Goal: Task Accomplishment & Management: Complete application form

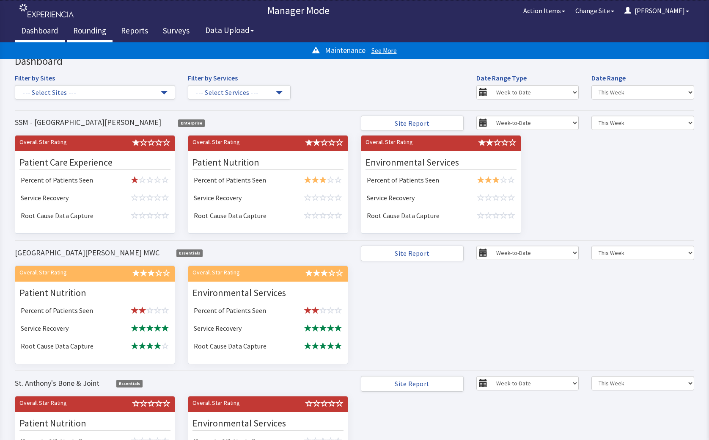
click at [85, 28] on link "Rounding" at bounding box center [90, 31] width 46 height 21
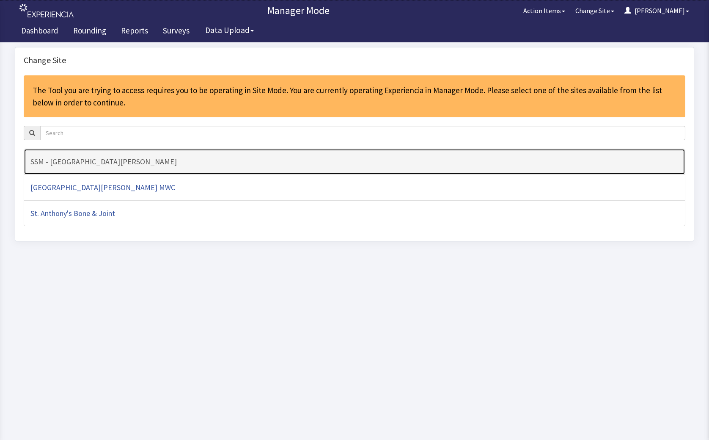
click at [122, 167] on link "SSM - [GEOGRAPHIC_DATA][PERSON_NAME]" at bounding box center [355, 161] width 662 height 26
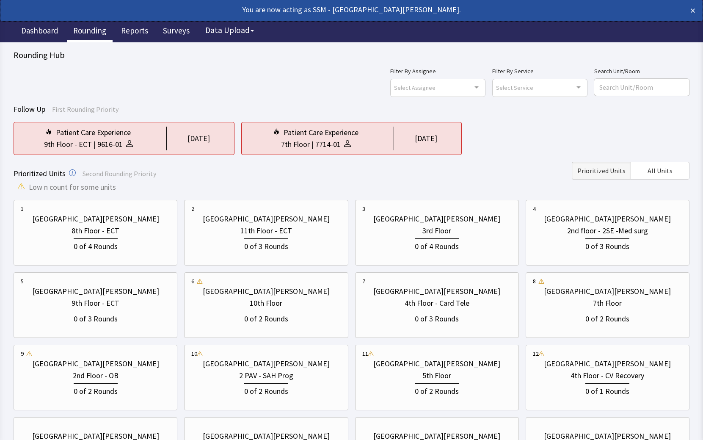
click at [337, 168] on div "Prioritized Units Second Rounding Priority Prioritized Units All Units" at bounding box center [352, 171] width 676 height 18
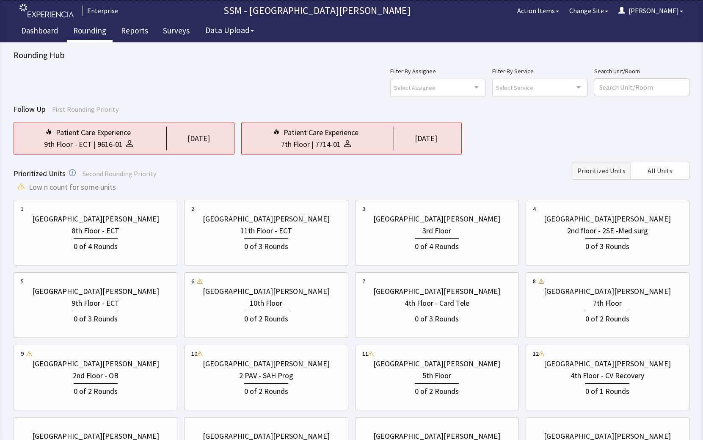
click at [491, 154] on div "Patient Care Experience 9th Floor - ECT | 9616-01 1 day ago Patient Care Experi…" at bounding box center [352, 138] width 676 height 33
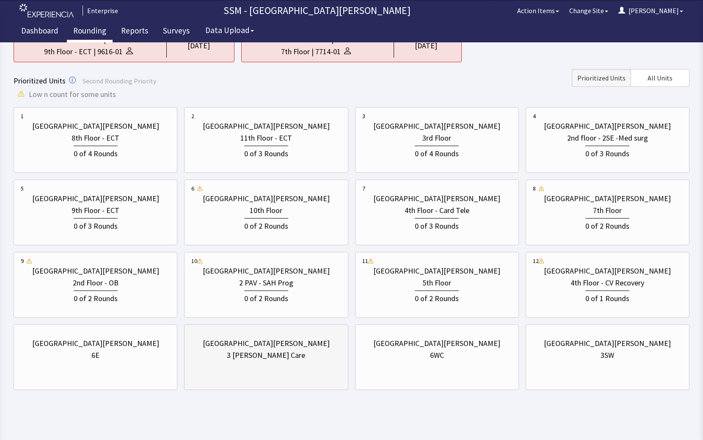
scroll to position [99, 0]
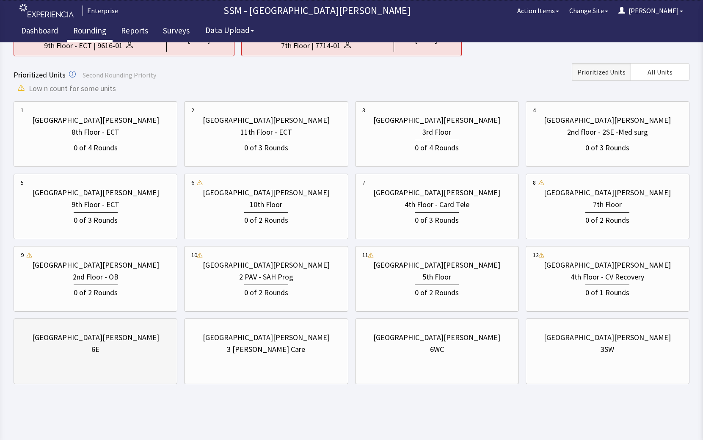
click at [57, 361] on div "St. Anthony Hospital 6E" at bounding box center [95, 343] width 149 height 41
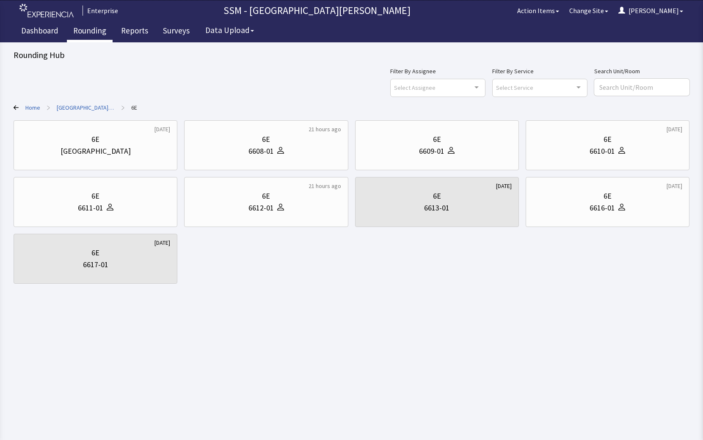
scroll to position [0, 0]
click at [15, 104] on div "Home > St. Anthony Hospital > 6E" at bounding box center [355, 107] width 682 height 8
click at [15, 107] on icon at bounding box center [16, 107] width 5 height 5
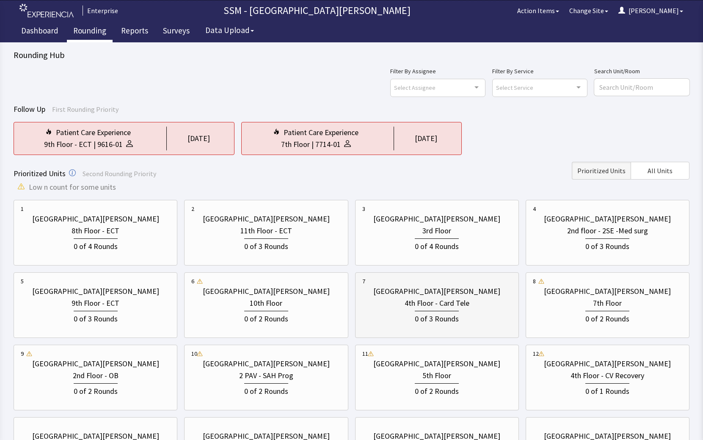
scroll to position [99, 0]
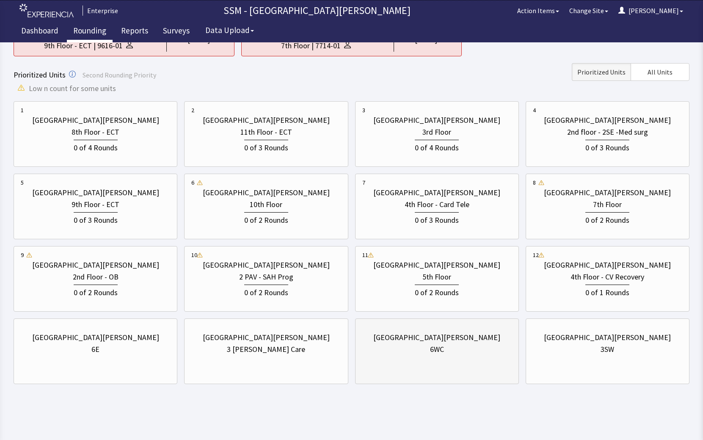
click at [429, 355] on div "[GEOGRAPHIC_DATA][PERSON_NAME] 6WC" at bounding box center [436, 343] width 149 height 41
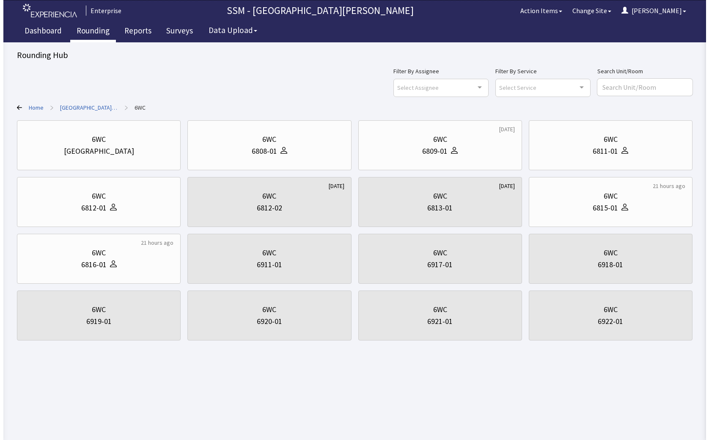
scroll to position [0, 0]
click at [267, 150] on div "6808-01" at bounding box center [263, 151] width 25 height 12
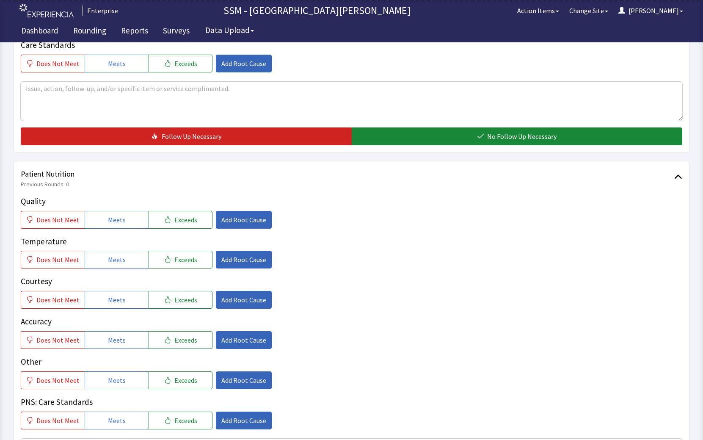
scroll to position [381, 0]
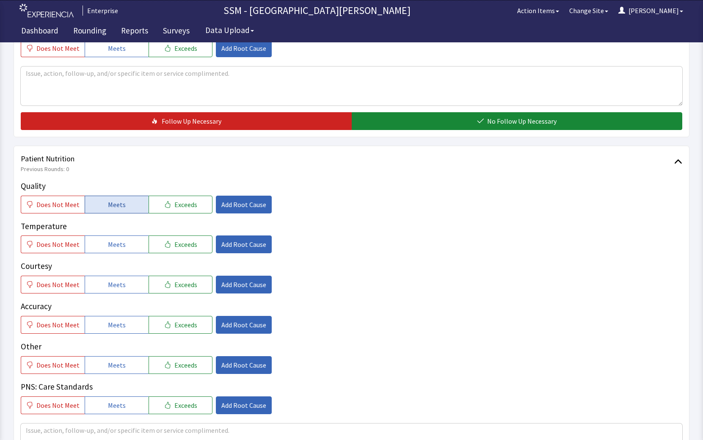
click at [120, 206] on span "Meets" at bounding box center [117, 204] width 18 height 10
click at [117, 247] on span "Meets" at bounding box center [117, 244] width 18 height 10
click at [121, 276] on button "Meets" at bounding box center [117, 284] width 64 height 18
click at [231, 202] on span "Add Root Cause" at bounding box center [243, 204] width 45 height 10
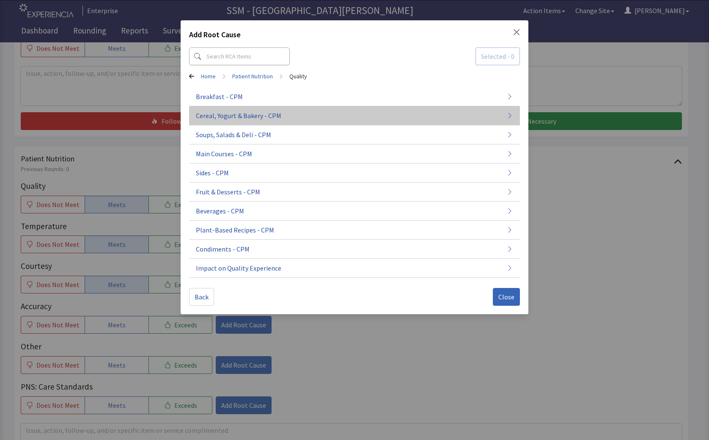
click at [258, 115] on span "Cereal, Yogurt & Bakery - CPM" at bounding box center [238, 115] width 85 height 10
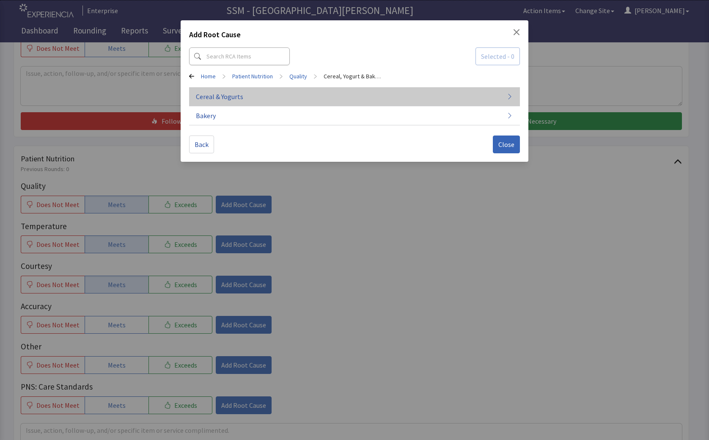
click at [256, 101] on button "Cereal & Yogurts" at bounding box center [354, 96] width 331 height 19
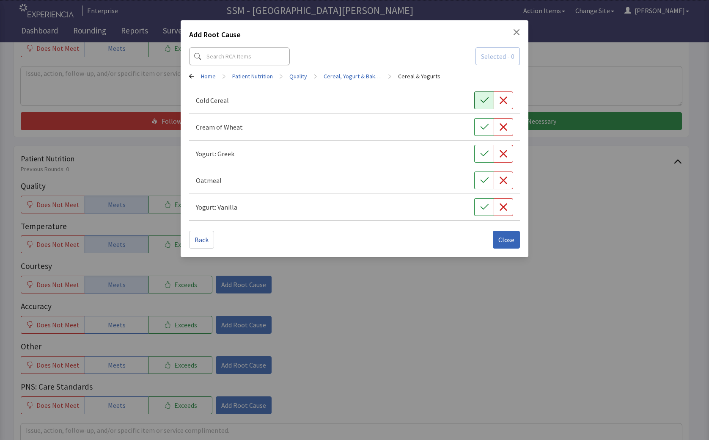
click at [484, 99] on icon "button" at bounding box center [484, 100] width 8 height 8
click at [244, 58] on input at bounding box center [239, 56] width 101 height 18
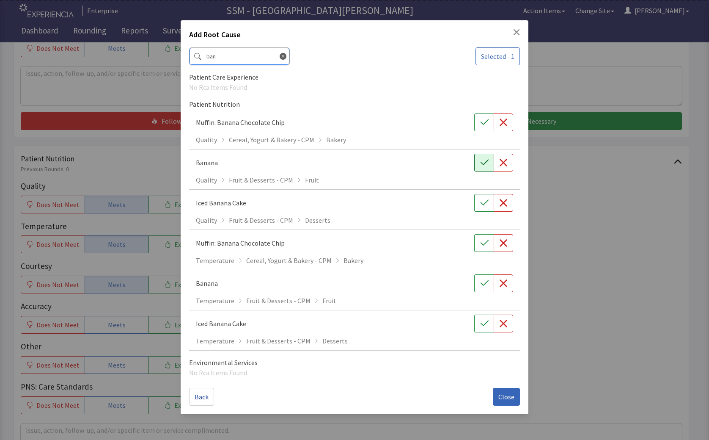
type input "ban"
click at [478, 162] on button "button" at bounding box center [483, 163] width 19 height 18
click at [515, 402] on button "Close" at bounding box center [506, 396] width 27 height 18
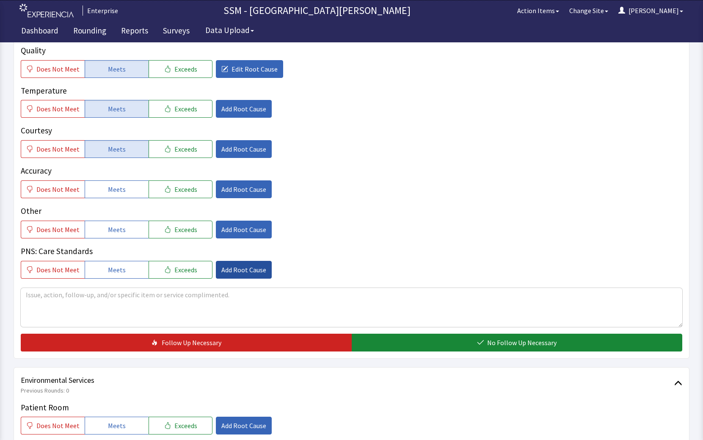
scroll to position [550, 0]
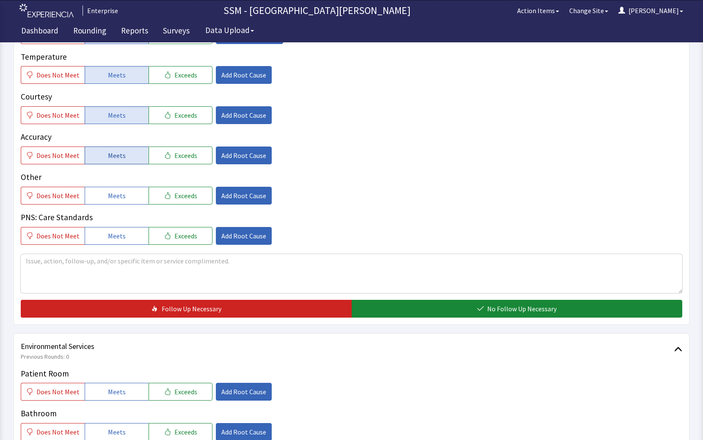
click at [122, 158] on button "Meets" at bounding box center [117, 155] width 64 height 18
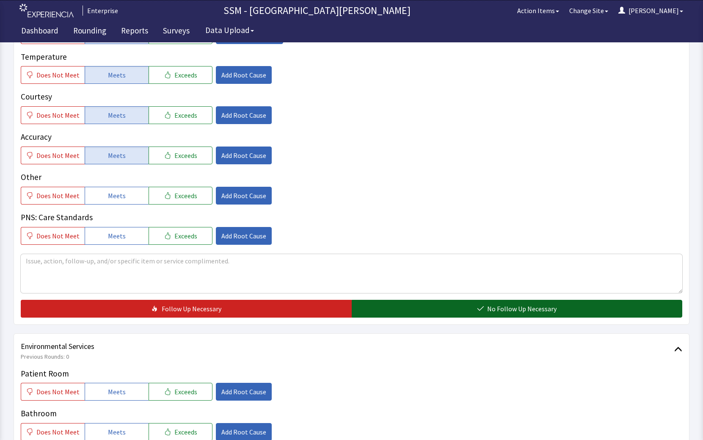
click at [485, 305] on button "No Follow Up Necessary" at bounding box center [517, 308] width 331 height 18
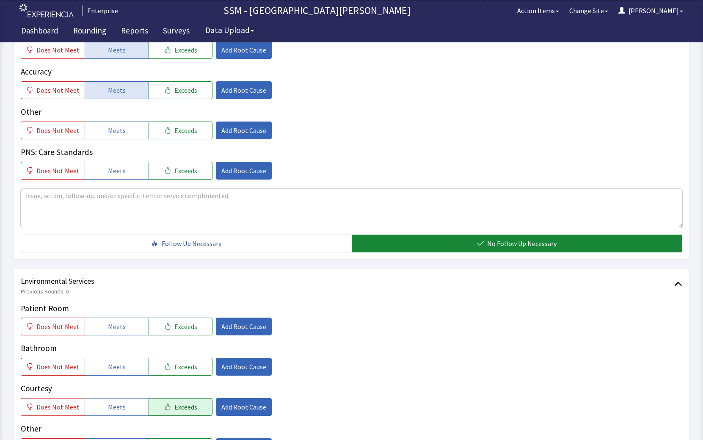
scroll to position [761, 0]
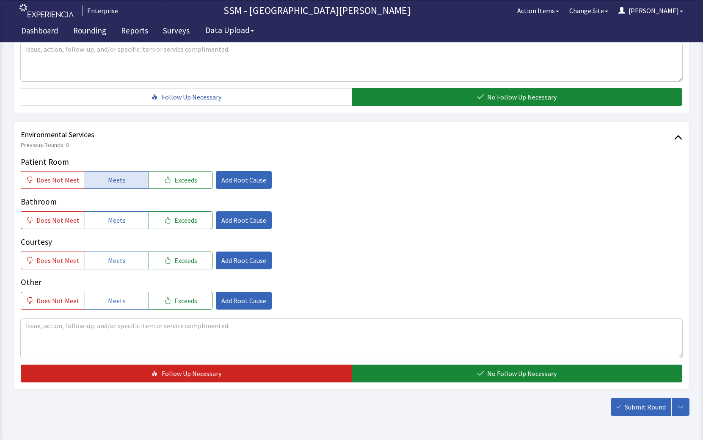
click at [123, 180] on button "Meets" at bounding box center [117, 180] width 64 height 18
click at [122, 215] on button "Meets" at bounding box center [117, 220] width 64 height 18
click at [128, 268] on button "Meets" at bounding box center [117, 260] width 64 height 18
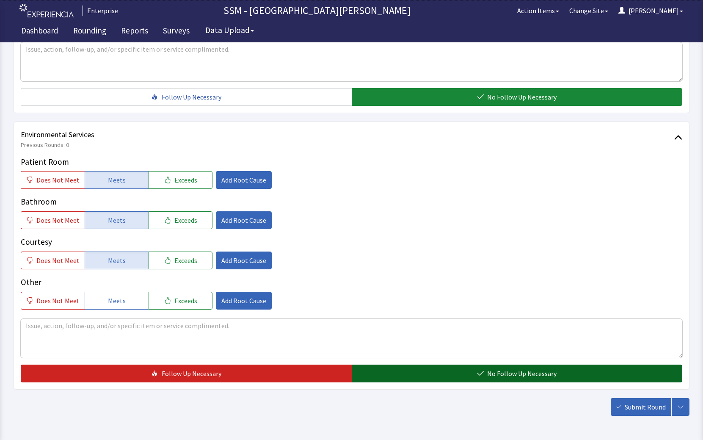
click at [496, 374] on span "No Follow Up Necessary" at bounding box center [521, 373] width 69 height 10
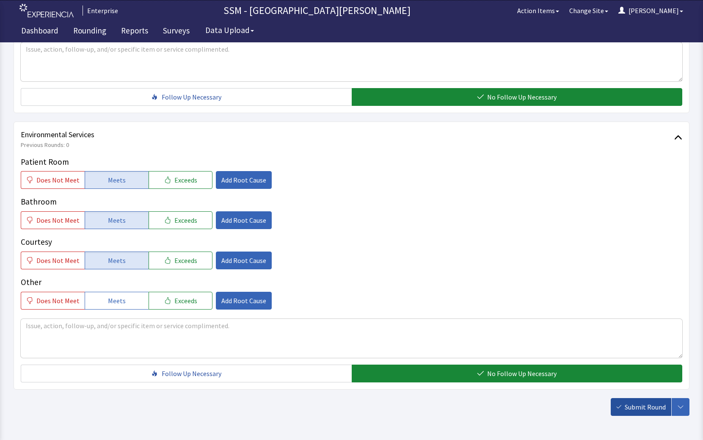
click at [626, 405] on span "Submit Round" at bounding box center [644, 406] width 41 height 10
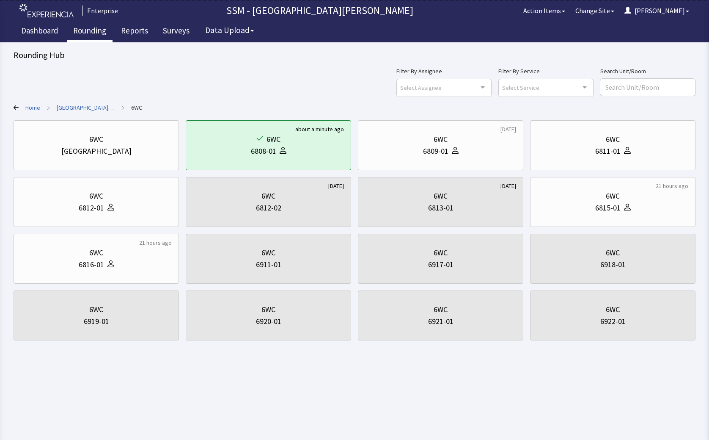
click at [85, 33] on link "Rounding" at bounding box center [90, 31] width 46 height 21
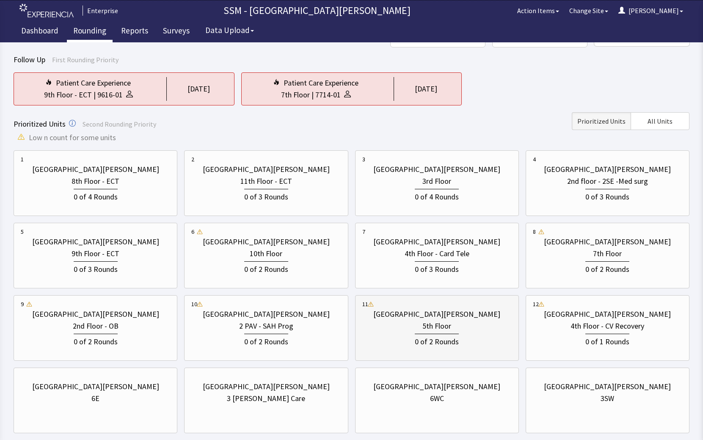
scroll to position [99, 0]
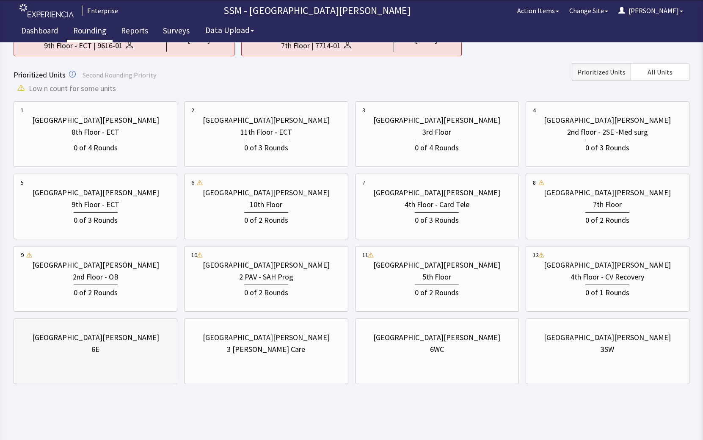
click at [123, 368] on div "[GEOGRAPHIC_DATA][PERSON_NAME] 6E" at bounding box center [96, 351] width 164 height 66
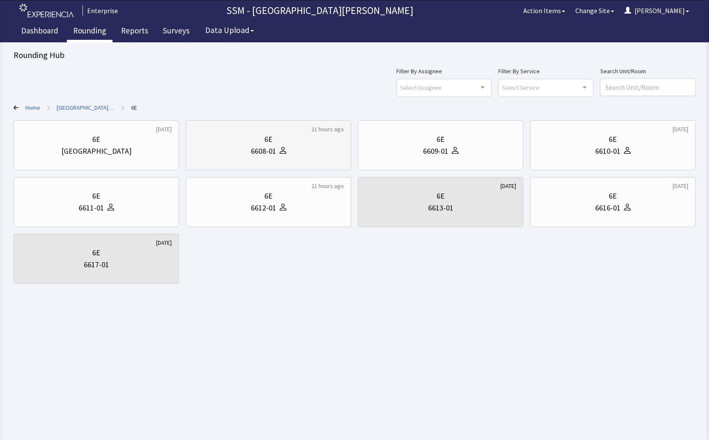
click at [283, 151] on icon at bounding box center [283, 150] width 7 height 7
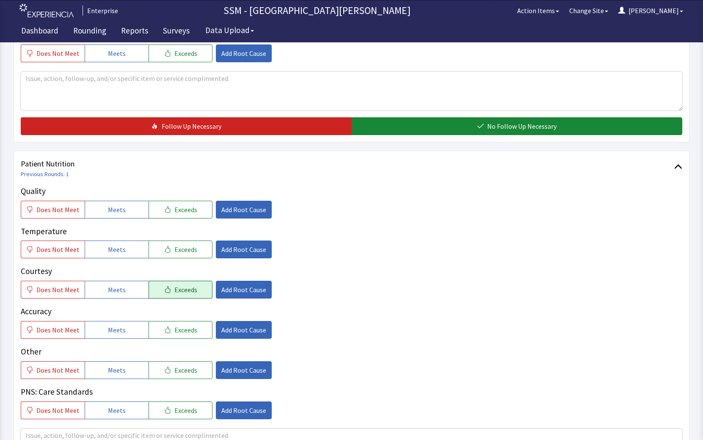
scroll to position [381, 0]
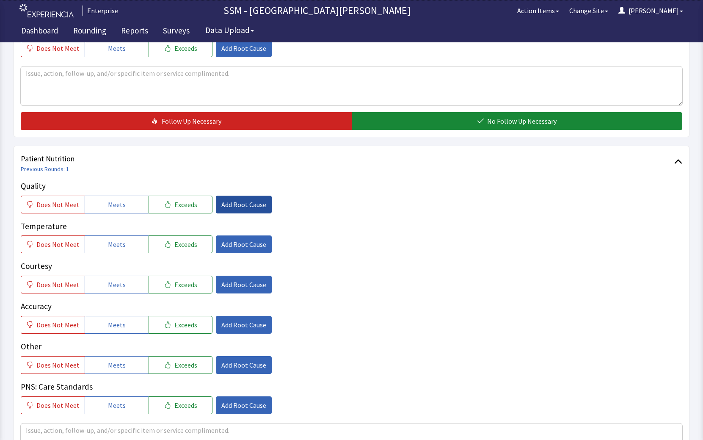
click at [247, 203] on span "Add Root Cause" at bounding box center [243, 204] width 45 height 10
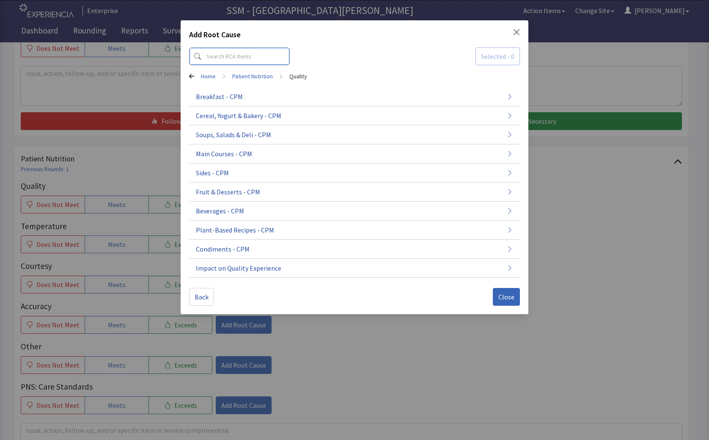
click at [250, 57] on input at bounding box center [239, 56] width 101 height 18
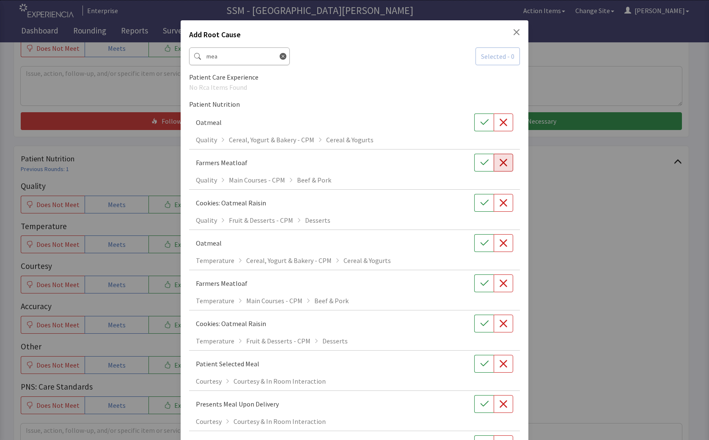
click at [500, 164] on icon "button" at bounding box center [504, 163] width 8 height 8
click at [223, 54] on input "mea" at bounding box center [239, 56] width 101 height 18
type input "m"
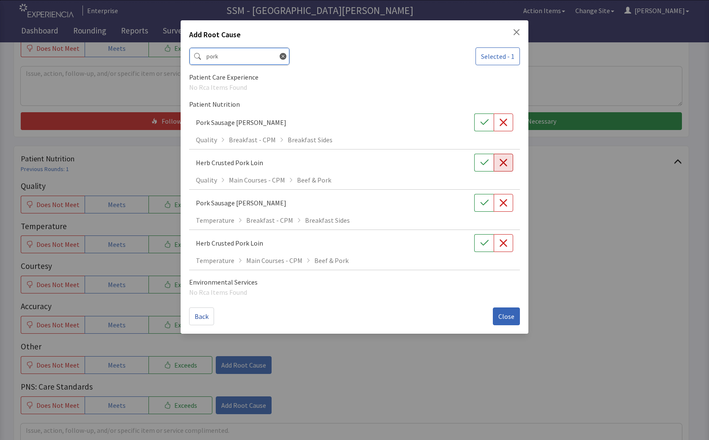
type input "pork"
click at [500, 162] on icon "button" at bounding box center [503, 162] width 8 height 8
click at [514, 316] on span "Close" at bounding box center [506, 316] width 16 height 10
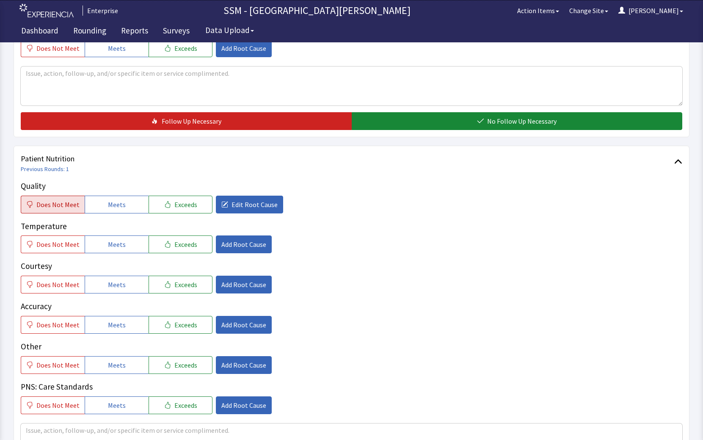
click at [63, 199] on span "Does Not Meet" at bounding box center [57, 204] width 43 height 10
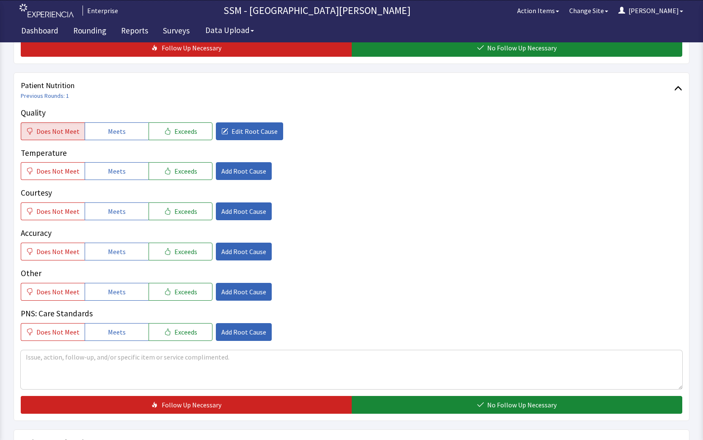
scroll to position [465, 0]
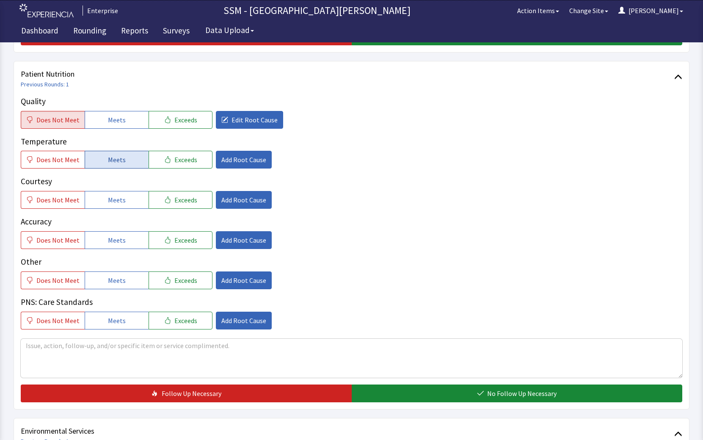
click at [124, 156] on button "Meets" at bounding box center [117, 160] width 64 height 18
click at [125, 201] on button "Meets" at bounding box center [117, 200] width 64 height 18
click at [126, 240] on button "Meets" at bounding box center [117, 240] width 64 height 18
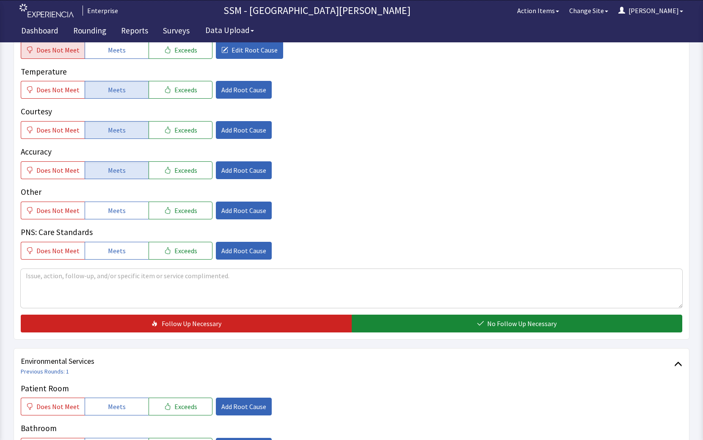
scroll to position [550, 0]
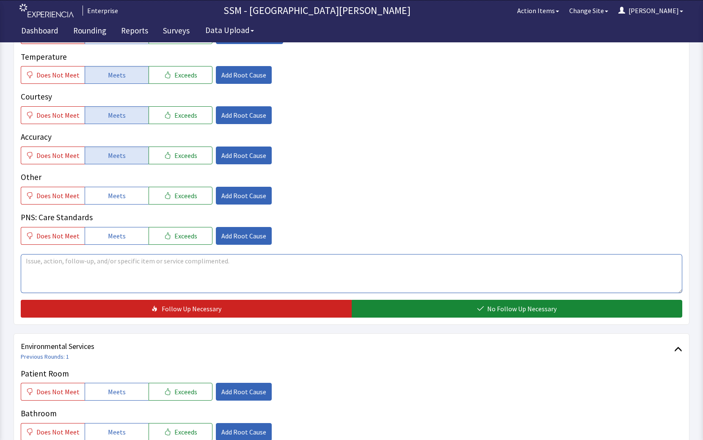
click at [292, 265] on textarea at bounding box center [351, 273] width 661 height 39
type textarea "d"
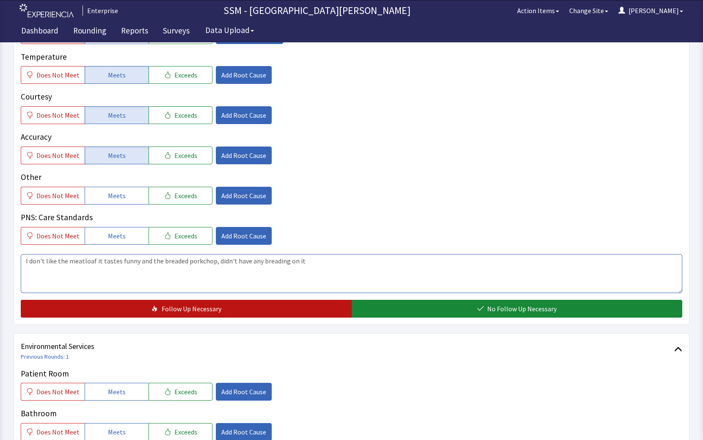
type textarea "I don't like the meatloaf it tastes funny and the breaded porkchop, didn't have…"
click at [331, 308] on button "Follow Up Necessary" at bounding box center [186, 308] width 331 height 18
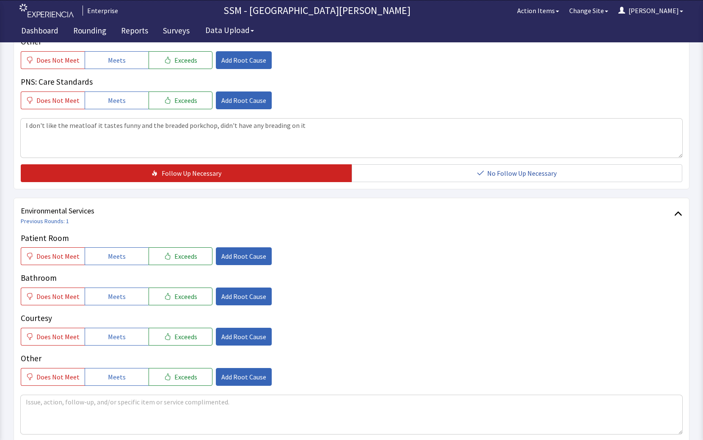
scroll to position [761, 0]
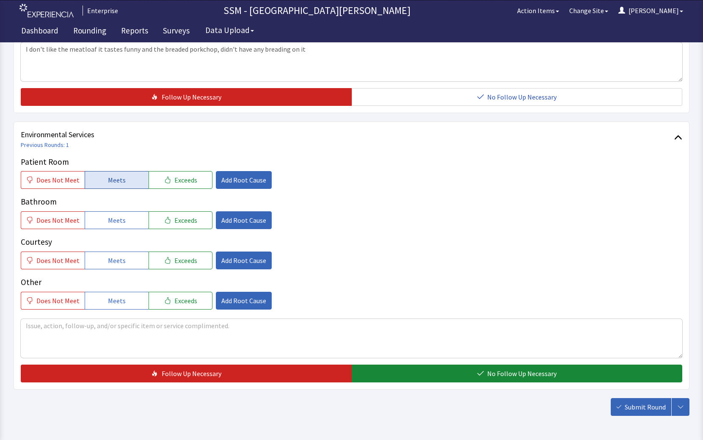
click at [115, 180] on span "Meets" at bounding box center [117, 180] width 18 height 10
click at [108, 216] on span "Meets" at bounding box center [117, 220] width 18 height 10
click at [118, 267] on button "Meets" at bounding box center [117, 260] width 64 height 18
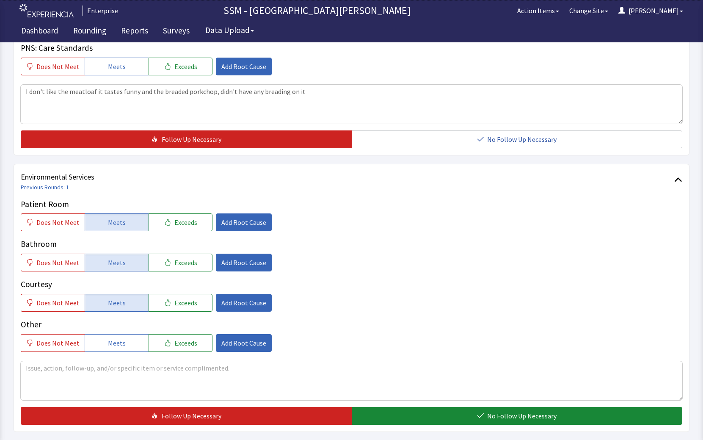
scroll to position [793, 0]
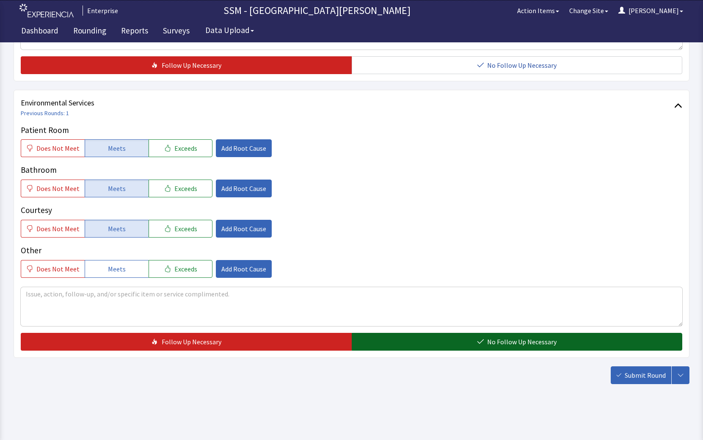
click at [395, 335] on button "No Follow Up Necessary" at bounding box center [517, 341] width 331 height 18
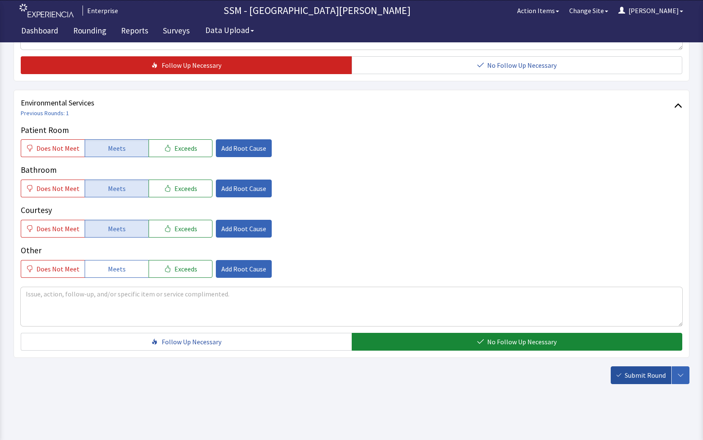
click at [631, 374] on span "Submit Round" at bounding box center [644, 375] width 41 height 10
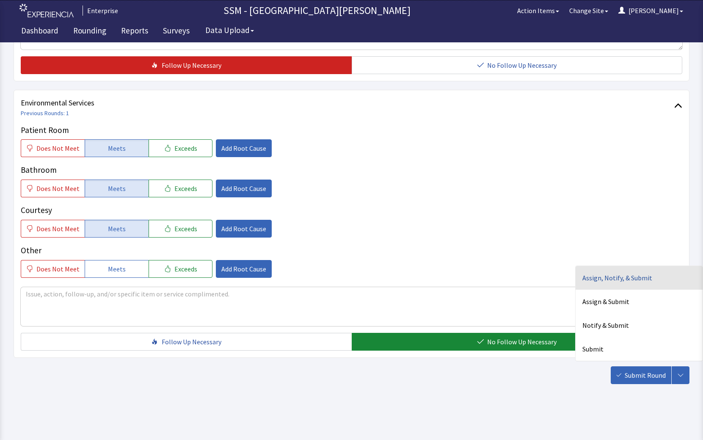
click at [649, 276] on div "Assign, Notify, & Submit" at bounding box center [638, 278] width 127 height 24
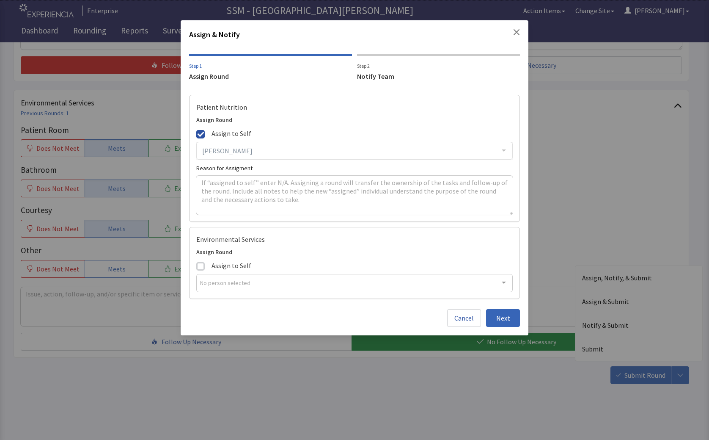
click at [201, 265] on span at bounding box center [200, 266] width 8 height 8
click at [196, 259] on input "Assign to Self" at bounding box center [196, 259] width 0 height 0
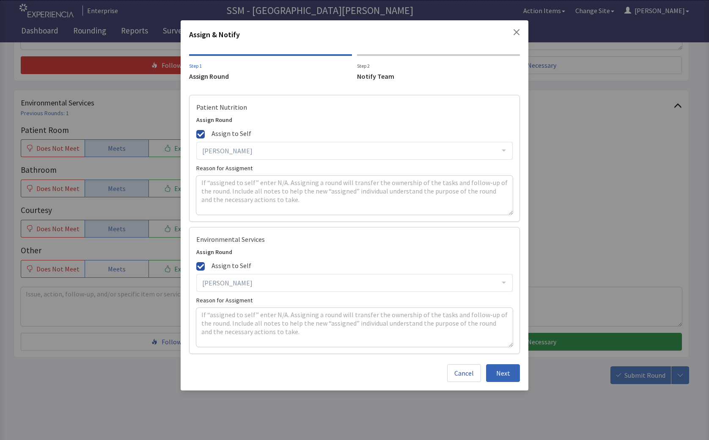
click at [201, 265] on span at bounding box center [200, 266] width 8 height 8
click at [196, 259] on input "Assign to Self" at bounding box center [196, 259] width 0 height 0
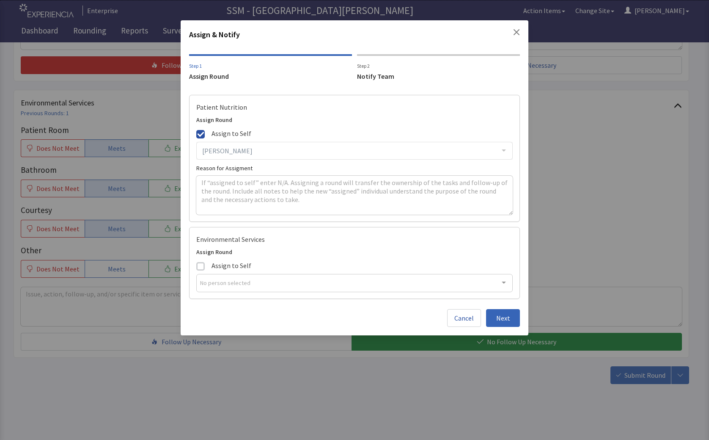
click at [242, 149] on div "Dorothy Littleton Allan Bell Allyson Devantier Amy Werner Angela Wright Arthur …" at bounding box center [354, 151] width 316 height 18
click at [373, 78] on div "Notify Team" at bounding box center [438, 76] width 163 height 10
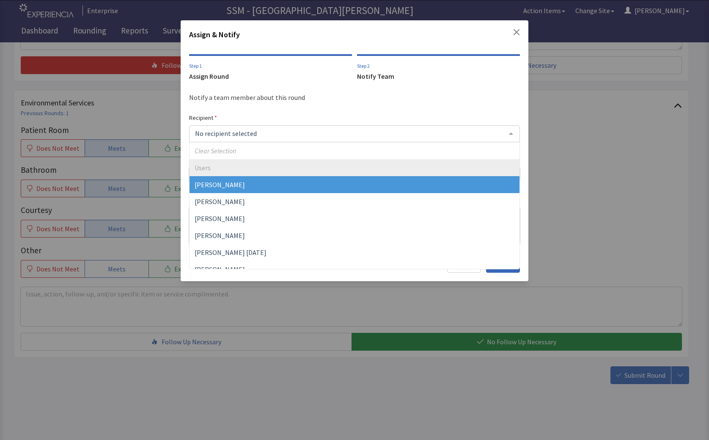
click at [264, 131] on div at bounding box center [354, 133] width 331 height 17
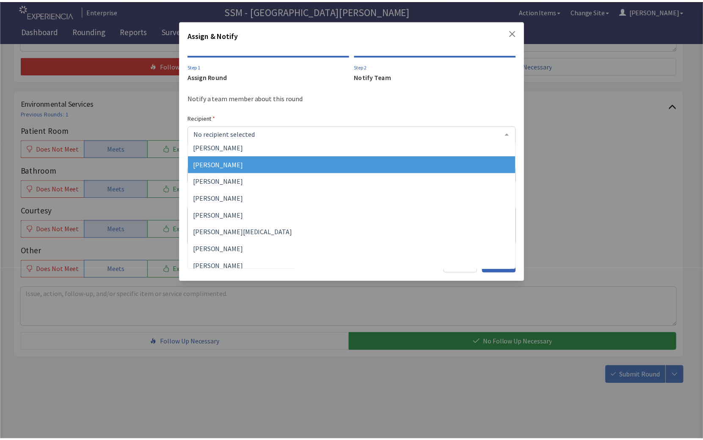
scroll to position [229, 0]
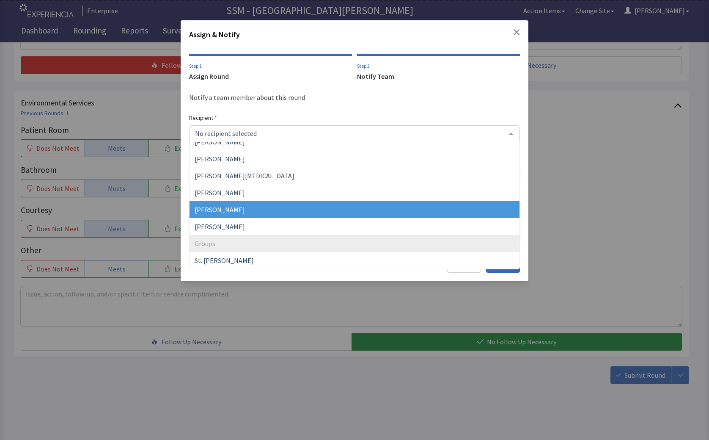
click at [268, 208] on span "[PERSON_NAME]" at bounding box center [355, 209] width 330 height 17
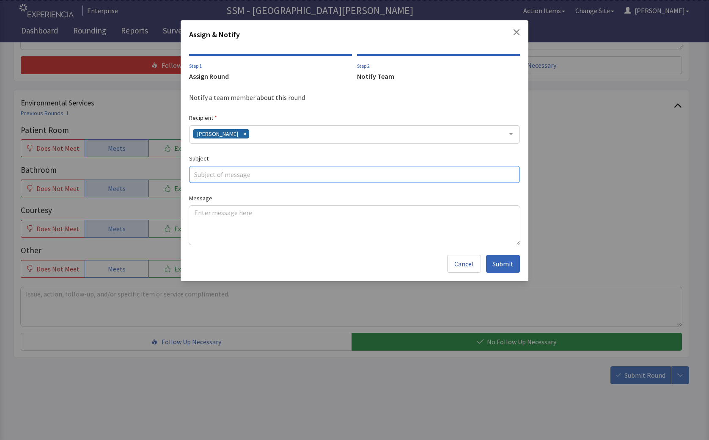
click at [253, 174] on input "text" at bounding box center [354, 174] width 331 height 17
type input "6608 6E"
click at [246, 232] on textarea at bounding box center [354, 225] width 331 height 39
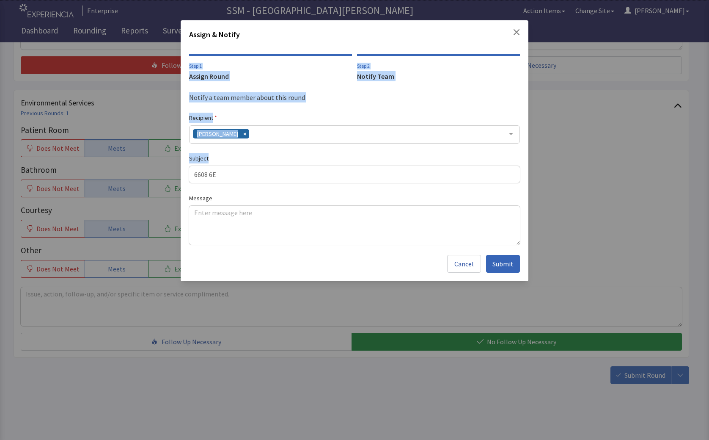
drag, startPoint x: 458, startPoint y: 44, endPoint x: 445, endPoint y: 157, distance: 113.8
click at [445, 157] on div "Assign & Notify Step 1 Assign Round Step 2 Notify Team Notify a team member abo…" at bounding box center [355, 150] width 348 height 261
drag, startPoint x: 445, startPoint y: 157, endPoint x: 575, endPoint y: 126, distance: 133.9
click at [575, 126] on div "Assign & Notify Step 1 Assign Round Step 2 Notify Team Notify a team member abo…" at bounding box center [354, 220] width 709 height 440
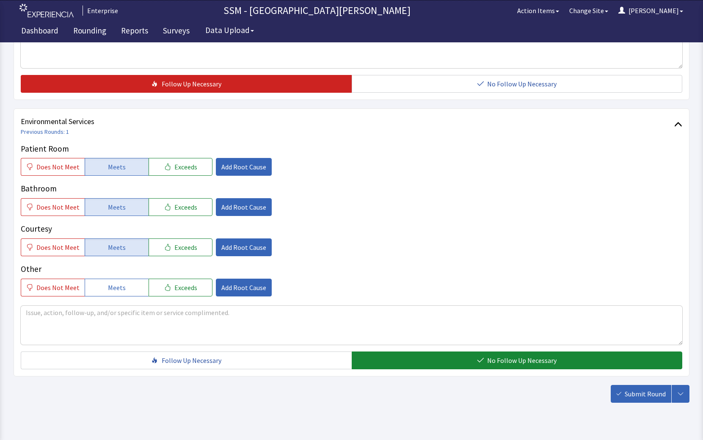
scroll to position [793, 0]
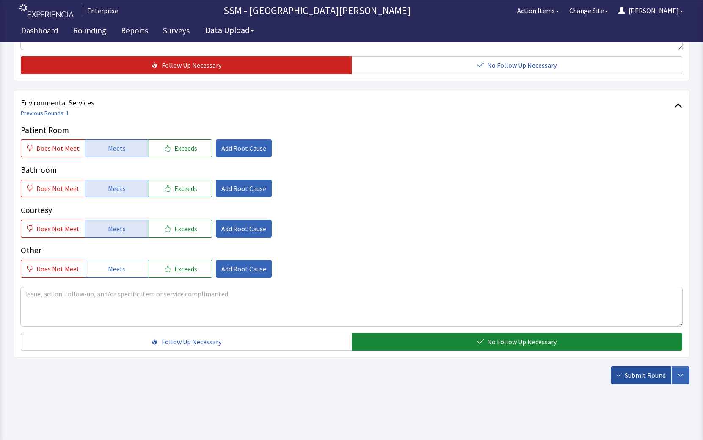
click at [643, 373] on span "Submit Round" at bounding box center [644, 375] width 41 height 10
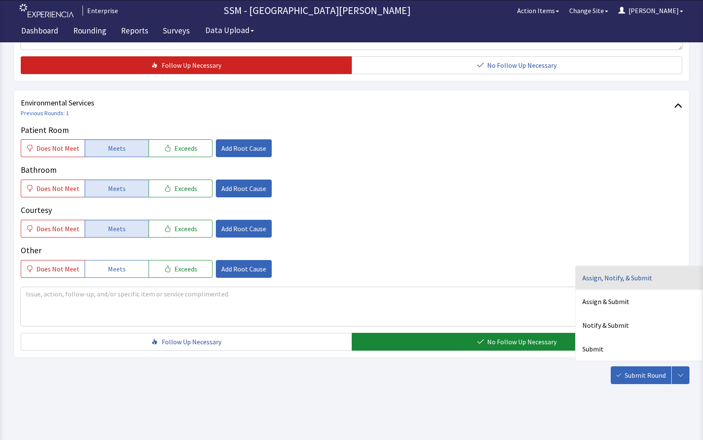
click at [608, 280] on div "Assign, Notify, & Submit" at bounding box center [638, 278] width 127 height 24
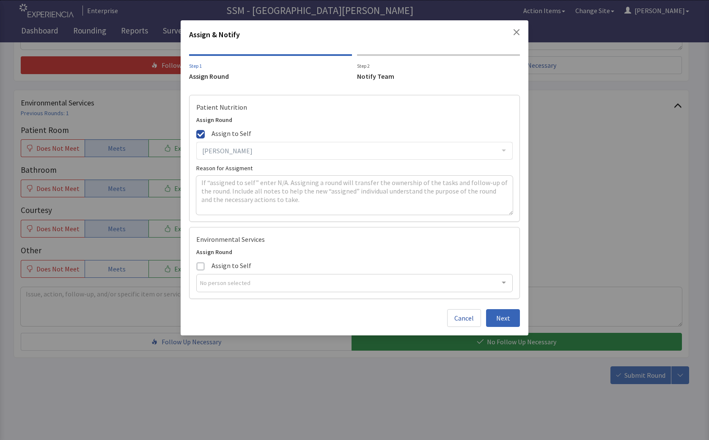
click at [203, 267] on span at bounding box center [200, 266] width 8 height 8
click at [196, 259] on input "Assign to Self" at bounding box center [196, 259] width 0 height 0
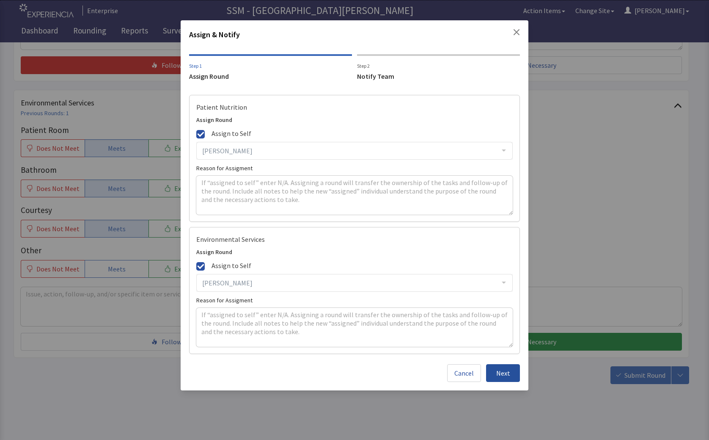
click at [508, 379] on button "Next" at bounding box center [503, 373] width 34 height 18
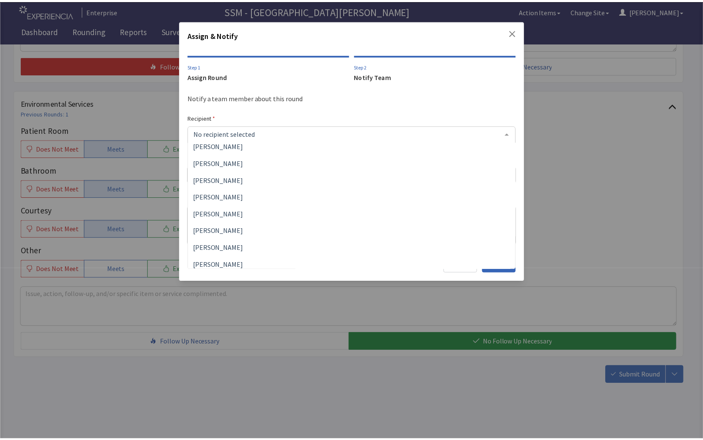
scroll to position [102, 0]
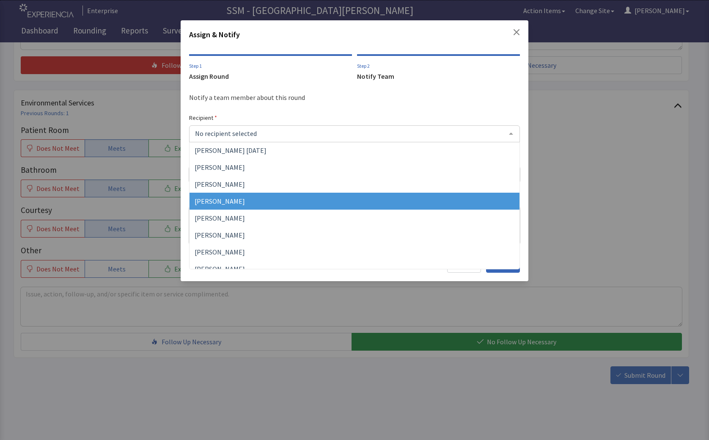
click at [241, 202] on span "Dorothy Littleton" at bounding box center [220, 201] width 50 height 8
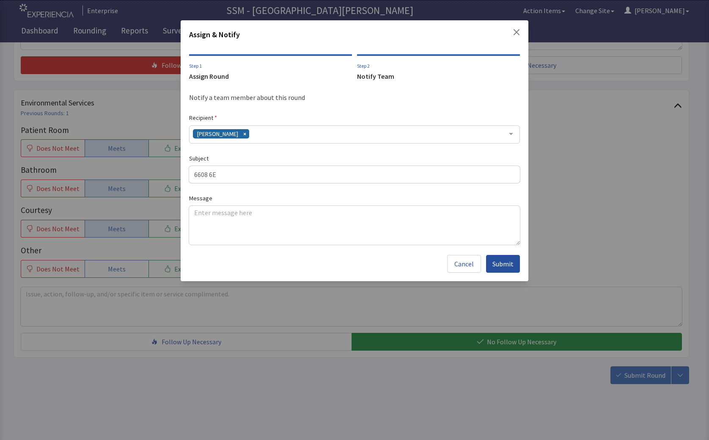
click at [503, 268] on span "Submit" at bounding box center [502, 263] width 21 height 10
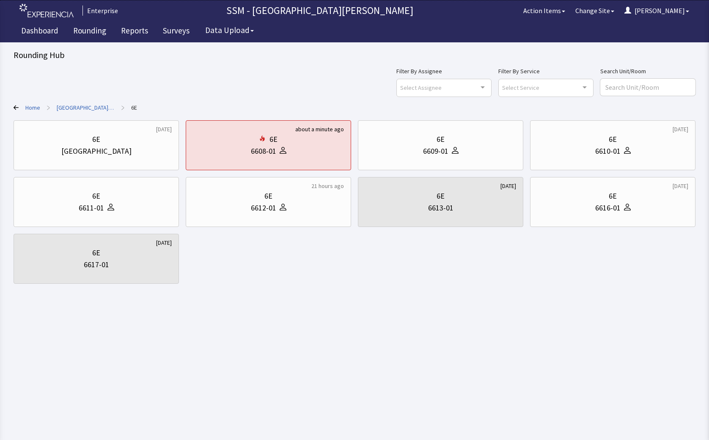
click at [371, 299] on html "Enterprise SSM - St. [PERSON_NAME] Hospital Action Items Change Site [PERSON_NA…" at bounding box center [354, 220] width 709 height 440
click at [87, 215] on div "6E 6611-01" at bounding box center [96, 201] width 151 height 41
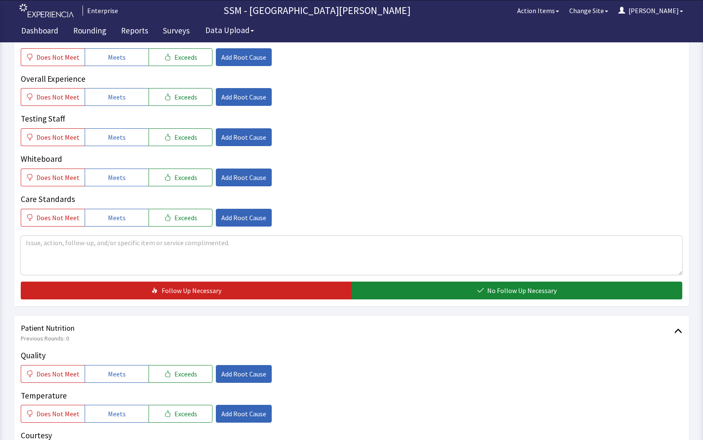
scroll to position [465, 0]
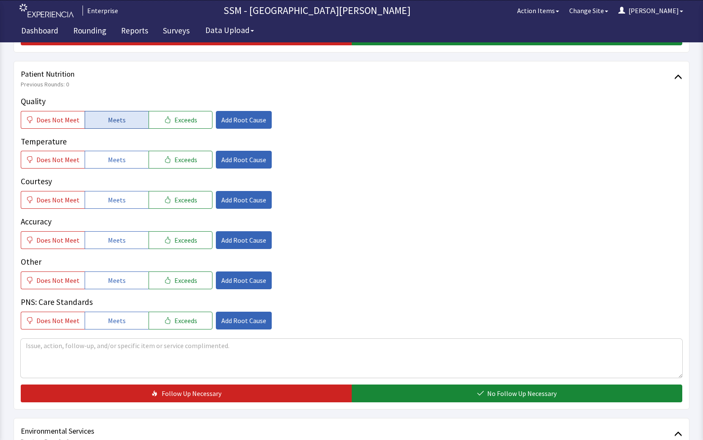
click at [97, 122] on button "Meets" at bounding box center [117, 120] width 64 height 18
click at [115, 168] on button "Meets" at bounding box center [117, 160] width 64 height 18
drag, startPoint x: 115, startPoint y: 206, endPoint x: 119, endPoint y: 244, distance: 38.3
click at [115, 206] on button "Meets" at bounding box center [117, 200] width 64 height 18
click at [118, 249] on div "Quality Does Not Meet Meets Exceeds Add Root Cause Temperature Does Not Meet Me…" at bounding box center [351, 212] width 661 height 234
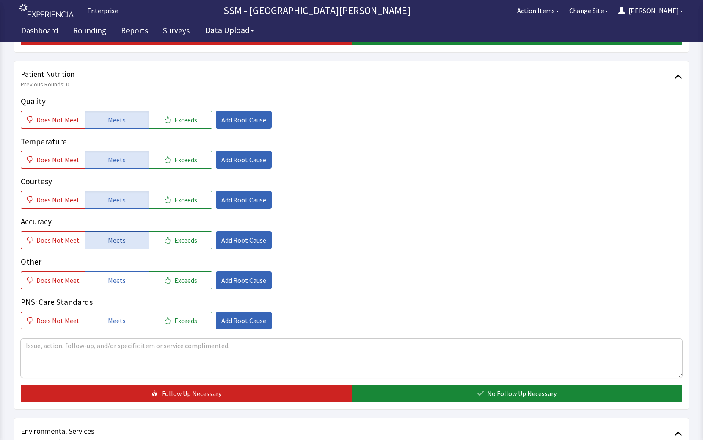
click at [126, 239] on button "Meets" at bounding box center [117, 240] width 64 height 18
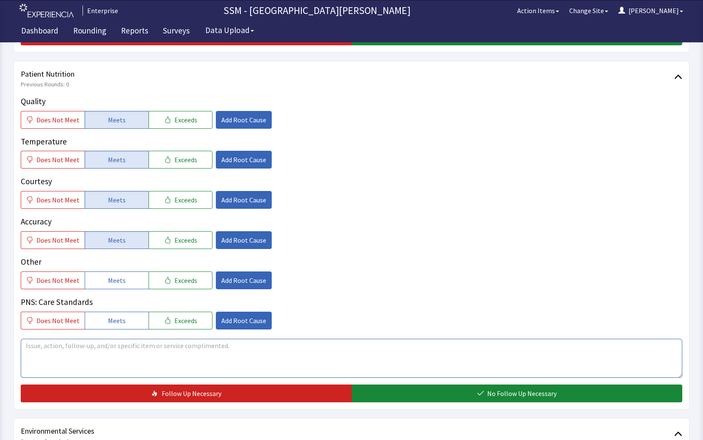
click at [127, 348] on textarea at bounding box center [351, 357] width 661 height 39
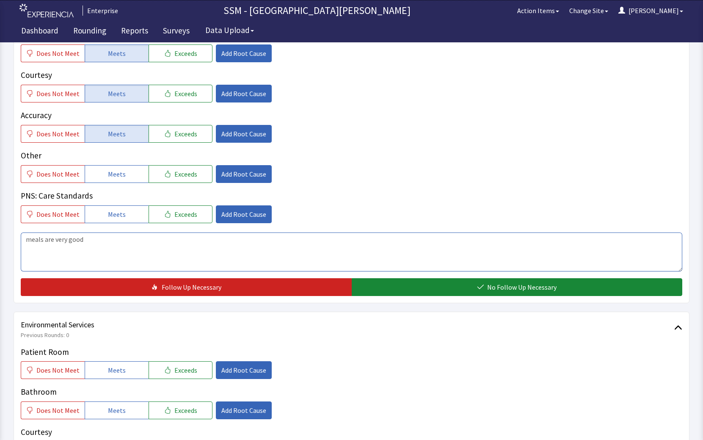
scroll to position [635, 0]
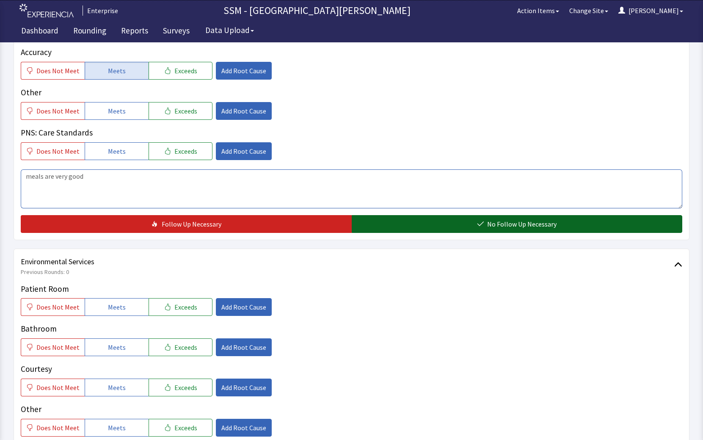
type textarea "meals are very good"
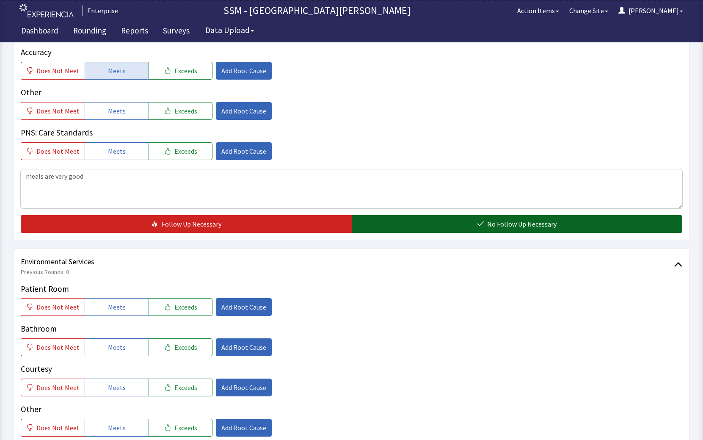
click at [409, 226] on button "No Follow Up Necessary" at bounding box center [517, 224] width 331 height 18
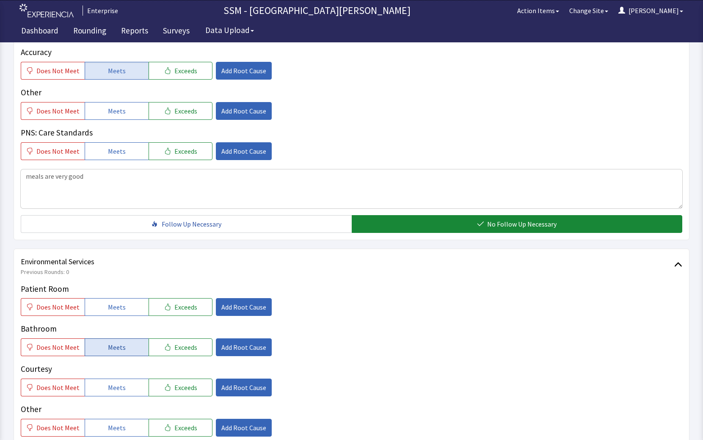
scroll to position [793, 0]
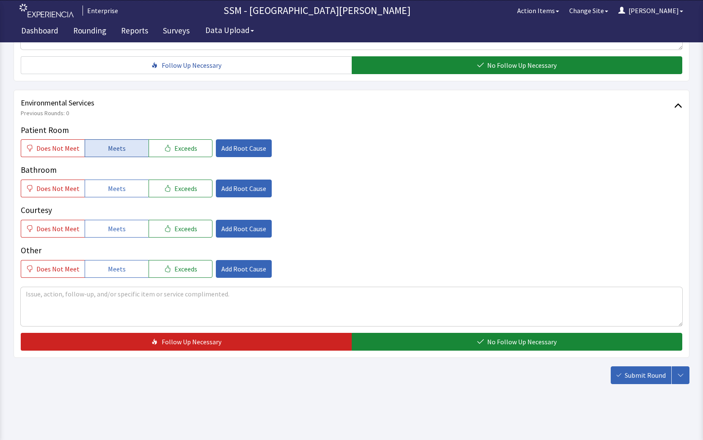
click at [116, 154] on button "Meets" at bounding box center [117, 148] width 64 height 18
click at [115, 182] on button "Meets" at bounding box center [117, 188] width 64 height 18
click at [122, 235] on button "Meets" at bounding box center [117, 229] width 64 height 18
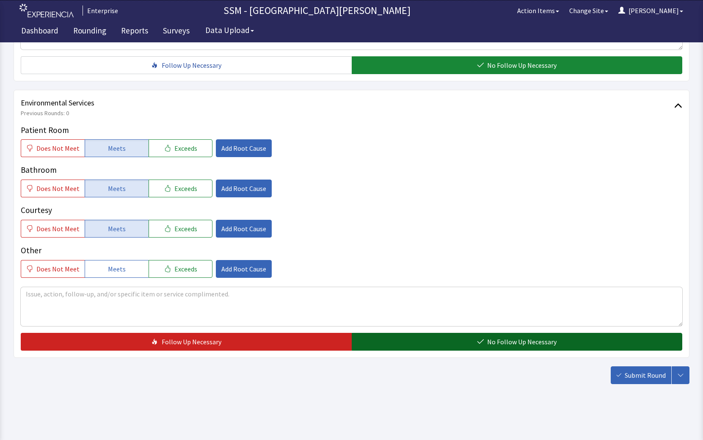
click at [482, 344] on icon "button" at bounding box center [480, 341] width 7 height 7
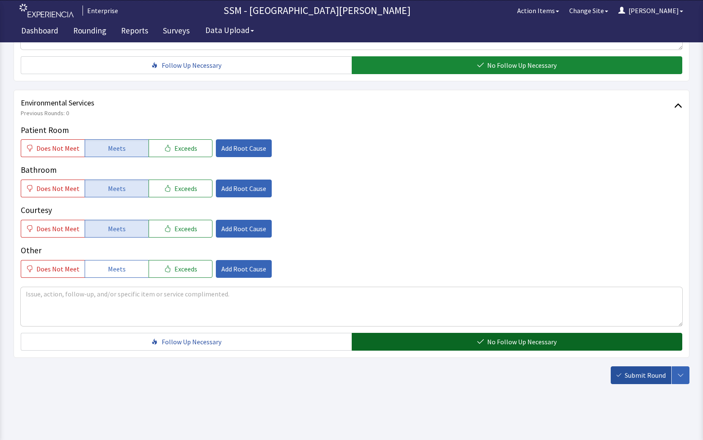
click at [630, 371] on span "Submit Round" at bounding box center [644, 375] width 41 height 10
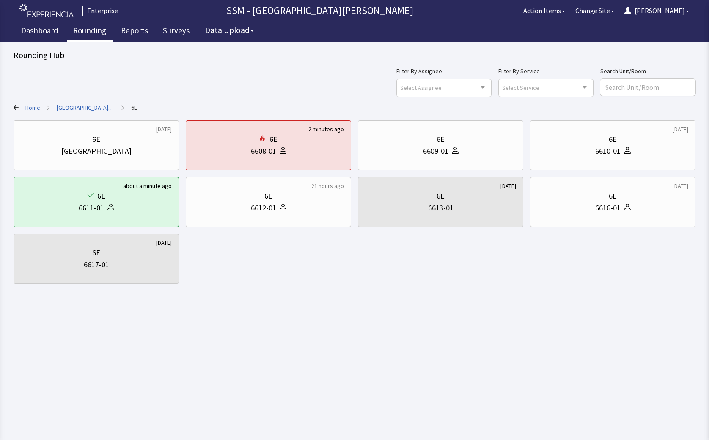
click at [92, 33] on link "Rounding" at bounding box center [90, 31] width 46 height 21
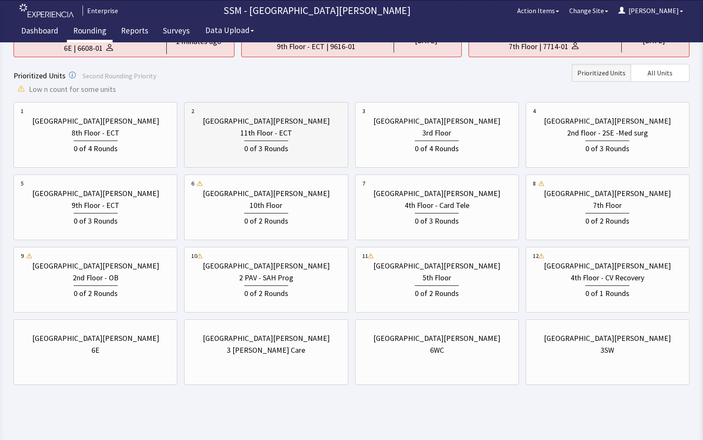
scroll to position [99, 0]
click at [457, 362] on div "[GEOGRAPHIC_DATA][PERSON_NAME] 6WC" at bounding box center [436, 343] width 149 height 41
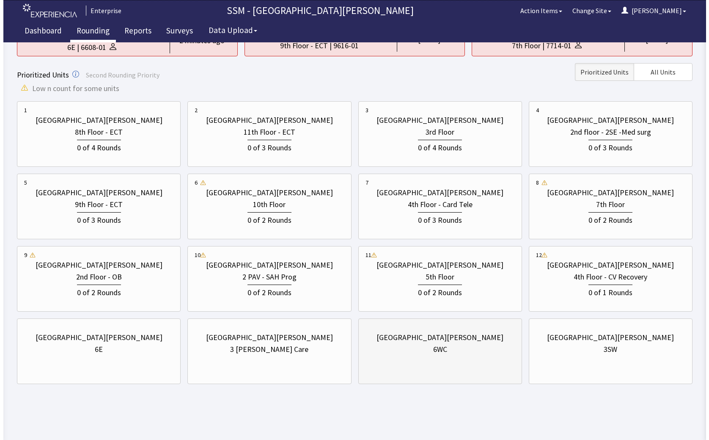
scroll to position [0, 0]
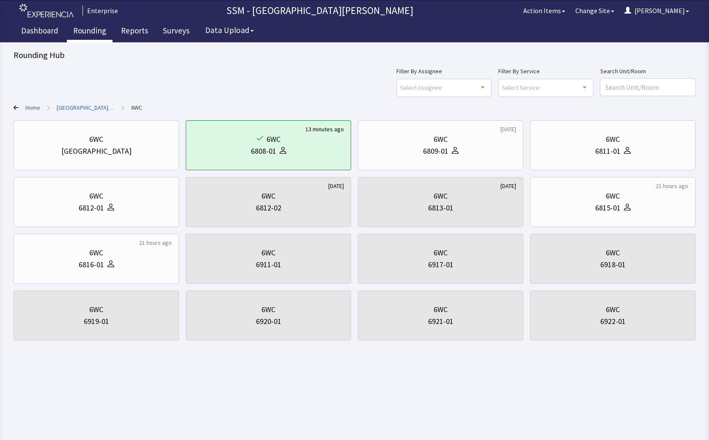
click at [164, 75] on div "Filter By Assignee Select Assignee Clear Selection [PERSON_NAME] [PERSON_NAME] …" at bounding box center [355, 203] width 682 height 274
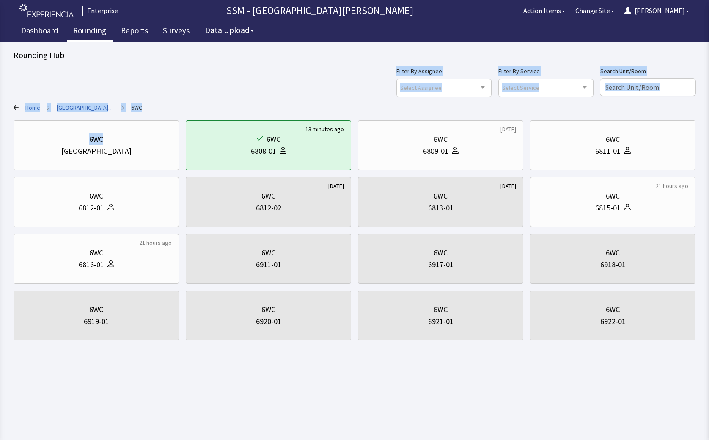
click at [225, 77] on div "Filter By Assignee Select Assignee Clear Selection [PERSON_NAME] [PERSON_NAME] …" at bounding box center [355, 81] width 682 height 30
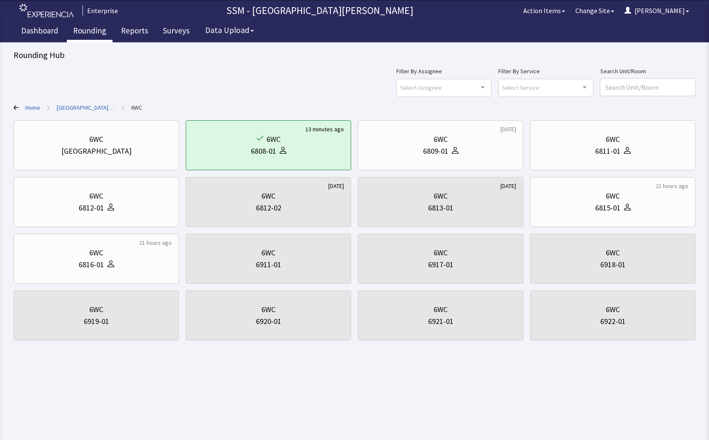
click at [271, 388] on html "Enterprise SSM - St. [PERSON_NAME] Hospital Action Items Change Site [PERSON_NA…" at bounding box center [354, 220] width 709 height 440
click at [597, 209] on div "6815-01" at bounding box center [607, 208] width 25 height 12
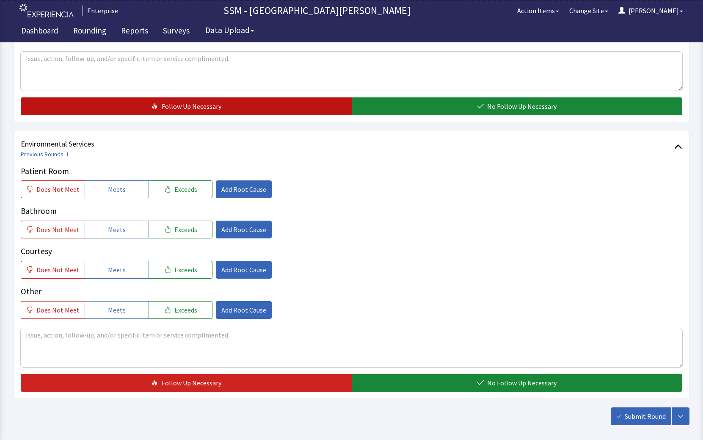
scroll to position [761, 0]
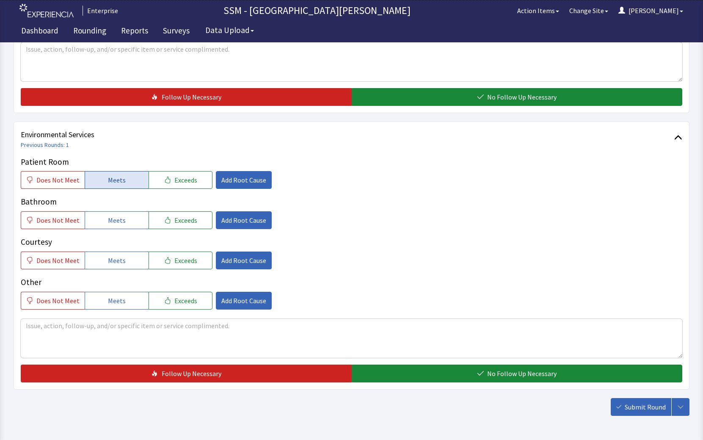
click at [129, 181] on button "Meets" at bounding box center [117, 180] width 64 height 18
click at [124, 220] on button "Meets" at bounding box center [117, 220] width 64 height 18
click at [116, 264] on span "Meets" at bounding box center [117, 260] width 18 height 10
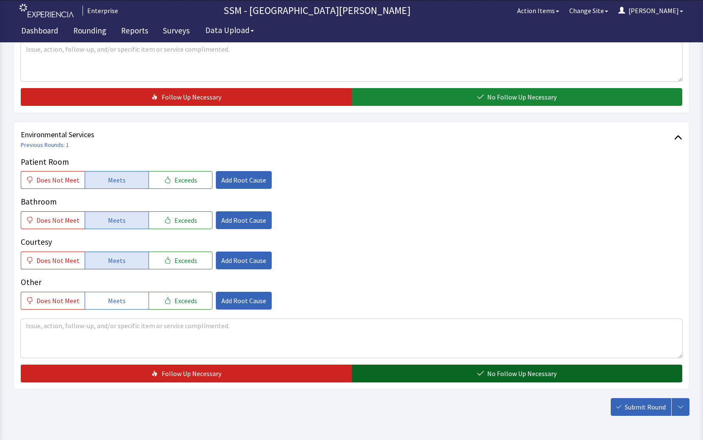
click at [420, 371] on button "No Follow Up Necessary" at bounding box center [517, 373] width 331 height 18
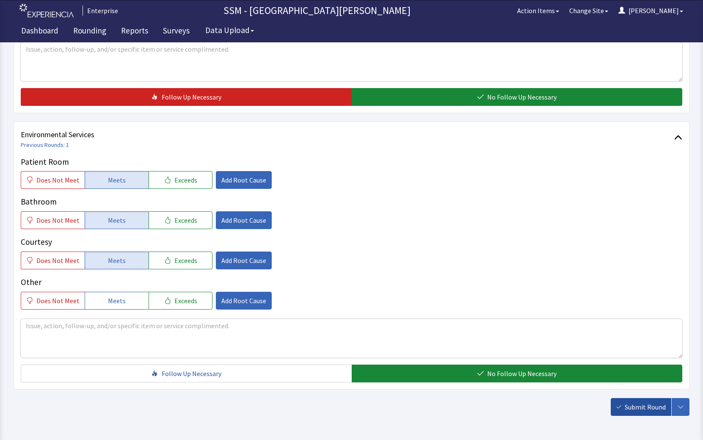
click at [629, 407] on span "Submit Round" at bounding box center [644, 406] width 41 height 10
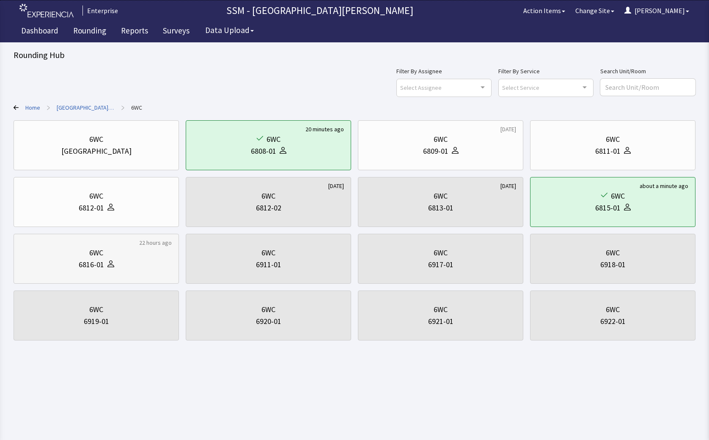
click at [125, 262] on div "6816-01" at bounding box center [96, 264] width 151 height 12
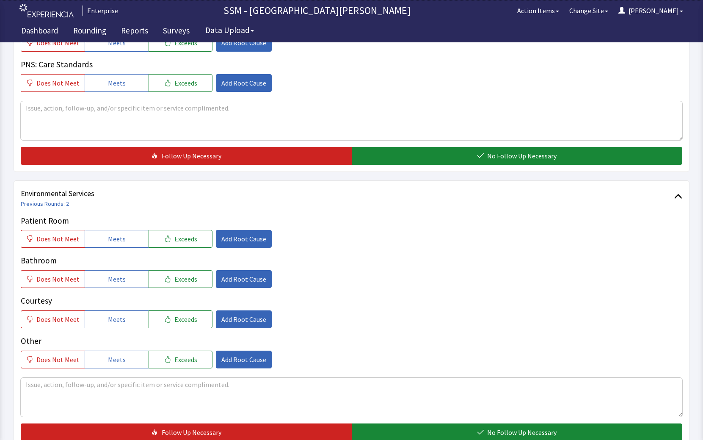
scroll to position [793, 0]
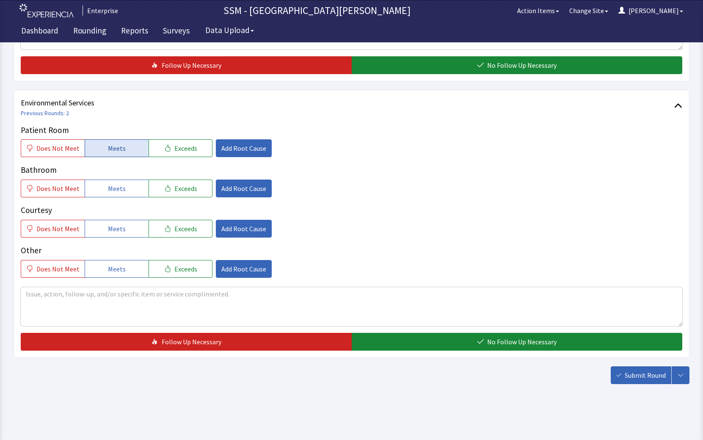
click at [121, 148] on span "Meets" at bounding box center [117, 148] width 18 height 10
click at [118, 188] on span "Meets" at bounding box center [117, 188] width 18 height 10
click at [131, 231] on button "Meets" at bounding box center [117, 229] width 64 height 18
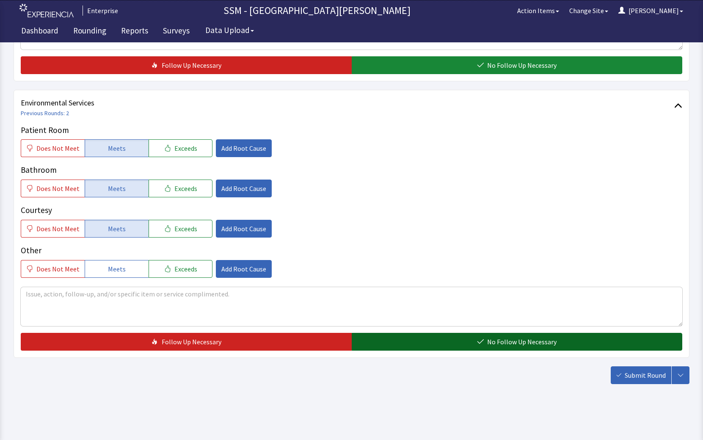
click at [464, 337] on button "No Follow Up Necessary" at bounding box center [517, 341] width 331 height 18
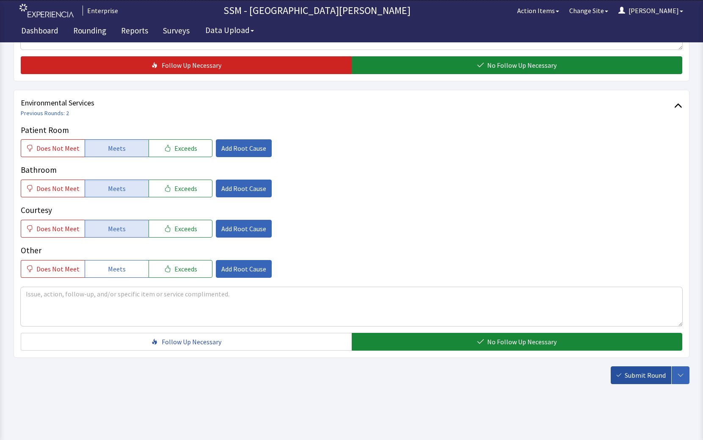
click at [640, 376] on span "Submit Round" at bounding box center [644, 375] width 41 height 10
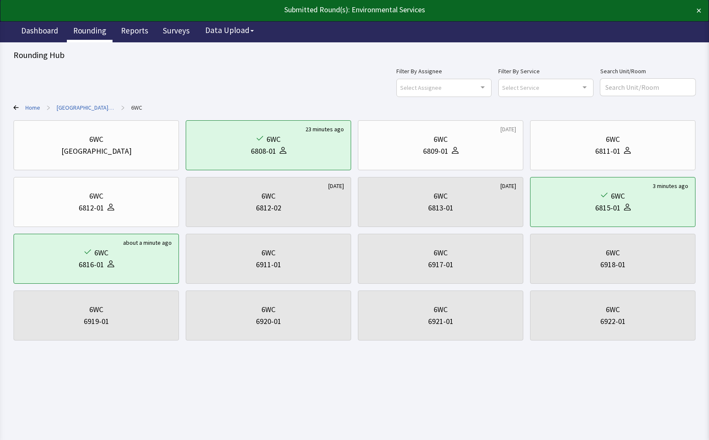
click at [86, 34] on link "Rounding" at bounding box center [90, 31] width 46 height 21
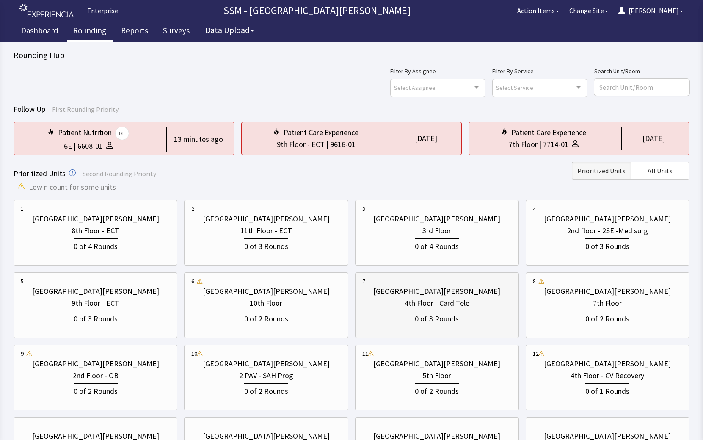
click at [459, 305] on div "4th Floor - Card Tele" at bounding box center [436, 303] width 65 height 12
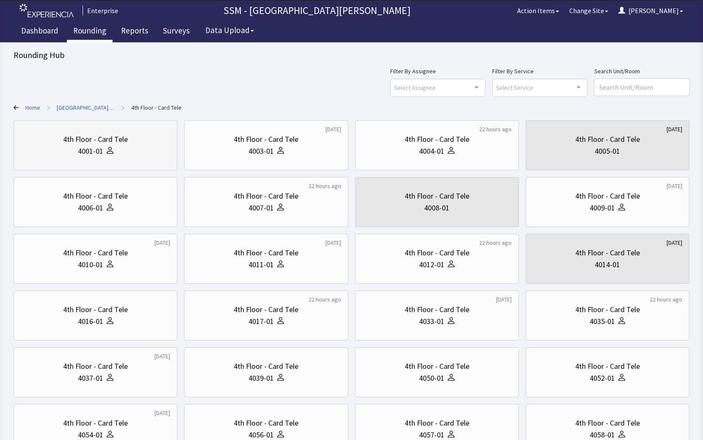
click at [148, 147] on div "4001-01" at bounding box center [95, 151] width 149 height 12
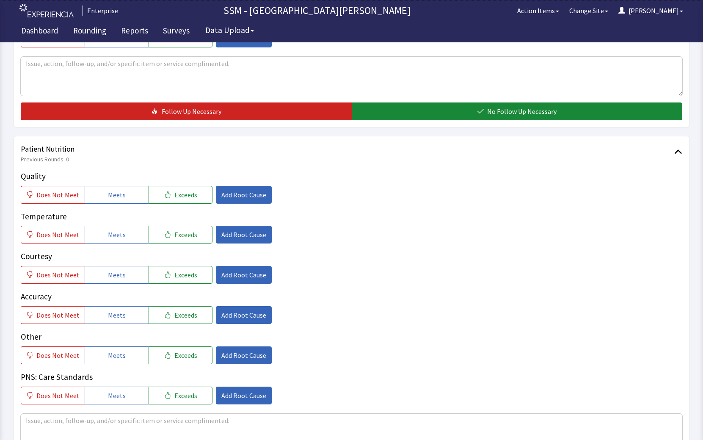
scroll to position [465, 0]
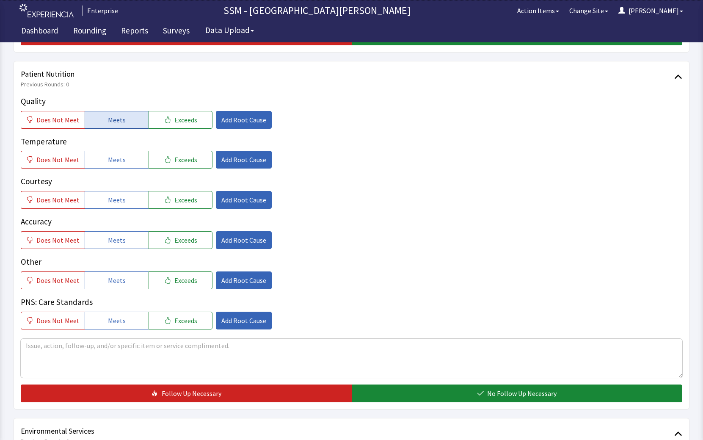
click at [115, 122] on span "Meets" at bounding box center [117, 120] width 18 height 10
click at [115, 160] on span "Meets" at bounding box center [117, 159] width 18 height 10
click at [116, 209] on button "Meets" at bounding box center [117, 200] width 64 height 18
click at [121, 237] on span "Meets" at bounding box center [117, 240] width 18 height 10
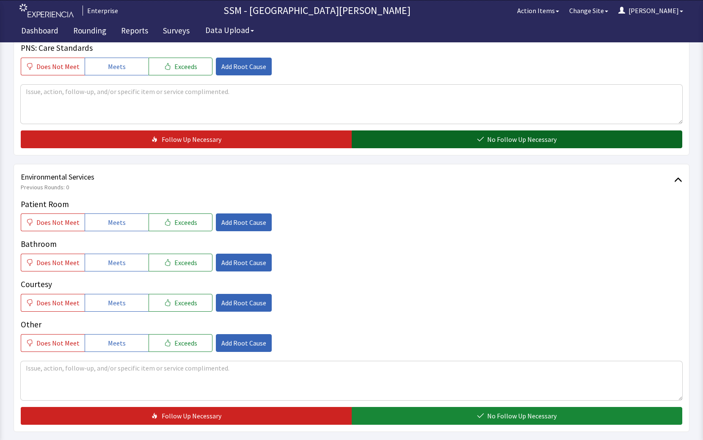
click at [486, 136] on button "No Follow Up Necessary" at bounding box center [517, 139] width 331 height 18
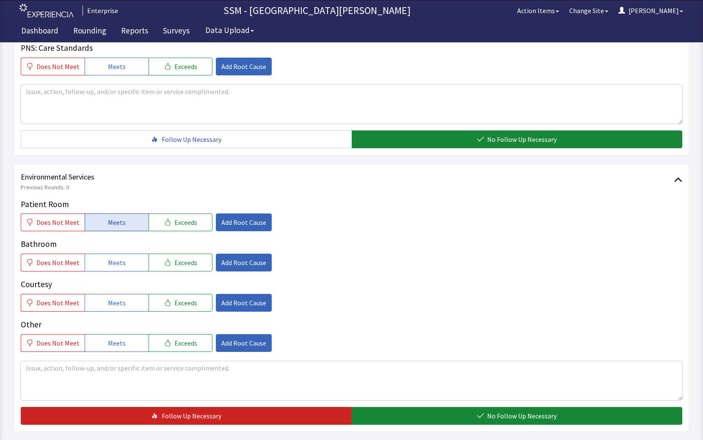
click at [112, 220] on span "Meets" at bounding box center [117, 222] width 18 height 10
drag, startPoint x: 117, startPoint y: 261, endPoint x: 118, endPoint y: 294, distance: 33.0
click at [117, 262] on span "Meets" at bounding box center [117, 262] width 18 height 10
drag, startPoint x: 114, startPoint y: 304, endPoint x: 217, endPoint y: 330, distance: 106.3
click at [114, 305] on span "Meets" at bounding box center [117, 302] width 18 height 10
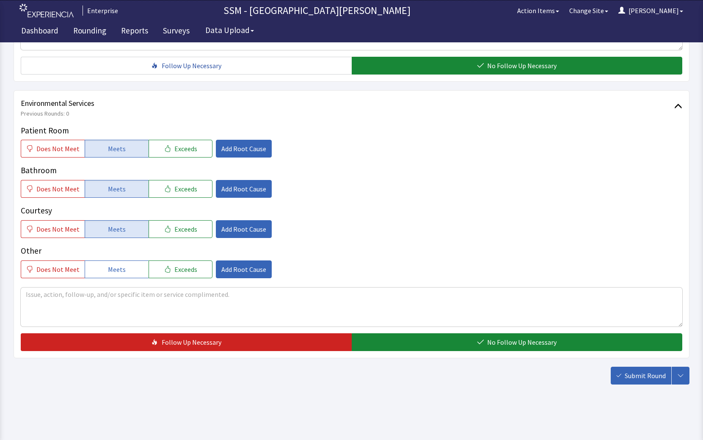
scroll to position [793, 0]
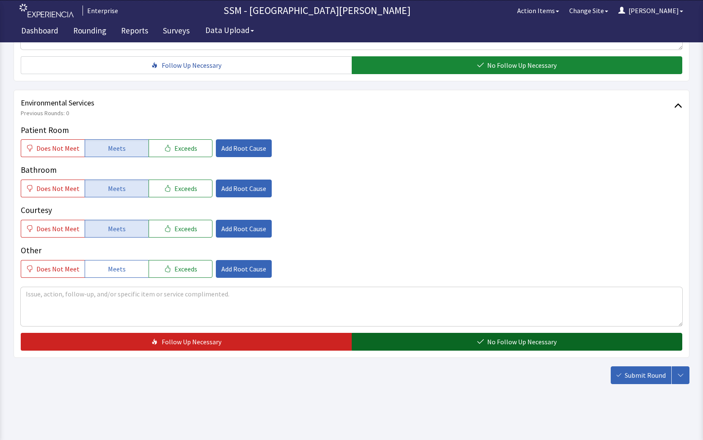
click at [438, 345] on button "No Follow Up Necessary" at bounding box center [517, 341] width 331 height 18
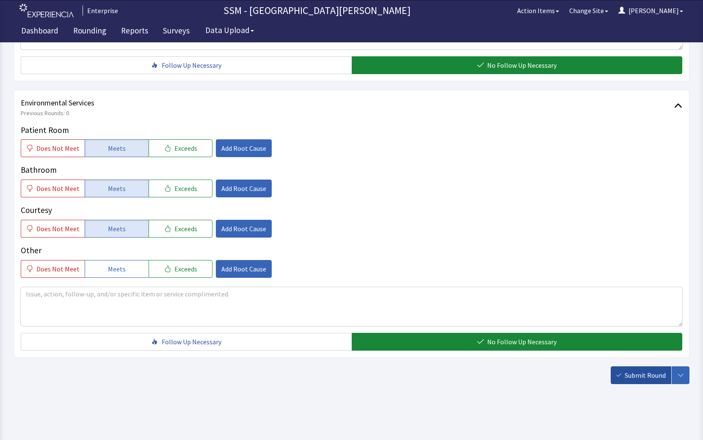
click at [634, 381] on button "Submit Round" at bounding box center [640, 375] width 60 height 18
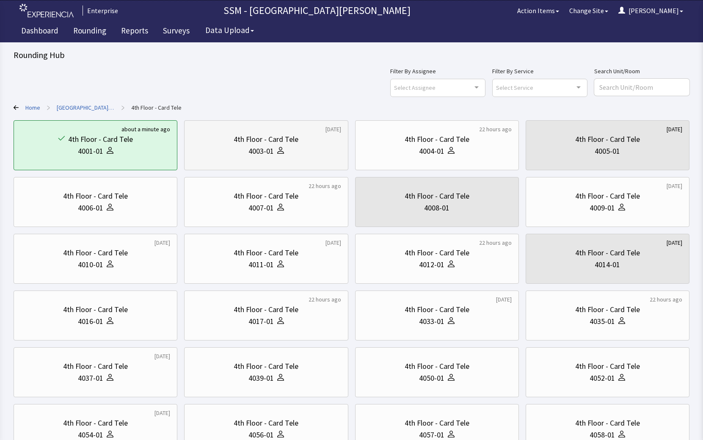
click at [254, 148] on div "4003-01" at bounding box center [260, 151] width 25 height 12
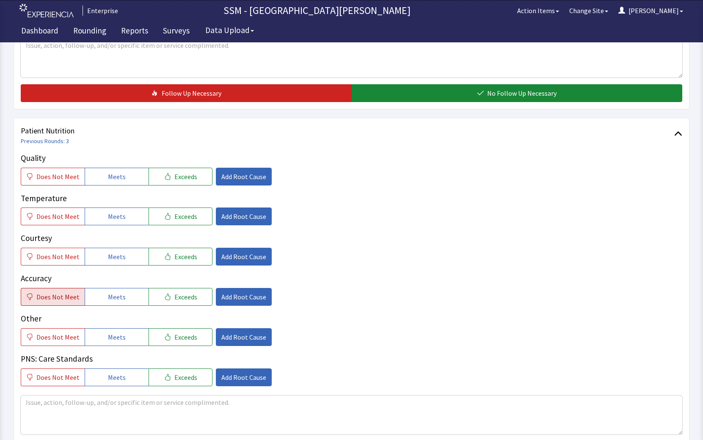
scroll to position [465, 0]
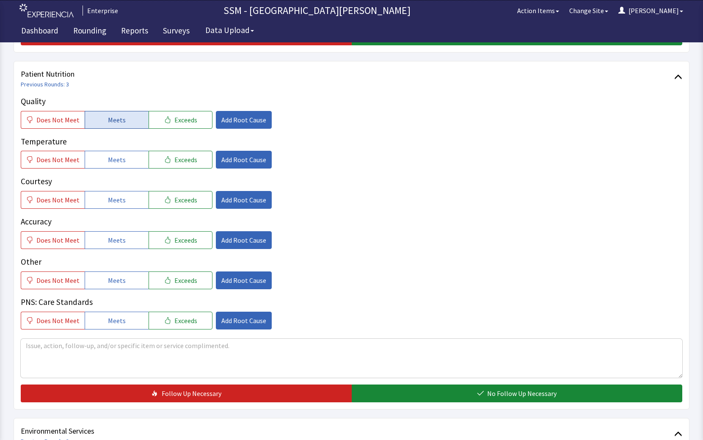
click at [102, 125] on button "Meets" at bounding box center [117, 120] width 64 height 18
click at [117, 163] on span "Meets" at bounding box center [117, 159] width 18 height 10
click at [126, 206] on button "Meets" at bounding box center [117, 200] width 64 height 18
click at [123, 241] on button "Meets" at bounding box center [117, 240] width 64 height 18
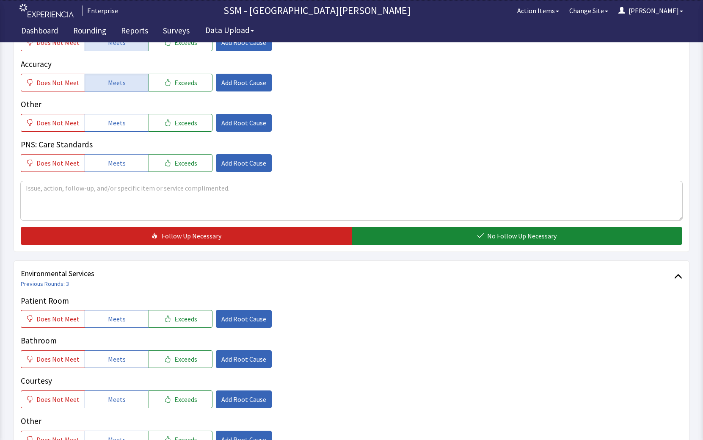
scroll to position [761, 0]
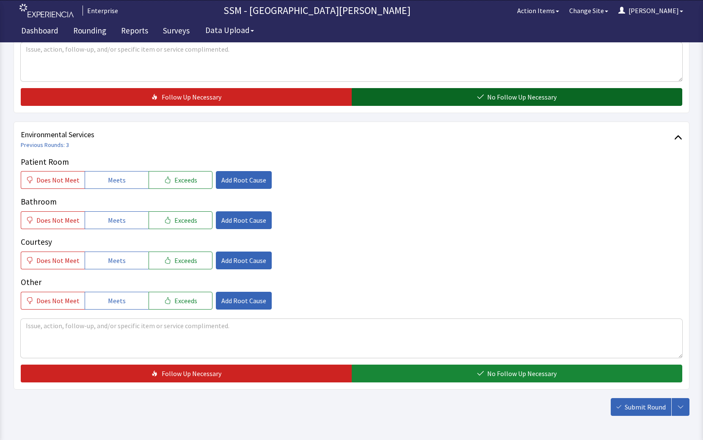
click at [456, 100] on button "No Follow Up Necessary" at bounding box center [517, 97] width 331 height 18
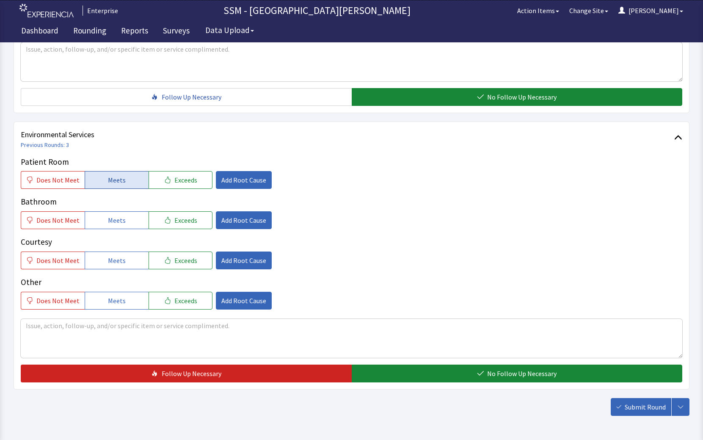
click at [98, 177] on button "Meets" at bounding box center [117, 180] width 64 height 18
click at [113, 227] on button "Meets" at bounding box center [117, 220] width 64 height 18
click at [113, 257] on span "Meets" at bounding box center [117, 260] width 18 height 10
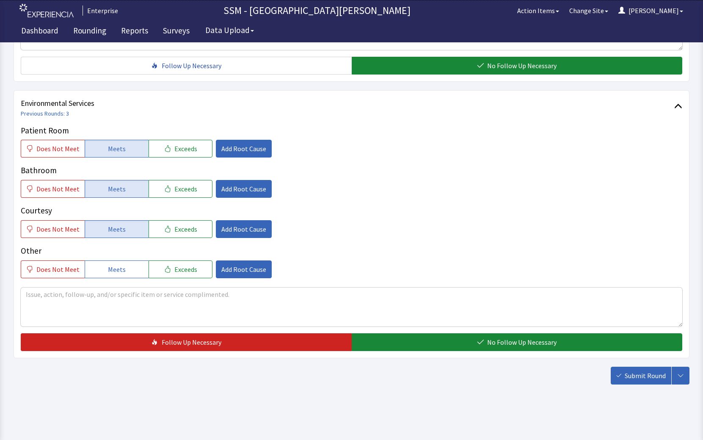
scroll to position [793, 0]
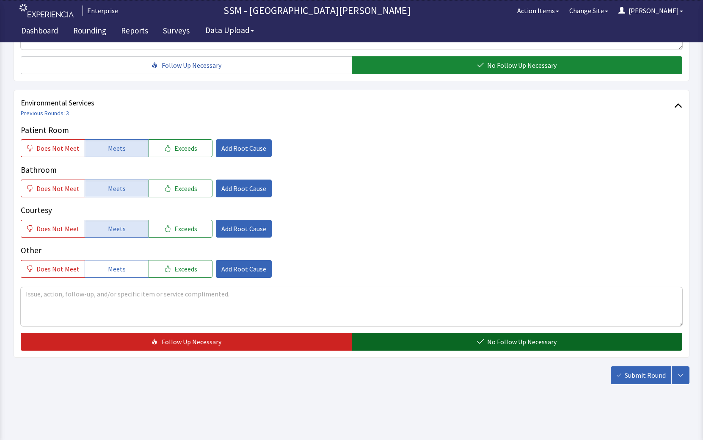
click at [480, 342] on icon "button" at bounding box center [480, 341] width 7 height 7
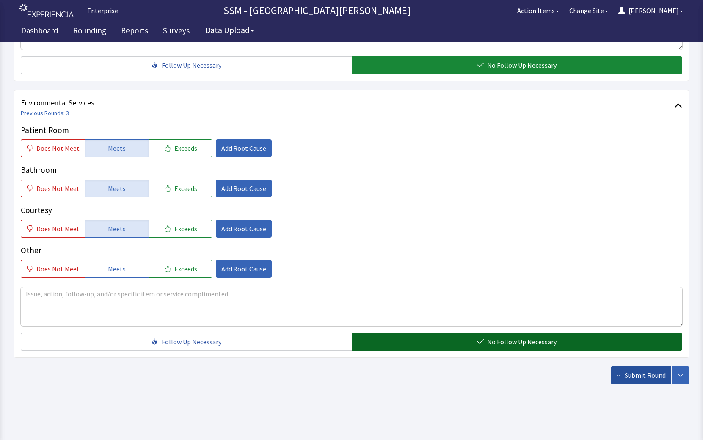
click at [638, 378] on span "Submit Round" at bounding box center [644, 375] width 41 height 10
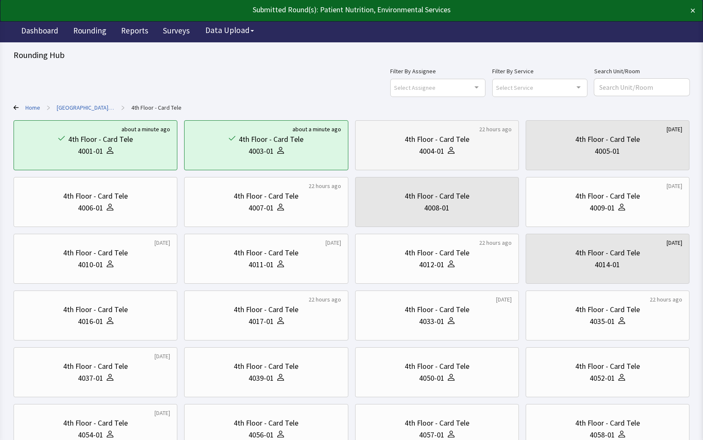
click at [444, 154] on div at bounding box center [449, 151] width 10 height 12
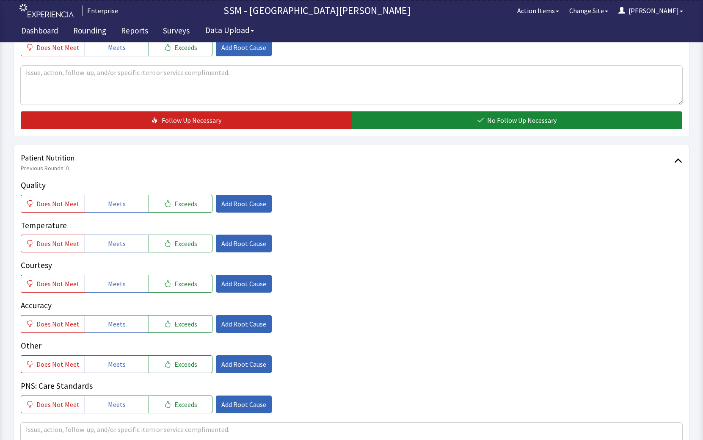
scroll to position [381, 0]
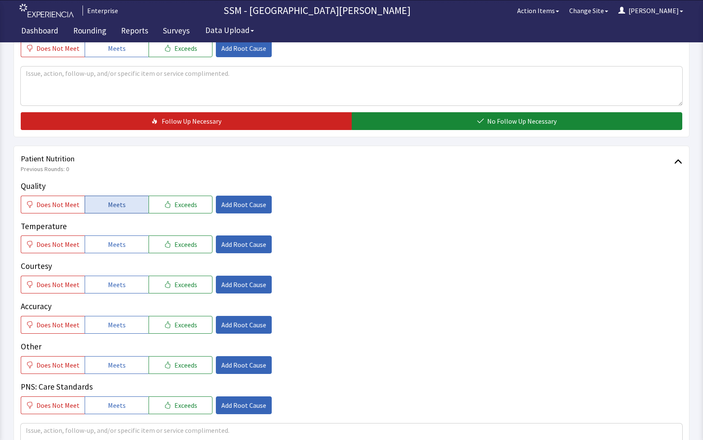
click at [113, 200] on span "Meets" at bounding box center [117, 204] width 18 height 10
click at [122, 250] on button "Meets" at bounding box center [117, 244] width 64 height 18
drag, startPoint x: 122, startPoint y: 289, endPoint x: 119, endPoint y: 324, distance: 34.4
click at [122, 290] on button "Meets" at bounding box center [117, 284] width 64 height 18
click at [118, 330] on button "Meets" at bounding box center [117, 325] width 64 height 18
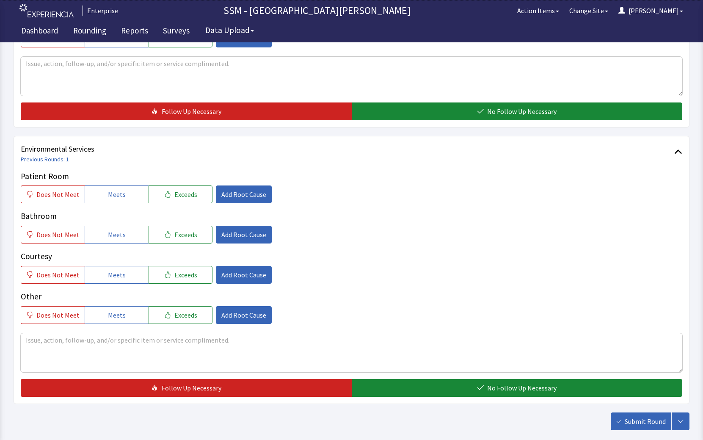
scroll to position [761, 0]
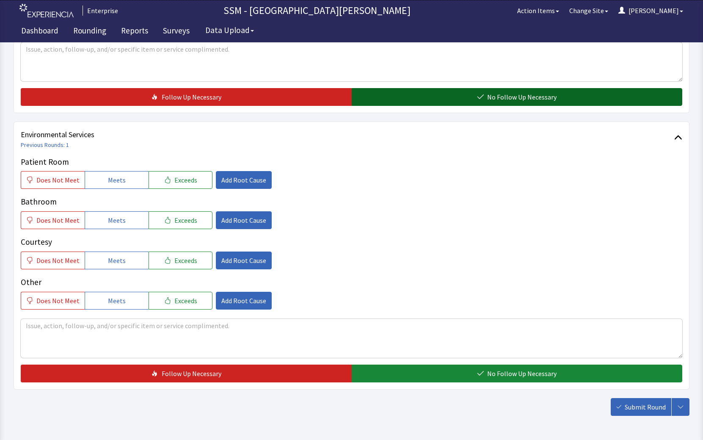
click at [533, 94] on span "No Follow Up Necessary" at bounding box center [521, 97] width 69 height 10
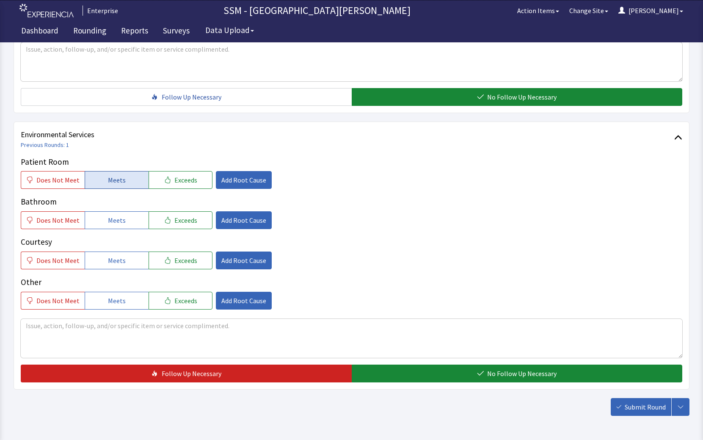
click at [127, 180] on button "Meets" at bounding box center [117, 180] width 64 height 18
drag, startPoint x: 124, startPoint y: 217, endPoint x: 126, endPoint y: 239, distance: 22.0
click at [124, 218] on button "Meets" at bounding box center [117, 220] width 64 height 18
click at [118, 261] on span "Meets" at bounding box center [117, 260] width 18 height 10
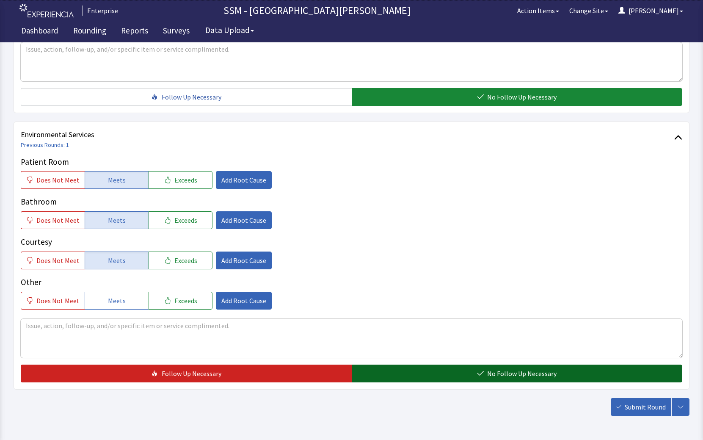
click at [444, 374] on button "No Follow Up Necessary" at bounding box center [517, 373] width 331 height 18
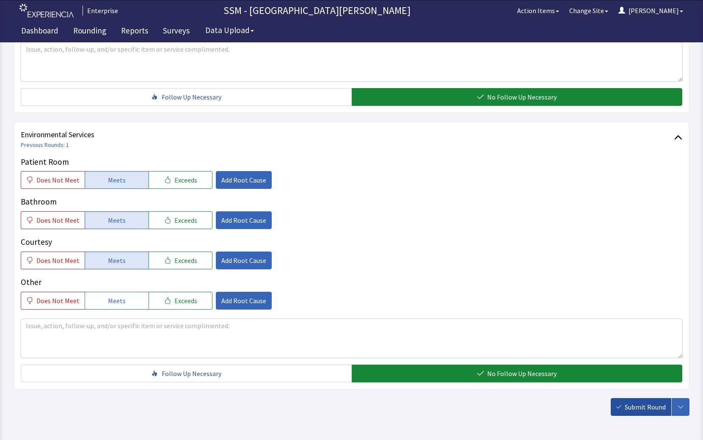
click at [640, 409] on span "Submit Round" at bounding box center [644, 406] width 41 height 10
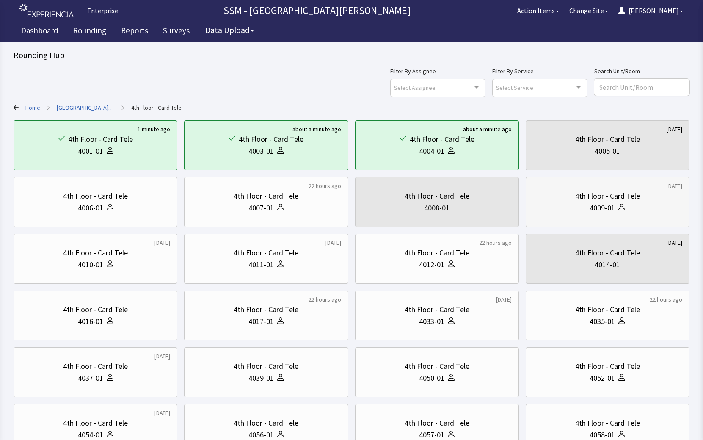
click at [637, 212] on div "4009-01" at bounding box center [607, 208] width 149 height 12
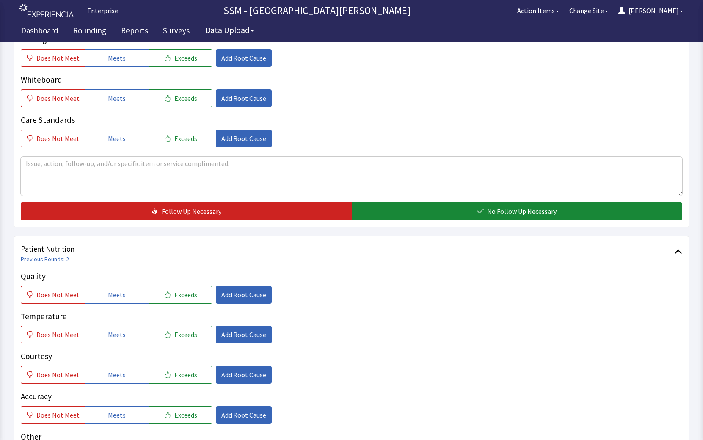
scroll to position [381, 0]
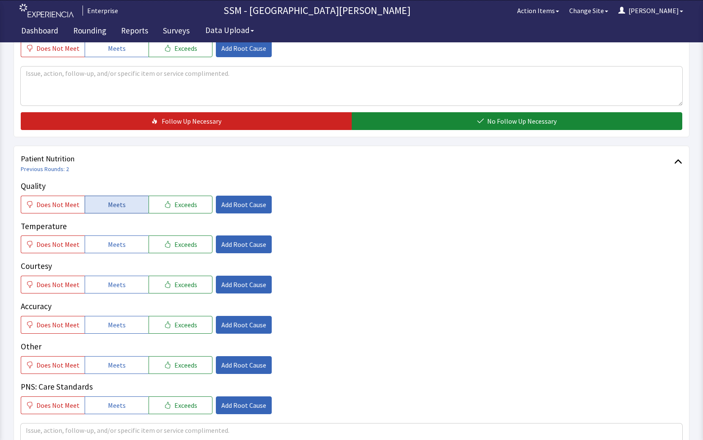
click at [110, 198] on button "Meets" at bounding box center [117, 204] width 64 height 18
click at [126, 245] on button "Meets" at bounding box center [117, 244] width 64 height 18
click at [124, 280] on button "Meets" at bounding box center [117, 284] width 64 height 18
click at [126, 328] on button "Meets" at bounding box center [117, 325] width 64 height 18
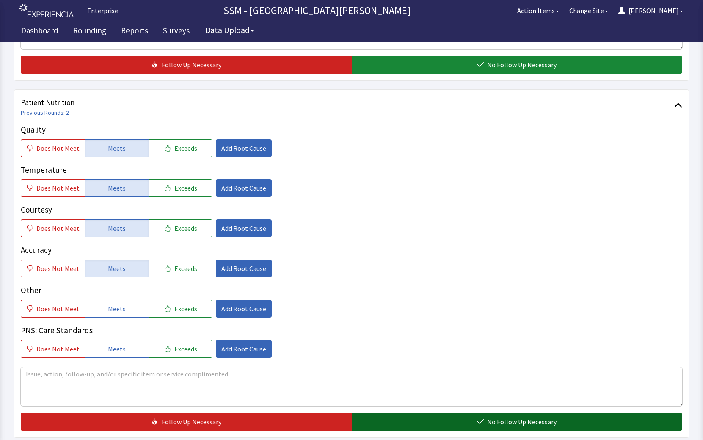
scroll to position [550, 0]
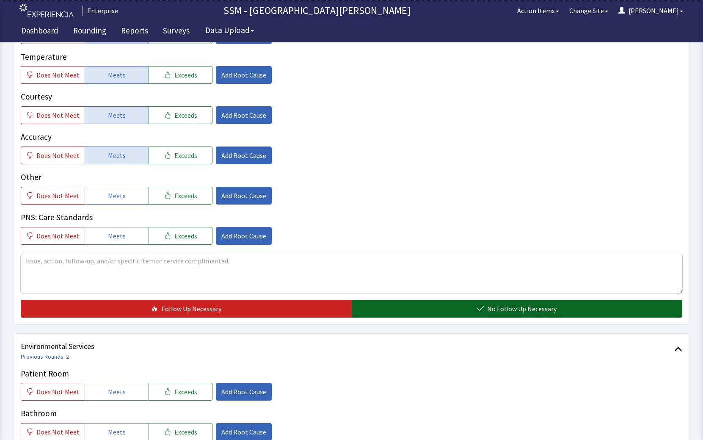
click at [483, 307] on icon "button" at bounding box center [480, 308] width 7 height 7
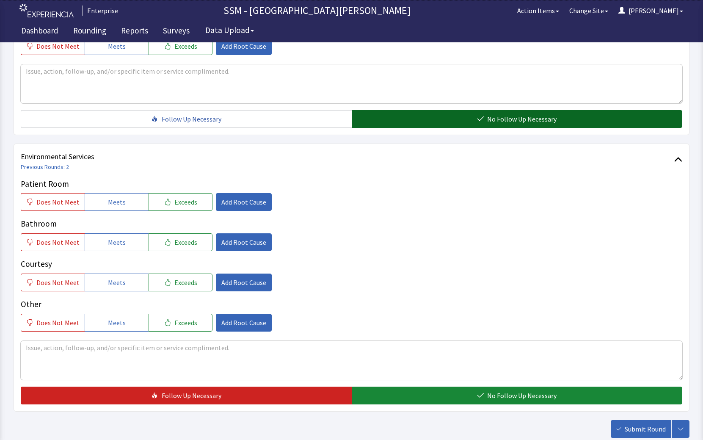
scroll to position [793, 0]
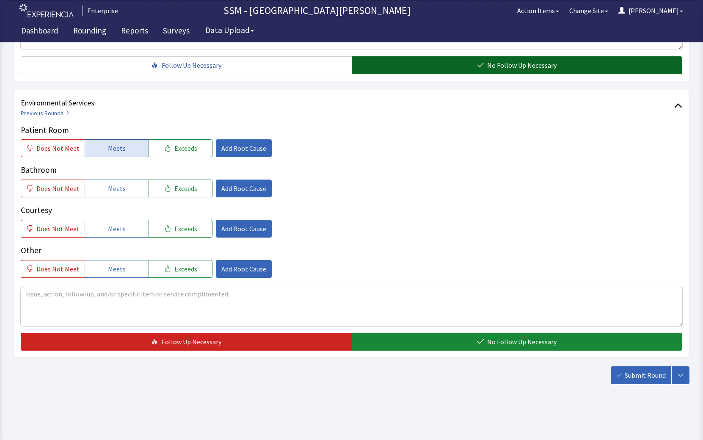
click at [118, 151] on span "Meets" at bounding box center [117, 148] width 18 height 10
click at [119, 190] on span "Meets" at bounding box center [117, 188] width 18 height 10
click at [122, 231] on button "Meets" at bounding box center [117, 229] width 64 height 18
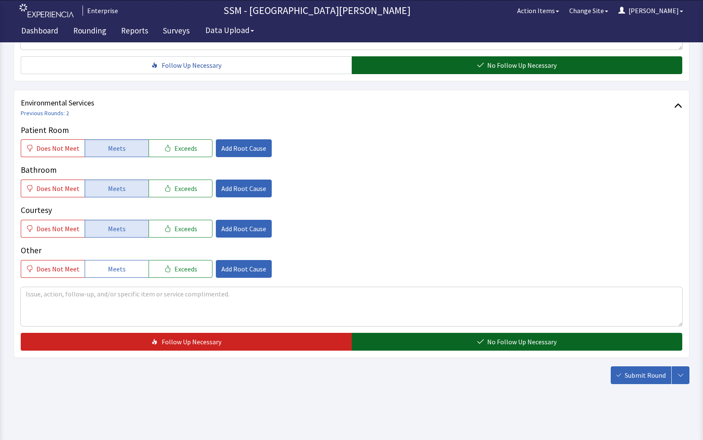
click at [545, 348] on button "No Follow Up Necessary" at bounding box center [517, 341] width 331 height 18
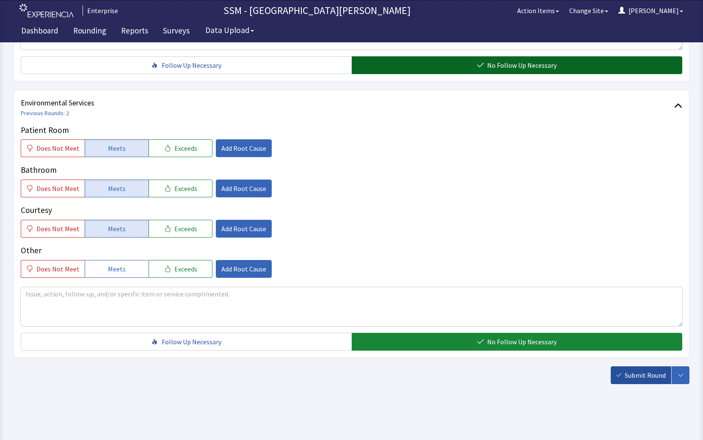
click at [660, 382] on button "Submit Round" at bounding box center [640, 375] width 60 height 18
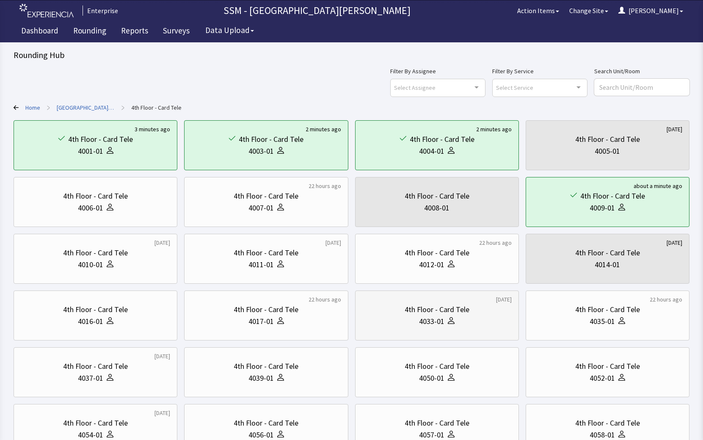
click at [434, 319] on div "4033-01" at bounding box center [431, 321] width 25 height 12
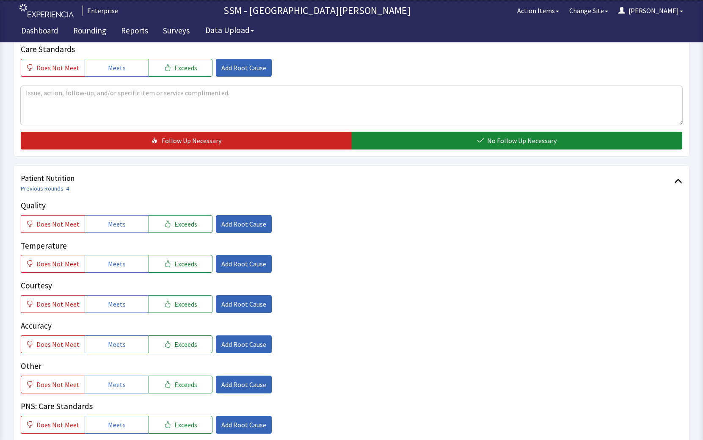
scroll to position [423, 0]
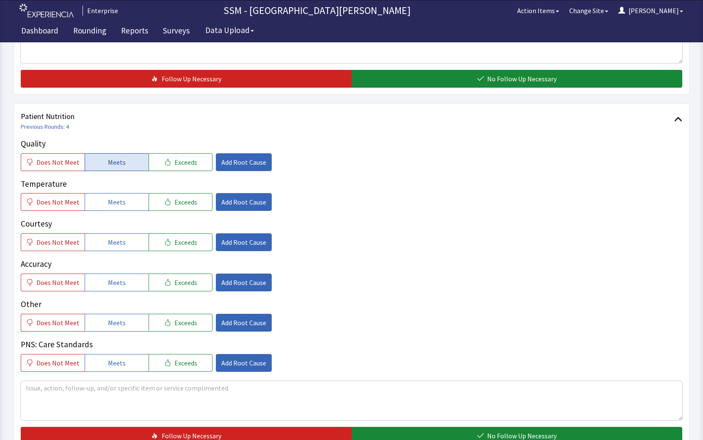
click at [126, 162] on button "Meets" at bounding box center [117, 162] width 64 height 18
click at [136, 203] on button "Meets" at bounding box center [117, 202] width 64 height 18
click at [126, 243] on button "Meets" at bounding box center [117, 242] width 64 height 18
click at [125, 278] on button "Meets" at bounding box center [117, 282] width 64 height 18
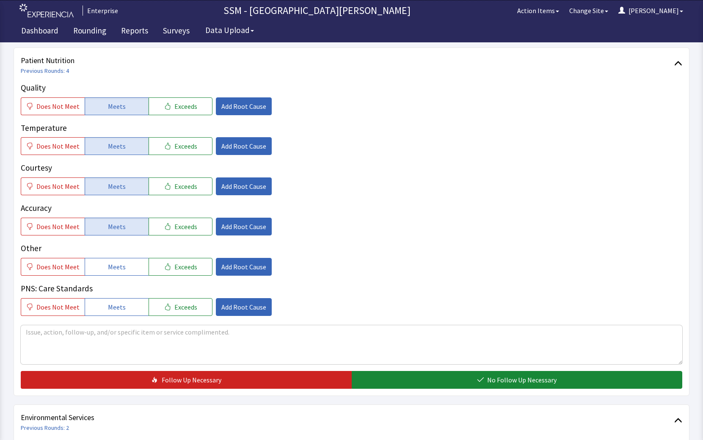
scroll to position [550, 0]
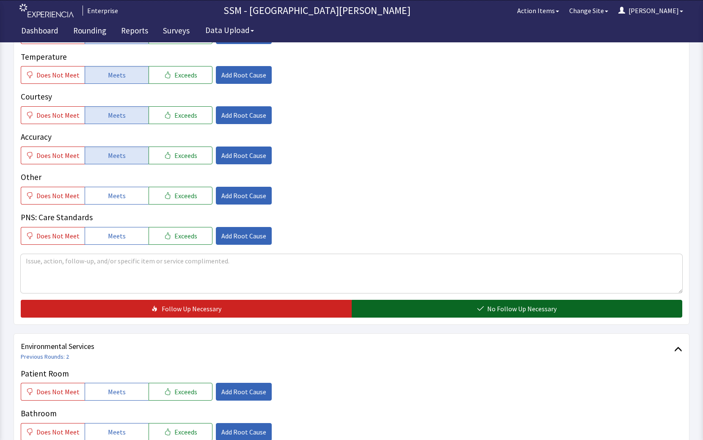
click at [420, 311] on button "No Follow Up Necessary" at bounding box center [517, 308] width 331 height 18
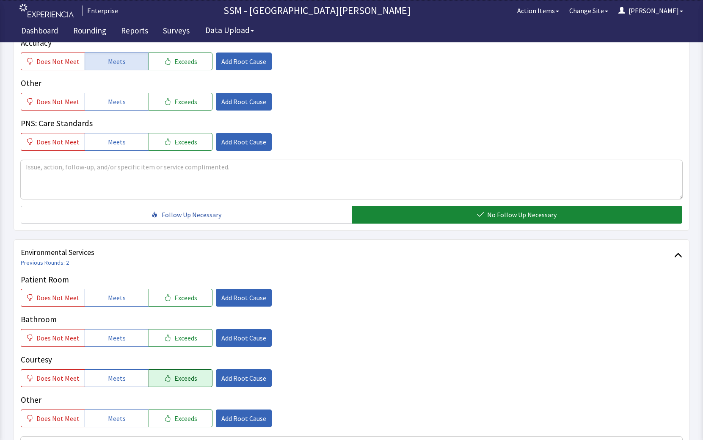
scroll to position [761, 0]
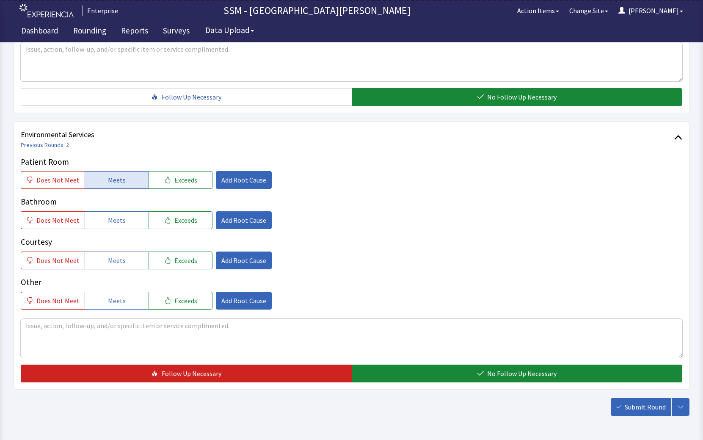
click at [93, 182] on button "Meets" at bounding box center [117, 180] width 64 height 18
click at [99, 223] on button "Meets" at bounding box center [117, 220] width 64 height 18
click at [108, 261] on span "Meets" at bounding box center [117, 260] width 18 height 10
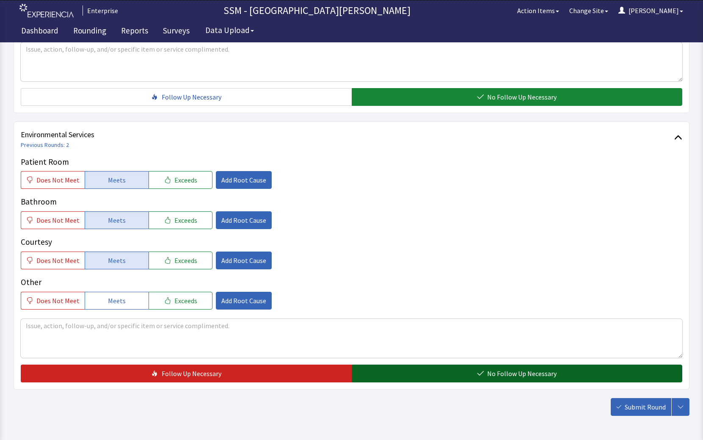
click at [489, 375] on span "No Follow Up Necessary" at bounding box center [521, 373] width 69 height 10
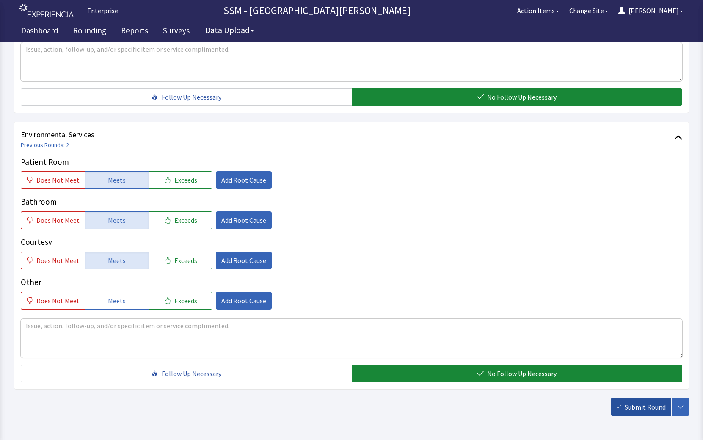
click at [642, 411] on span "Submit Round" at bounding box center [644, 406] width 41 height 10
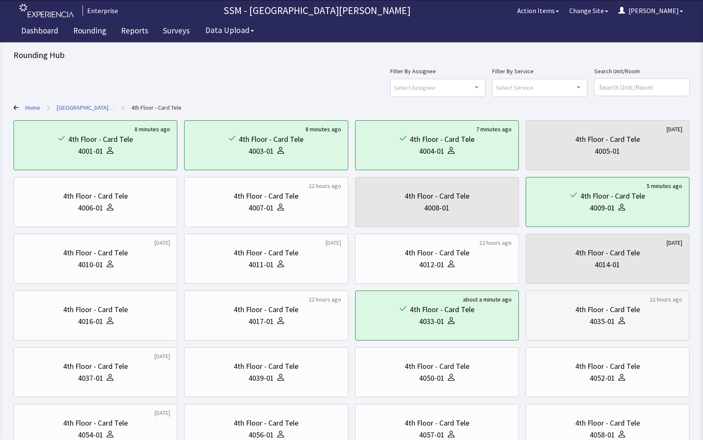
click at [596, 312] on div "4th Floor - Card Tele" at bounding box center [607, 309] width 65 height 12
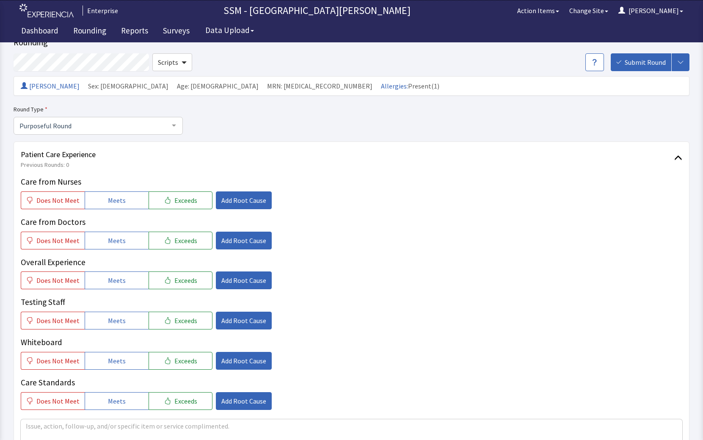
scroll to position [42, 0]
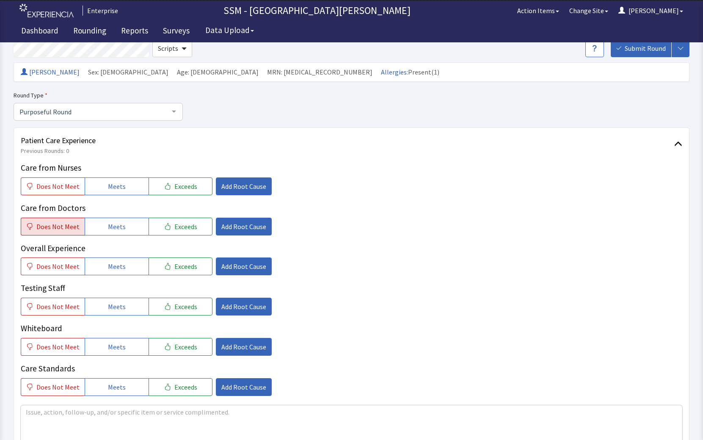
click at [58, 225] on span "Does Not Meet" at bounding box center [57, 226] width 43 height 10
click at [225, 225] on span "Add Root Cause" at bounding box center [243, 226] width 45 height 10
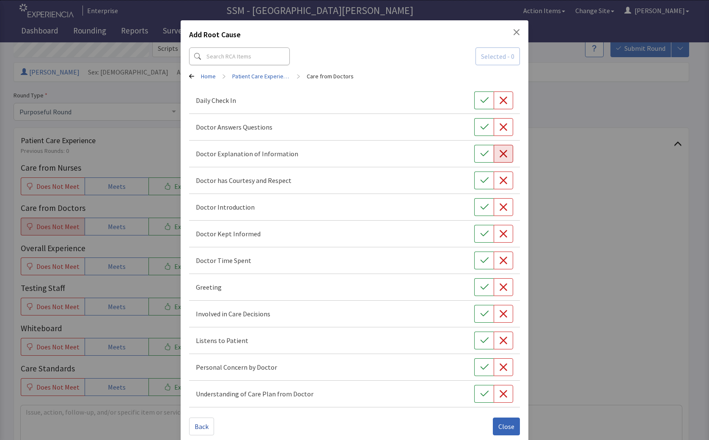
click at [501, 155] on icon "button" at bounding box center [503, 153] width 8 height 8
click at [586, 271] on div "Add Root Cause Selected - 1 Home > Patient Care Experience > Care from Doctors …" at bounding box center [354, 225] width 709 height 450
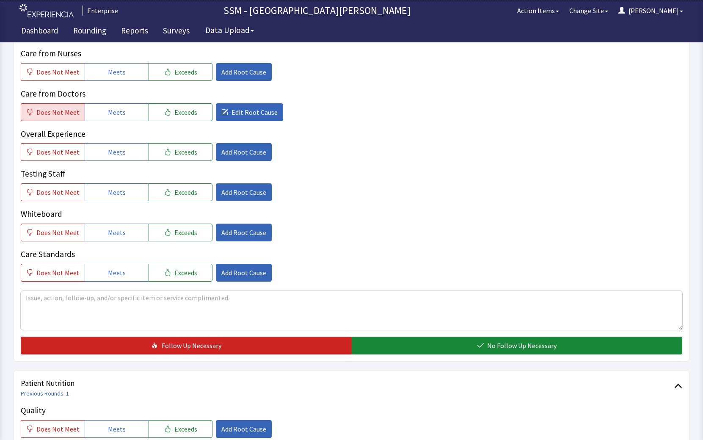
scroll to position [169, 0]
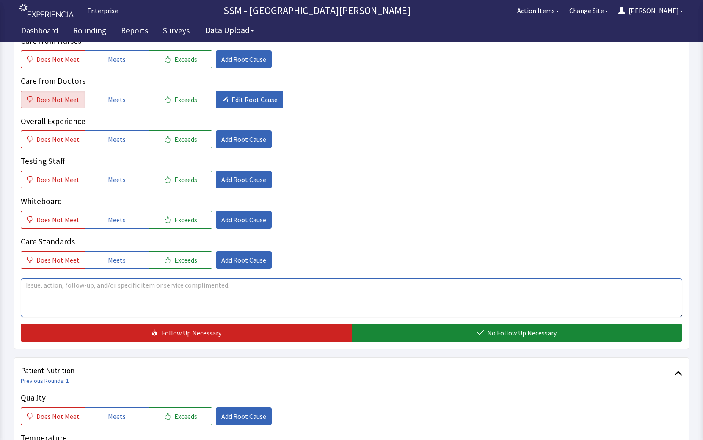
click at [98, 292] on textarea at bounding box center [351, 297] width 661 height 39
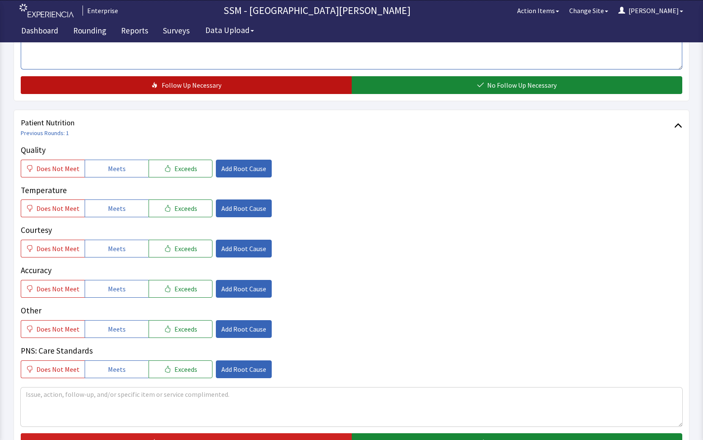
scroll to position [338, 0]
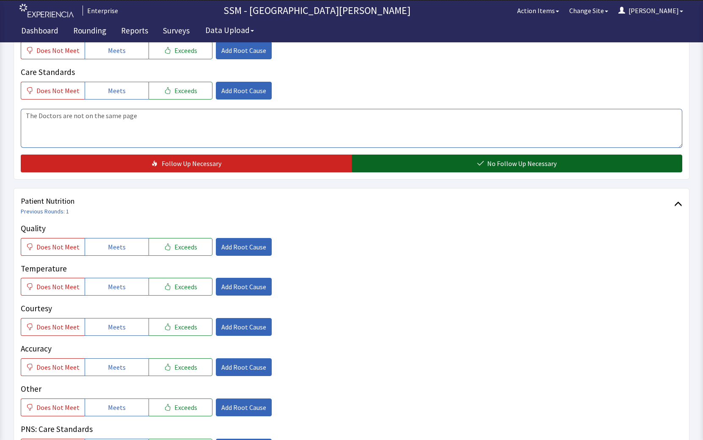
type textarea "The Doctors are not on the same page"
click at [497, 163] on span "No Follow Up Necessary" at bounding box center [521, 163] width 69 height 10
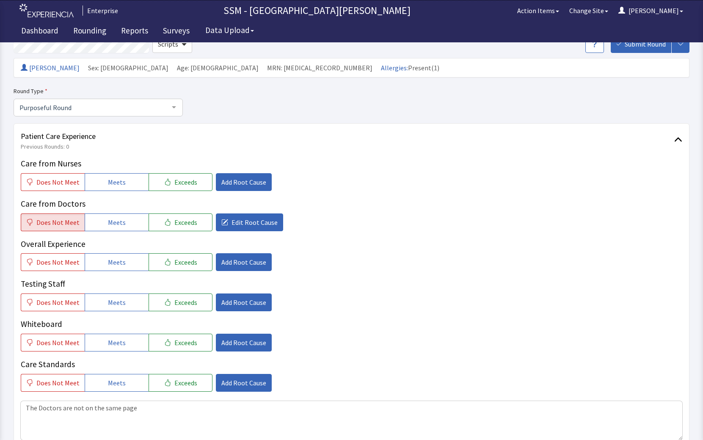
scroll to position [381, 0]
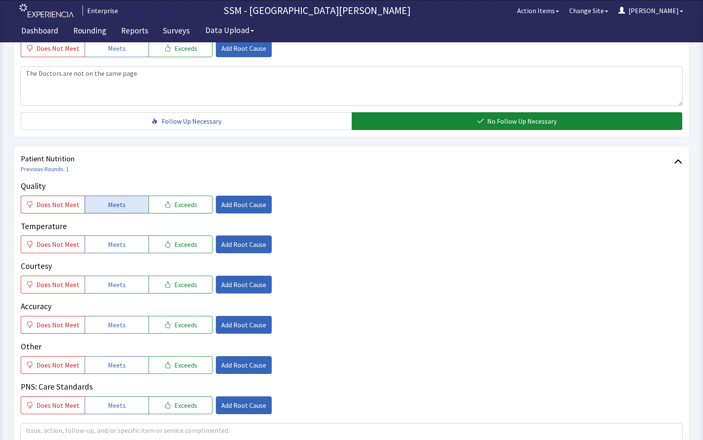
click at [113, 207] on span "Meets" at bounding box center [117, 204] width 18 height 10
click at [114, 242] on span "Meets" at bounding box center [117, 244] width 18 height 10
click at [121, 290] on button "Meets" at bounding box center [117, 284] width 64 height 18
click at [121, 318] on button "Meets" at bounding box center [117, 325] width 64 height 18
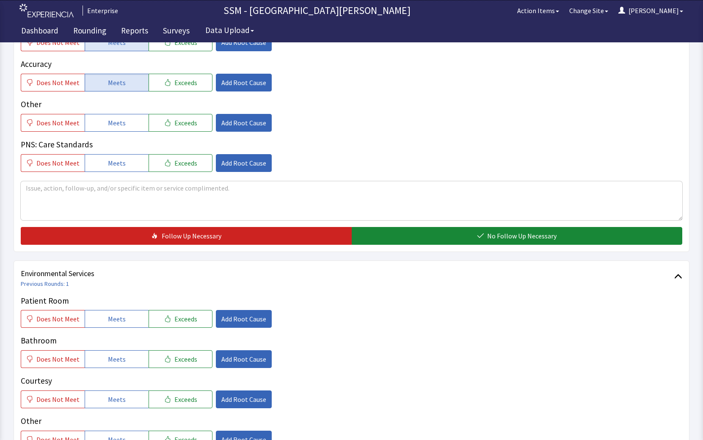
scroll to position [677, 0]
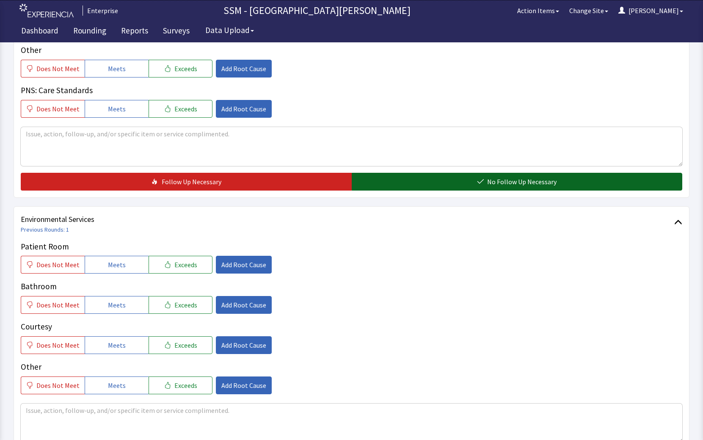
click at [453, 186] on button "No Follow Up Necessary" at bounding box center [517, 182] width 331 height 18
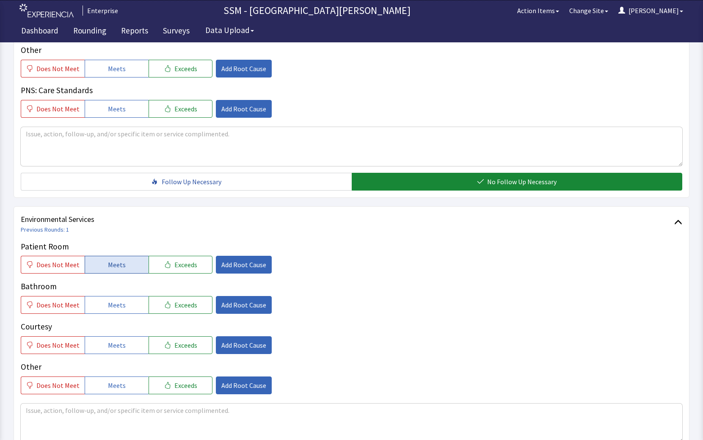
click at [119, 267] on span "Meets" at bounding box center [117, 264] width 18 height 10
drag, startPoint x: 126, startPoint y: 307, endPoint x: 128, endPoint y: 316, distance: 9.9
click at [126, 307] on button "Meets" at bounding box center [117, 305] width 64 height 18
click at [130, 343] on button "Meets" at bounding box center [117, 345] width 64 height 18
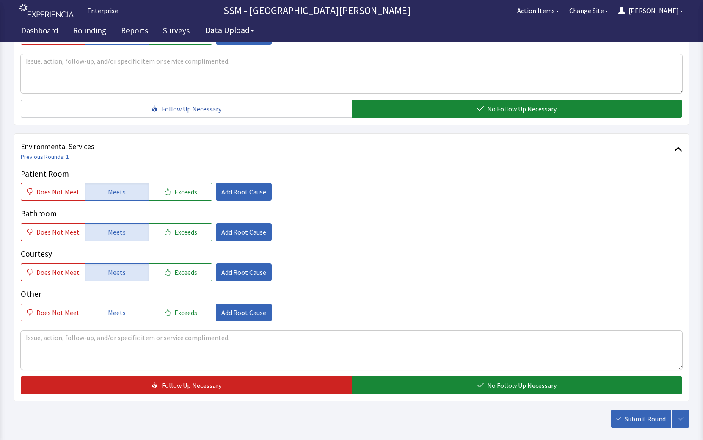
scroll to position [793, 0]
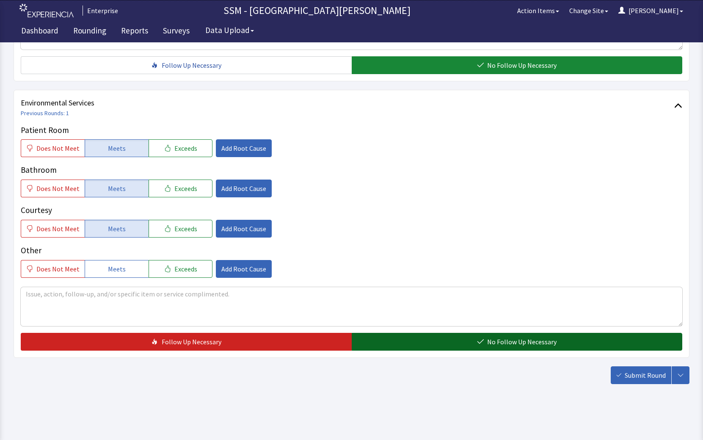
click at [446, 344] on button "No Follow Up Necessary" at bounding box center [517, 341] width 331 height 18
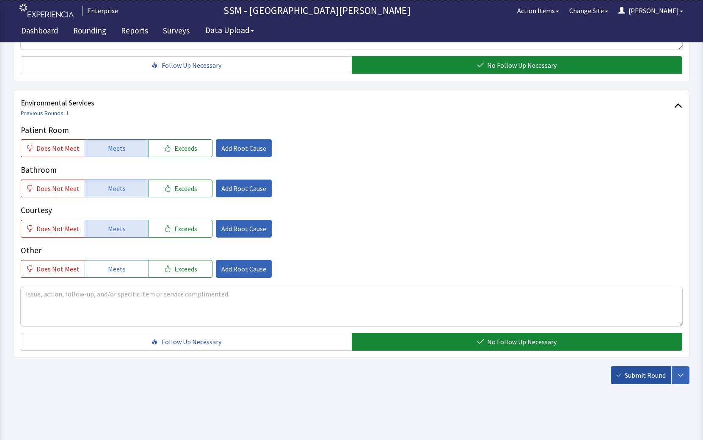
click at [635, 372] on span "Submit Round" at bounding box center [644, 375] width 41 height 10
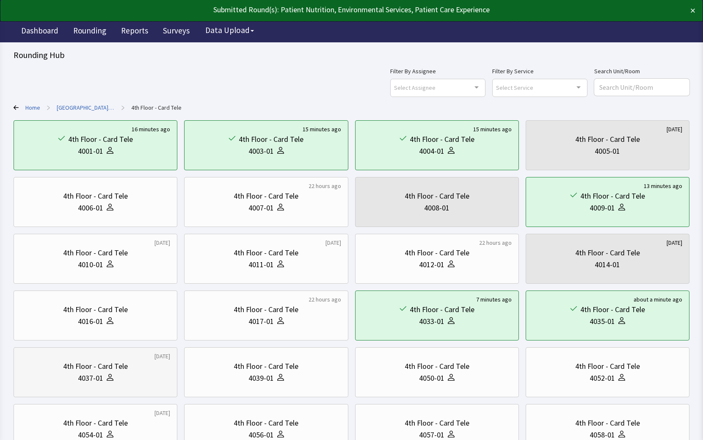
click at [62, 380] on div "4037-01" at bounding box center [95, 378] width 149 height 12
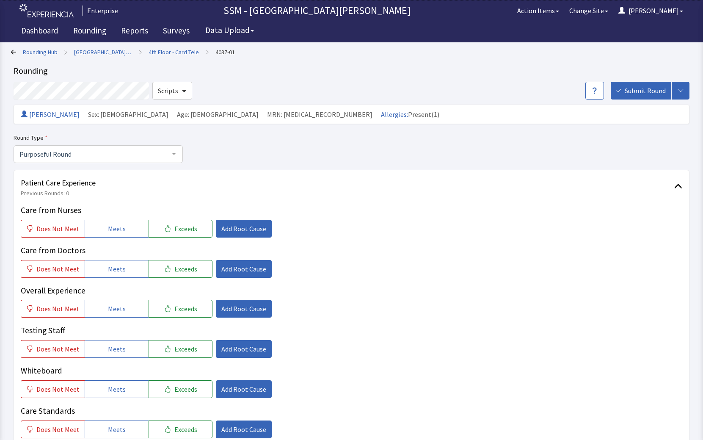
scroll to position [338, 0]
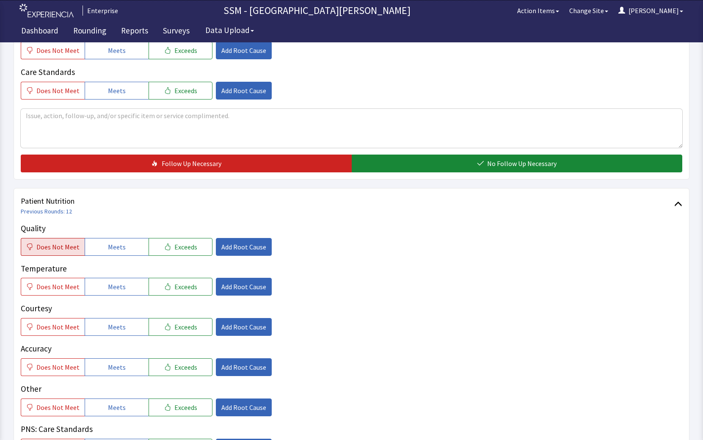
click at [62, 252] on button "Does Not Meet" at bounding box center [53, 247] width 64 height 18
click at [248, 245] on span "Add Root Cause" at bounding box center [243, 247] width 45 height 10
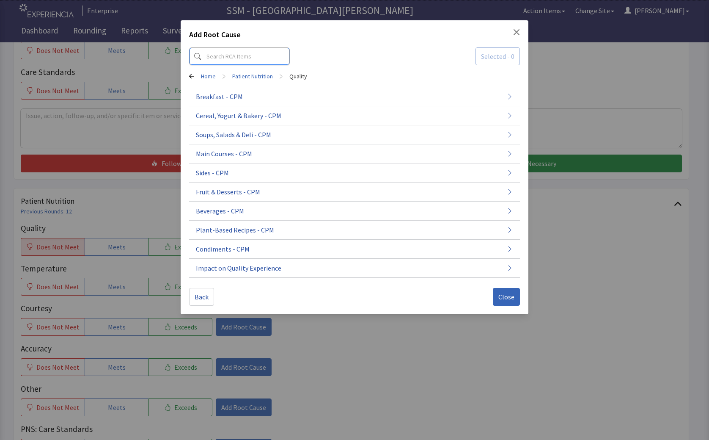
click at [250, 60] on input at bounding box center [239, 56] width 101 height 18
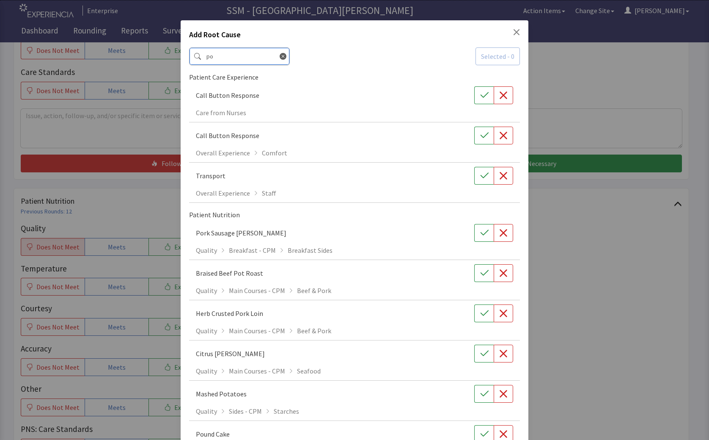
type input "p"
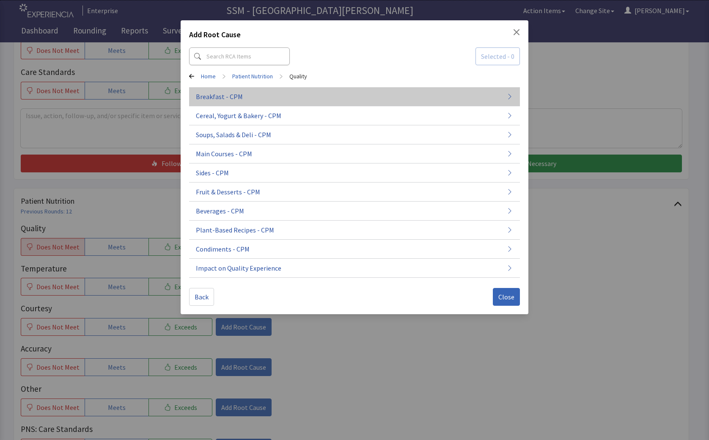
click at [232, 99] on span "Breakfast - CPM" at bounding box center [219, 96] width 47 height 10
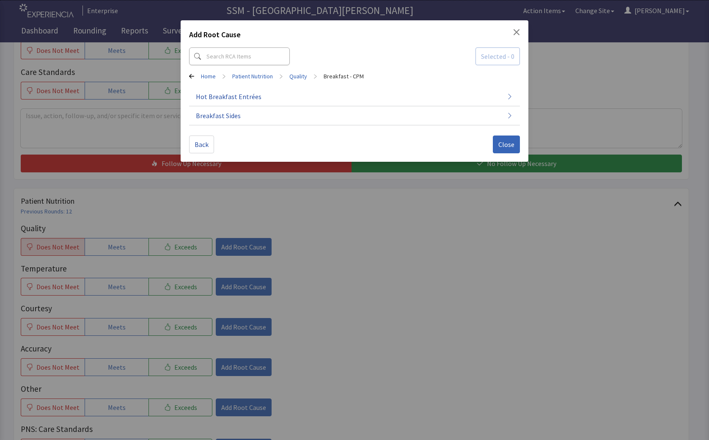
click at [232, 99] on span "Hot Breakfast Entrées" at bounding box center [229, 96] width 66 height 10
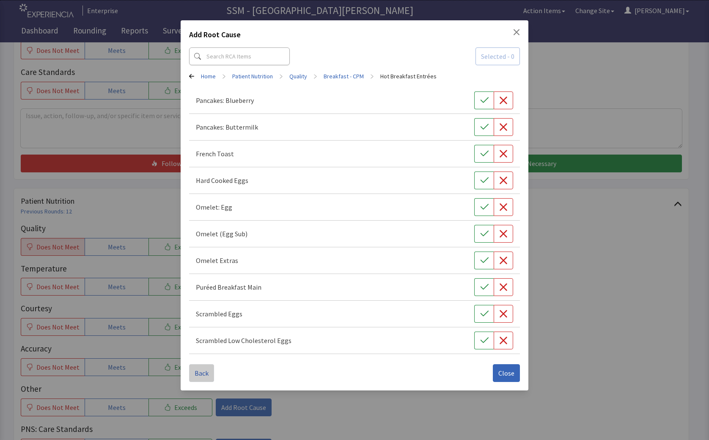
click at [202, 371] on span "Back" at bounding box center [202, 373] width 14 height 10
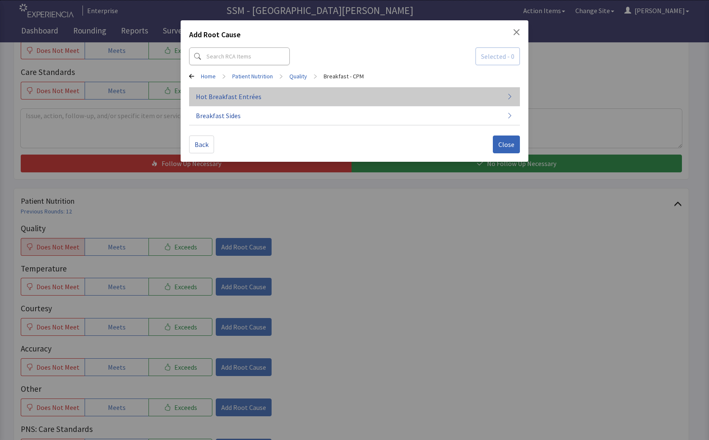
click at [256, 91] on span "Hot Breakfast Entrées" at bounding box center [229, 96] width 66 height 10
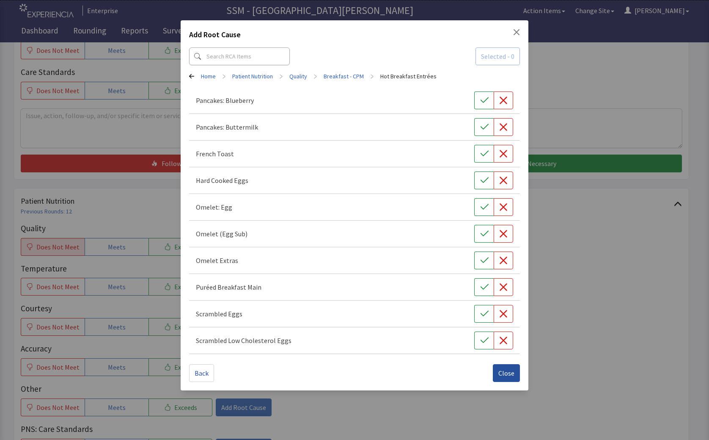
click at [511, 368] on span "Close" at bounding box center [506, 373] width 16 height 10
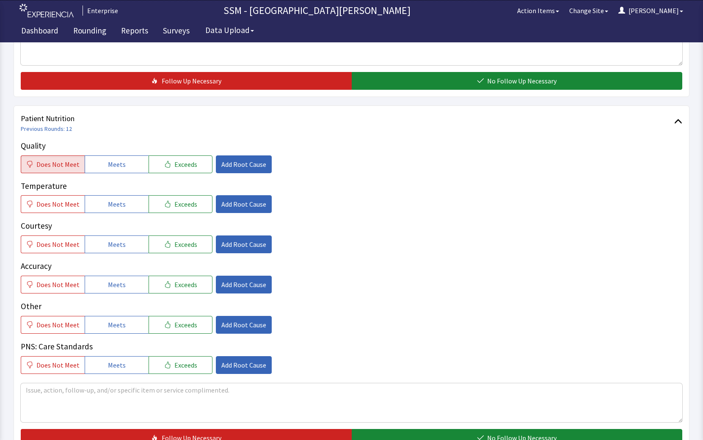
scroll to position [423, 0]
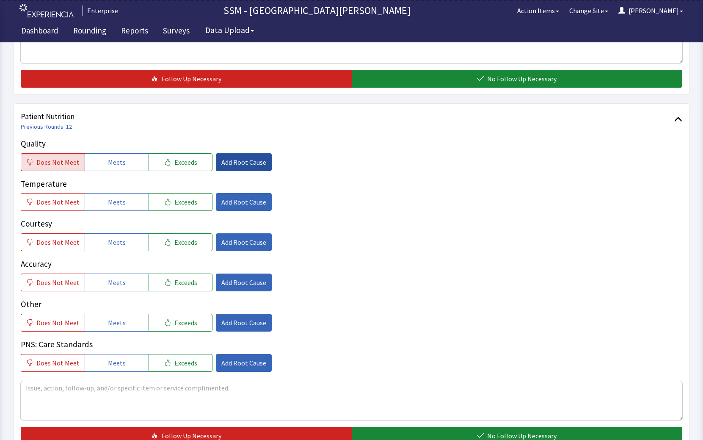
click at [227, 162] on span "Add Root Cause" at bounding box center [243, 162] width 45 height 10
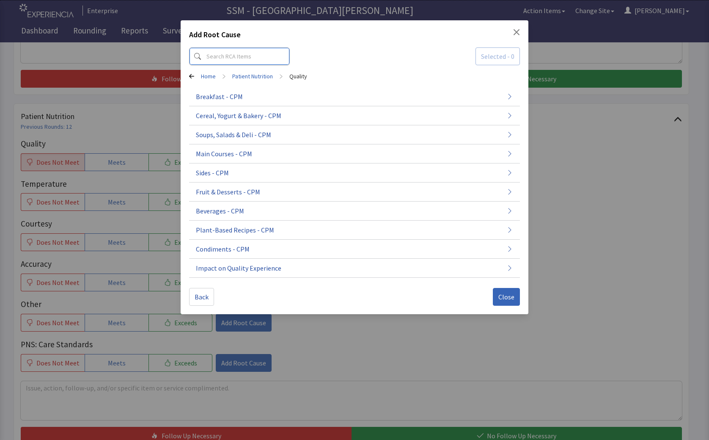
click at [239, 49] on input at bounding box center [239, 56] width 101 height 18
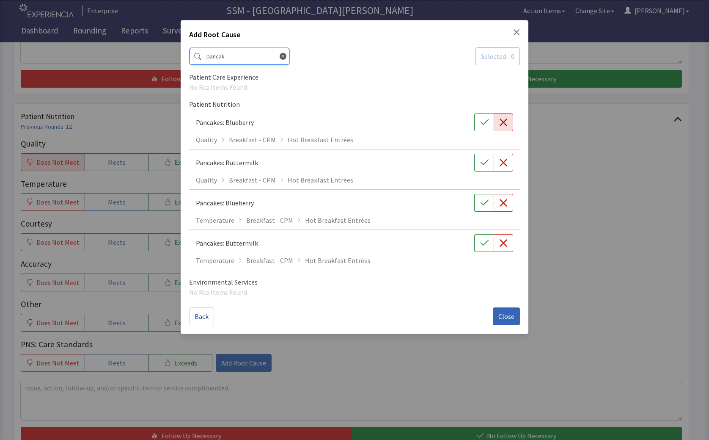
type input "pancak"
click at [503, 121] on icon "button" at bounding box center [504, 122] width 8 height 8
click at [511, 323] on button "Close" at bounding box center [506, 316] width 27 height 18
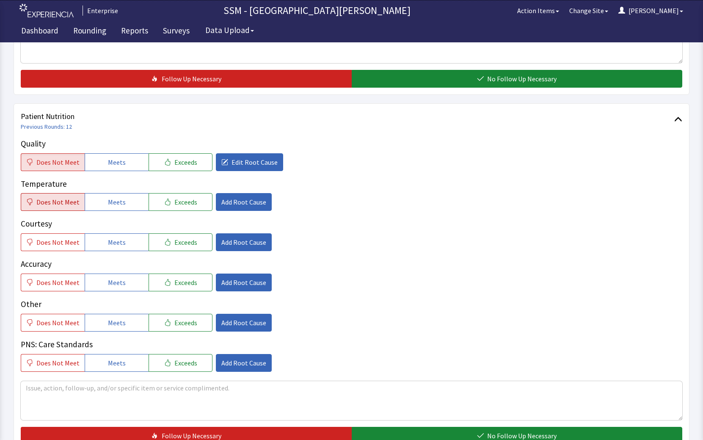
click at [49, 209] on button "Does Not Meet" at bounding box center [53, 202] width 64 height 18
click at [125, 413] on textarea at bounding box center [351, 400] width 661 height 39
click at [153, 386] on textarea "my pancakes were not cooked, very light" at bounding box center [351, 400] width 661 height 39
click at [226, 392] on textarea "my pancakes were not cooked, very light, my potatoes were ice cold" at bounding box center [351, 400] width 661 height 39
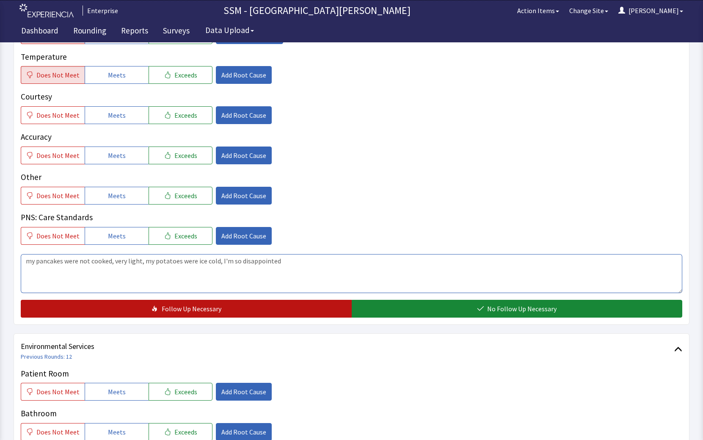
type textarea "my pancakes were not cooked, very light, my potatoes were ice cold, I'm so disa…"
click at [188, 313] on span "Follow Up Necessary" at bounding box center [192, 308] width 60 height 10
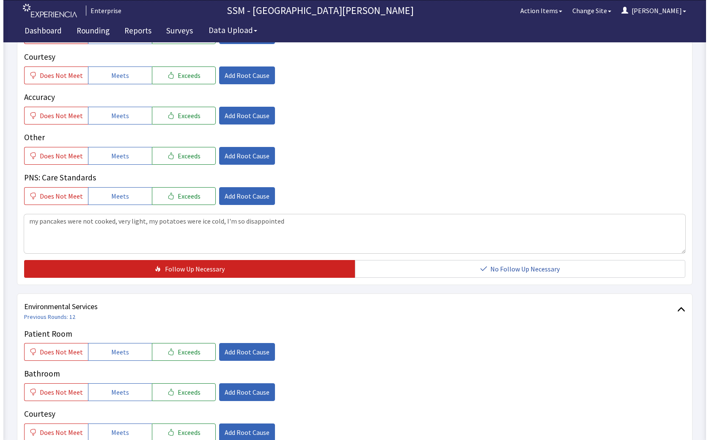
scroll to position [761, 0]
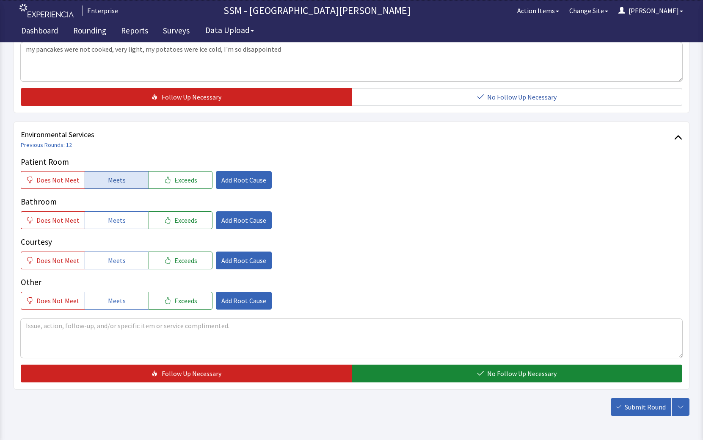
click at [111, 177] on span "Meets" at bounding box center [117, 180] width 18 height 10
click at [113, 214] on button "Meets" at bounding box center [117, 220] width 64 height 18
click at [120, 261] on span "Meets" at bounding box center [117, 260] width 18 height 10
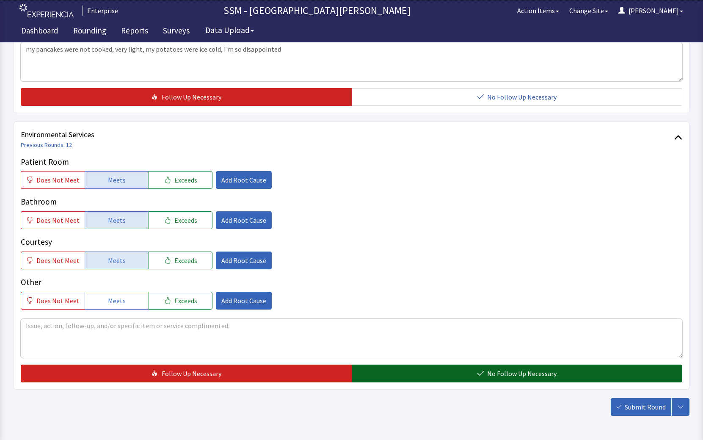
click at [457, 378] on button "No Follow Up Necessary" at bounding box center [517, 373] width 331 height 18
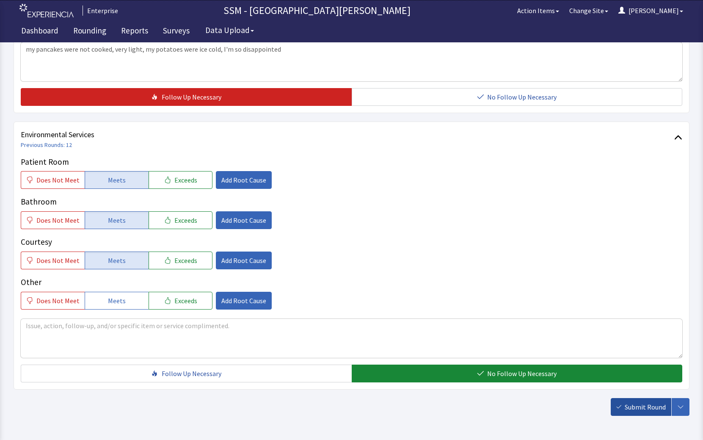
click at [633, 405] on span "Submit Round" at bounding box center [644, 406] width 41 height 10
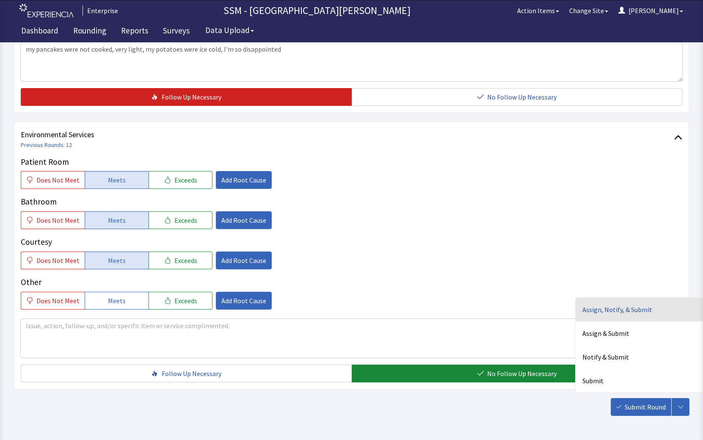
click at [631, 317] on div "Assign, Notify, & Submit" at bounding box center [638, 309] width 127 height 24
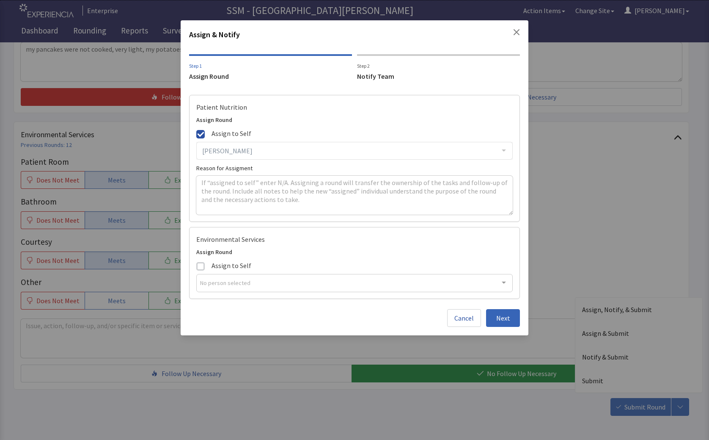
click at [199, 264] on span at bounding box center [200, 266] width 8 height 8
click at [196, 259] on input "Assign to Self" at bounding box center [196, 259] width 0 height 0
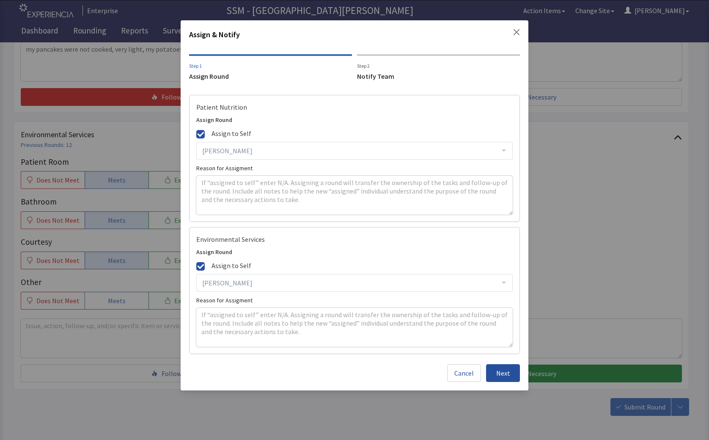
click at [501, 372] on span "Next" at bounding box center [503, 373] width 14 height 10
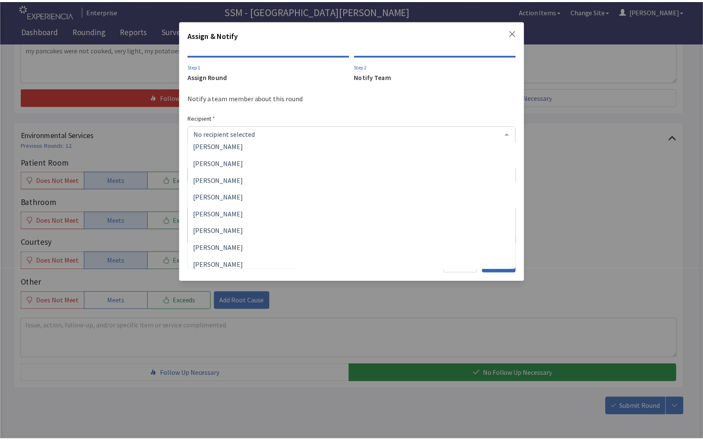
scroll to position [127, 0]
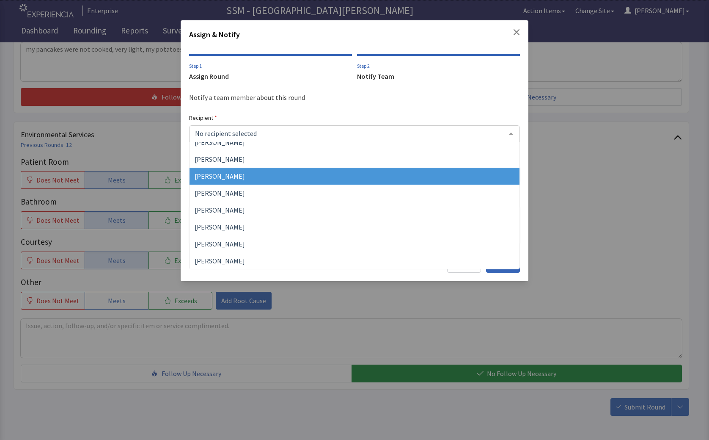
click at [236, 176] on span "Dorothy Littleton" at bounding box center [220, 176] width 50 height 8
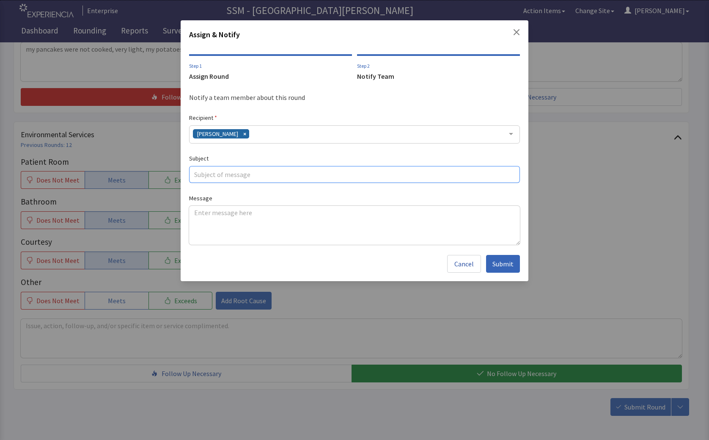
click at [237, 176] on input "text" at bounding box center [354, 174] width 331 height 17
type input "4037"
click at [513, 267] on span "Submit" at bounding box center [502, 263] width 21 height 10
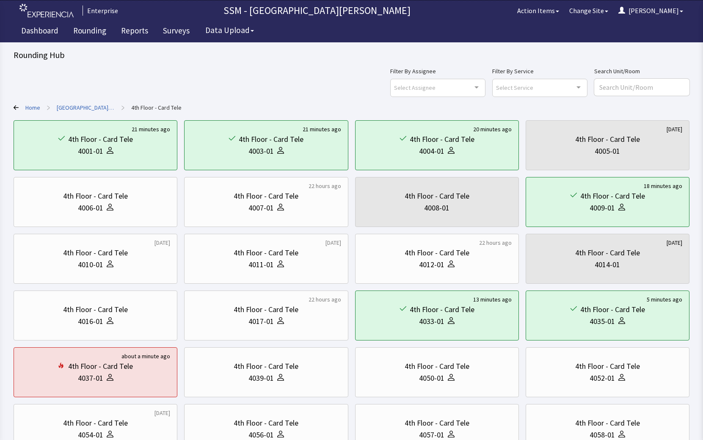
click at [202, 98] on div "Filter By Assignee Select Assignee Clear Selection [PERSON_NAME] [PERSON_NAME] …" at bounding box center [352, 288] width 676 height 444
click at [192, 95] on div "Filter By Assignee Select Assignee Clear Selection [PERSON_NAME] [PERSON_NAME] …" at bounding box center [352, 81] width 676 height 30
click at [14, 107] on icon at bounding box center [16, 107] width 5 height 5
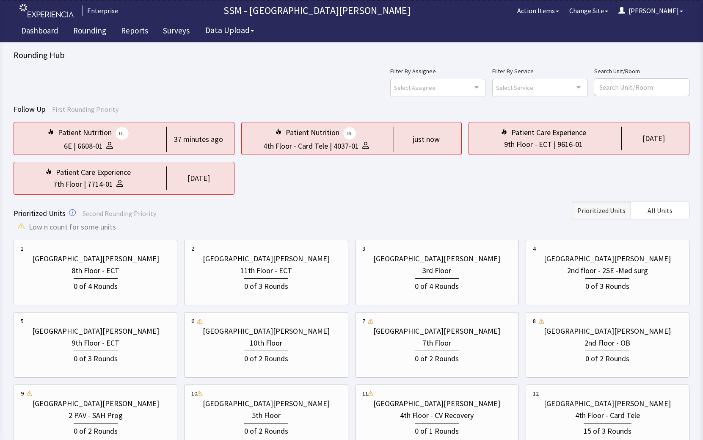
click at [313, 197] on div "Follow Up First Rounding Priority Patient Nutrition DL 6E | 6608-01 37 minutes …" at bounding box center [352, 312] width 676 height 419
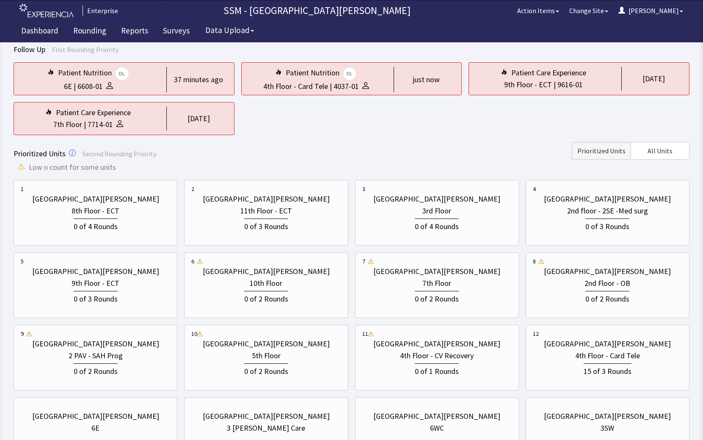
scroll to position [138, 0]
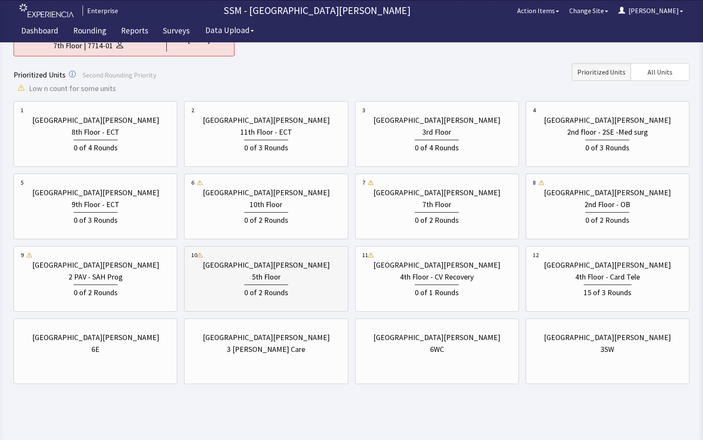
click at [288, 295] on div "0 of 2 Rounds" at bounding box center [265, 291] width 149 height 16
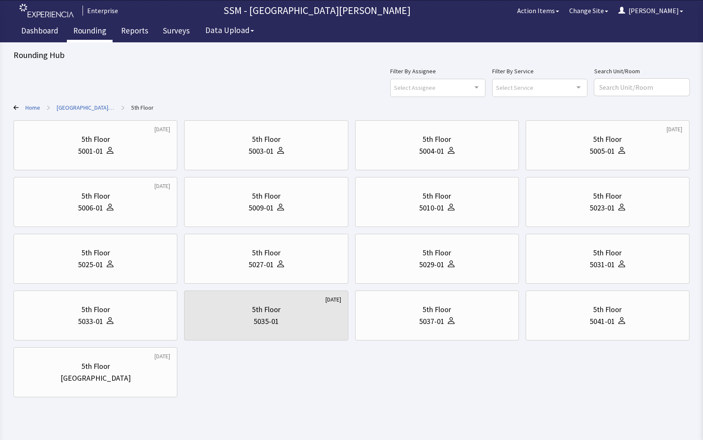
click at [101, 29] on link "Rounding" at bounding box center [90, 31] width 46 height 21
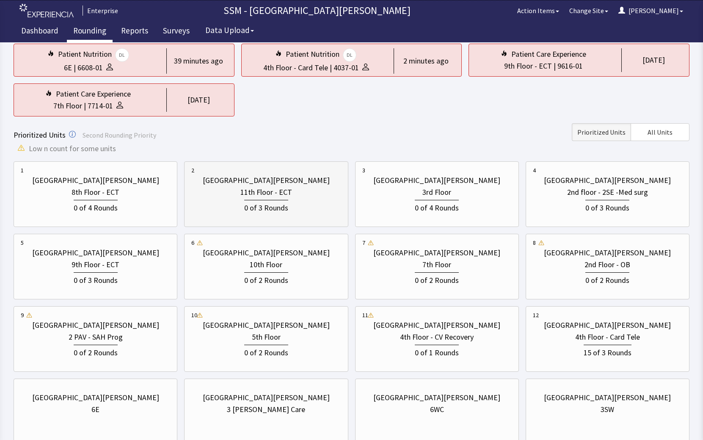
scroll to position [85, 0]
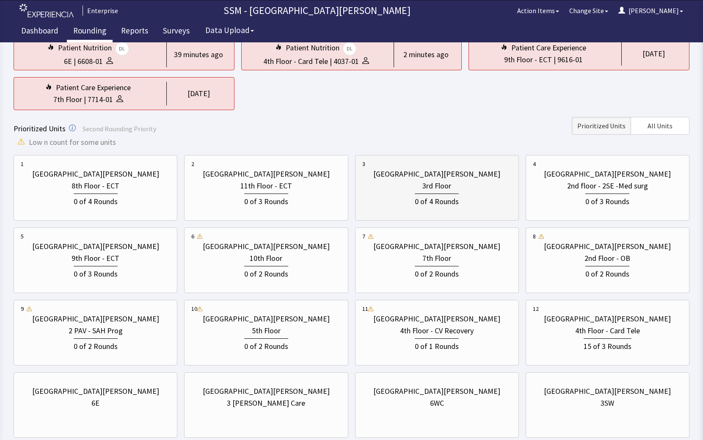
click at [482, 195] on div "0 of 4 Rounds" at bounding box center [436, 200] width 149 height 16
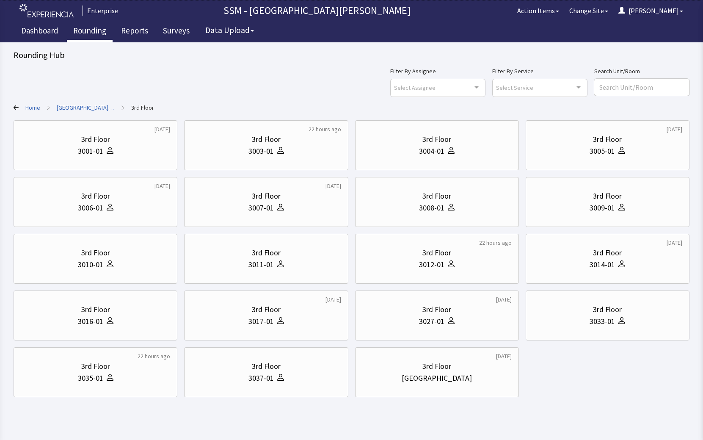
click at [566, 362] on div "[DATE] 3rd Floor 3001-01 22 hours ago 3rd Floor 3003-01 3rd Floor 3004-01 [DATE…" at bounding box center [352, 258] width 676 height 277
click at [287, 151] on div "3003-01" at bounding box center [265, 151] width 149 height 12
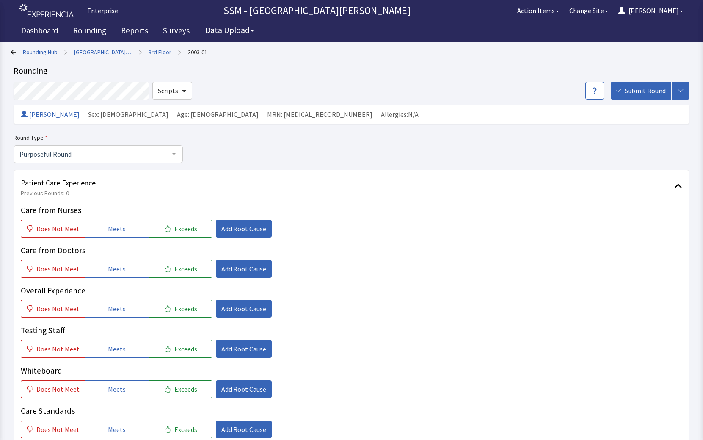
click at [12, 51] on icon at bounding box center [13, 51] width 5 height 5
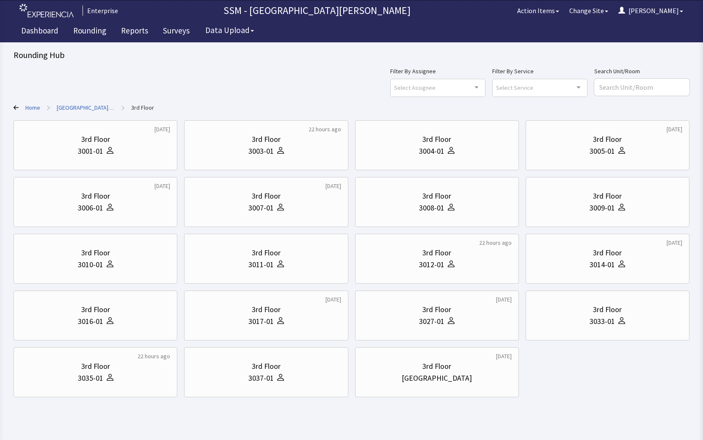
click at [591, 401] on body "Enterprise SSM - St. [PERSON_NAME] Hospital Action Items Change Site [PERSON_NA…" at bounding box center [351, 206] width 703 height 412
click at [451, 154] on div at bounding box center [449, 151] width 10 height 12
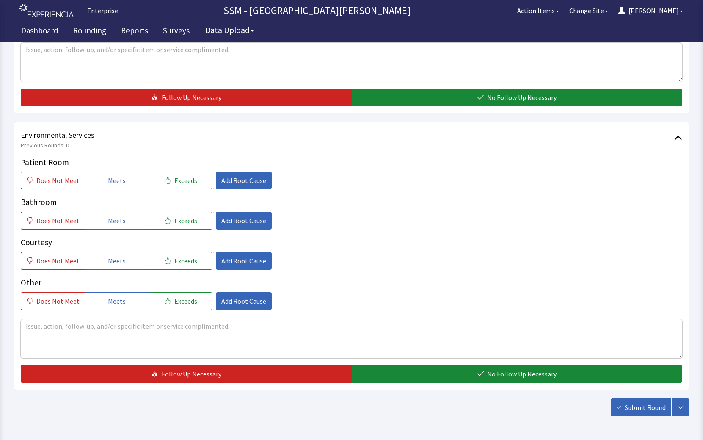
scroll to position [793, 0]
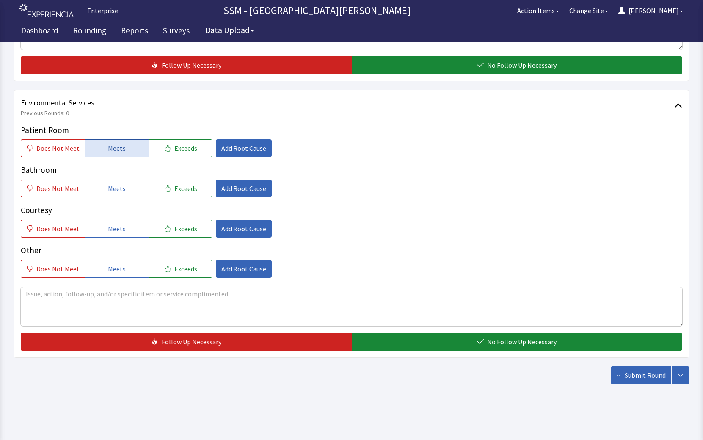
click at [113, 149] on span "Meets" at bounding box center [117, 148] width 18 height 10
click at [112, 186] on span "Meets" at bounding box center [117, 188] width 18 height 10
click at [124, 223] on button "Meets" at bounding box center [117, 229] width 64 height 18
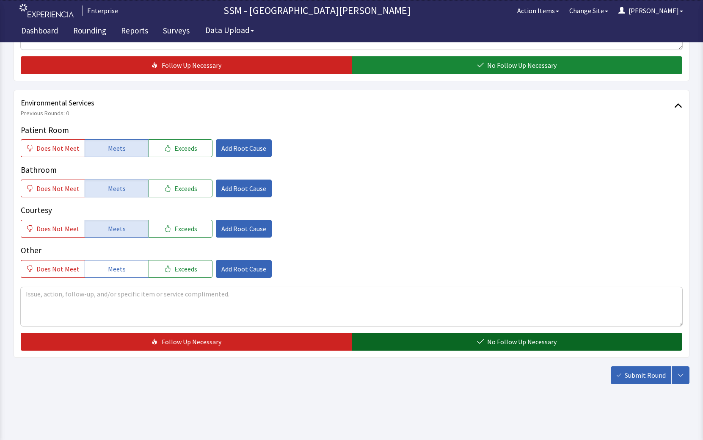
click at [520, 342] on span "No Follow Up Necessary" at bounding box center [521, 341] width 69 height 10
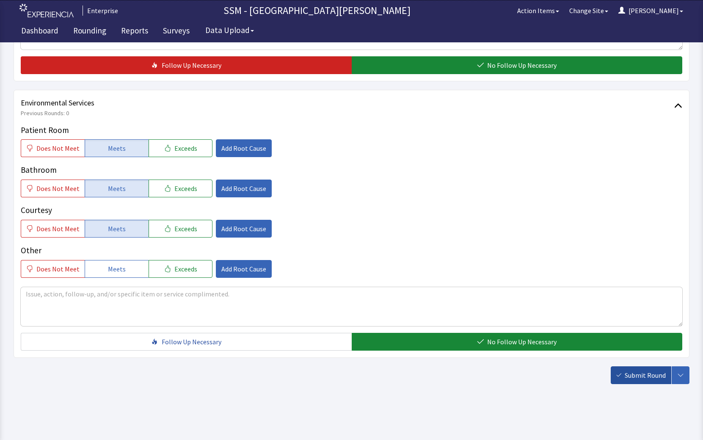
click at [624, 377] on button "Submit Round" at bounding box center [640, 375] width 60 height 18
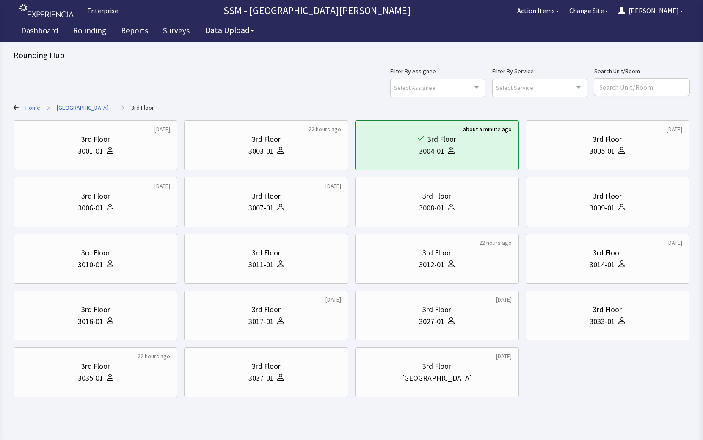
click at [155, 81] on div "Filter By Assignee Select Assignee Clear Selection [PERSON_NAME] [PERSON_NAME] …" at bounding box center [352, 81] width 676 height 30
click at [126, 261] on div "3010-01" at bounding box center [95, 264] width 149 height 12
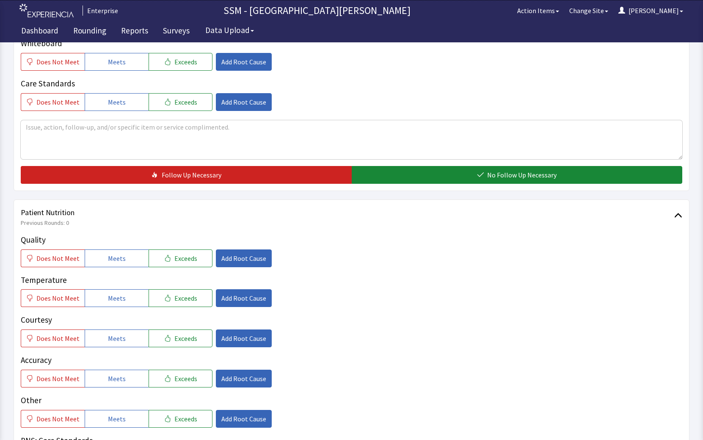
scroll to position [423, 0]
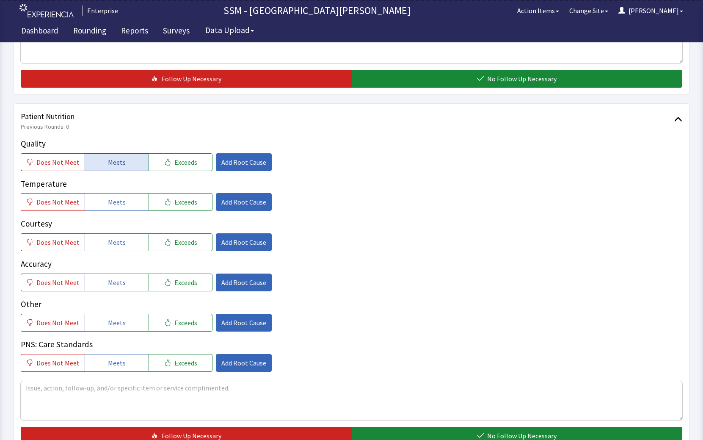
click at [98, 159] on button "Meets" at bounding box center [117, 162] width 64 height 18
click at [108, 203] on span "Meets" at bounding box center [117, 202] width 18 height 10
click at [122, 246] on button "Meets" at bounding box center [117, 242] width 64 height 18
click at [121, 283] on span "Meets" at bounding box center [117, 282] width 18 height 10
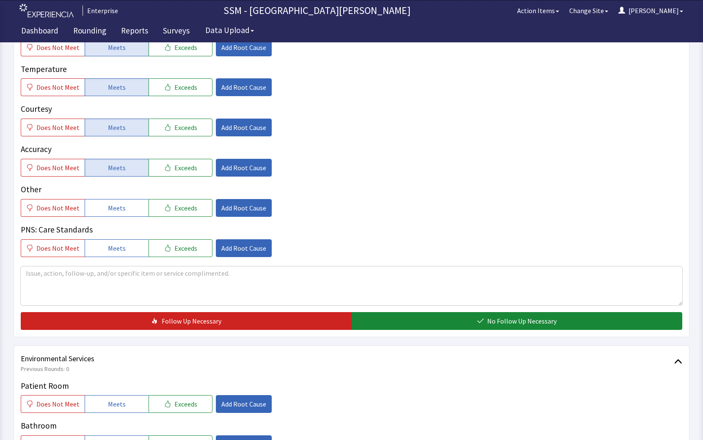
scroll to position [592, 0]
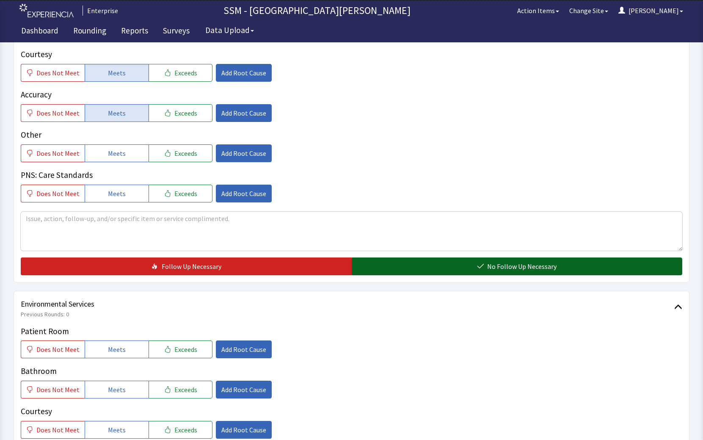
click at [474, 272] on button "No Follow Up Necessary" at bounding box center [517, 266] width 331 height 18
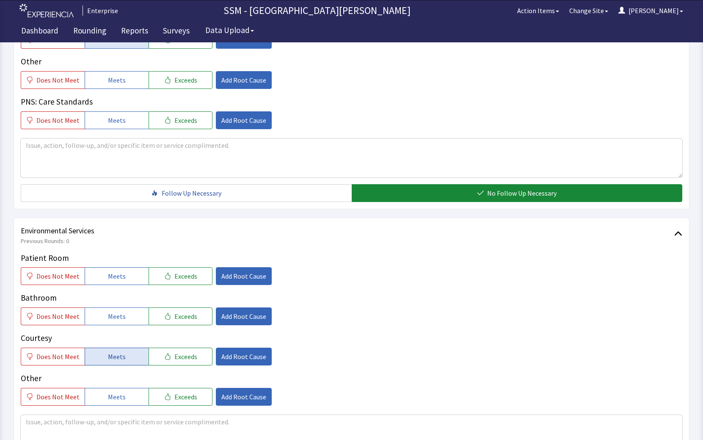
scroll to position [793, 0]
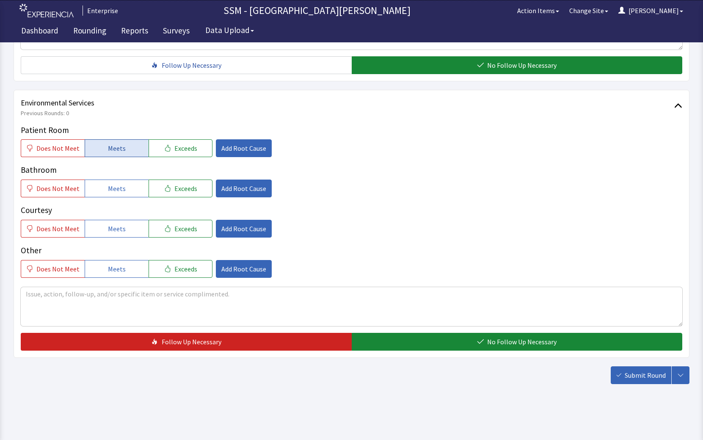
click at [117, 150] on span "Meets" at bounding box center [117, 148] width 18 height 10
click at [110, 182] on button "Meets" at bounding box center [117, 188] width 64 height 18
click at [128, 230] on button "Meets" at bounding box center [117, 229] width 64 height 18
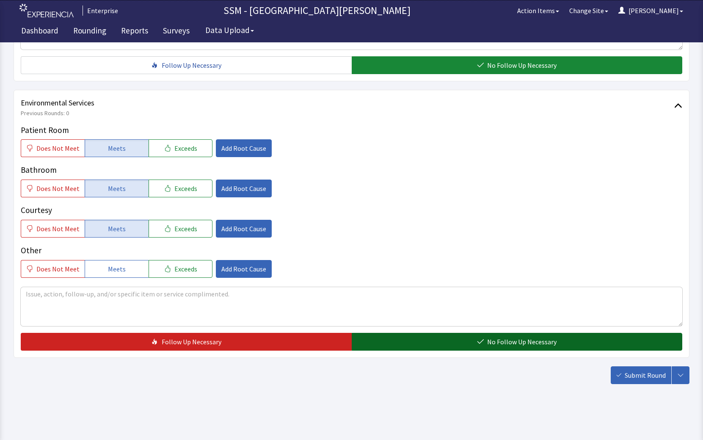
click at [456, 346] on button "No Follow Up Necessary" at bounding box center [517, 341] width 331 height 18
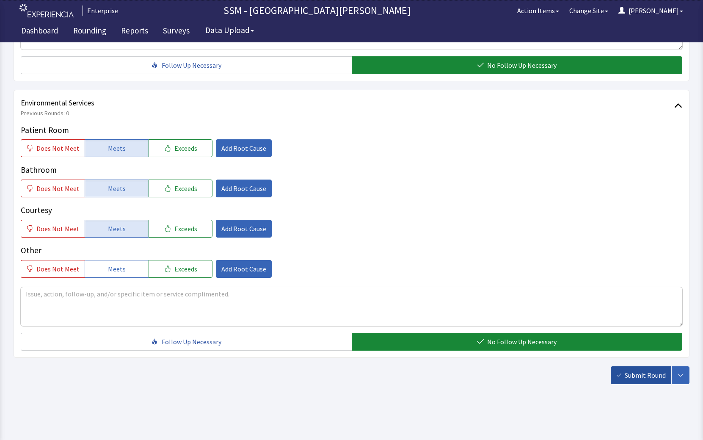
click at [644, 368] on button "Submit Round" at bounding box center [640, 375] width 60 height 18
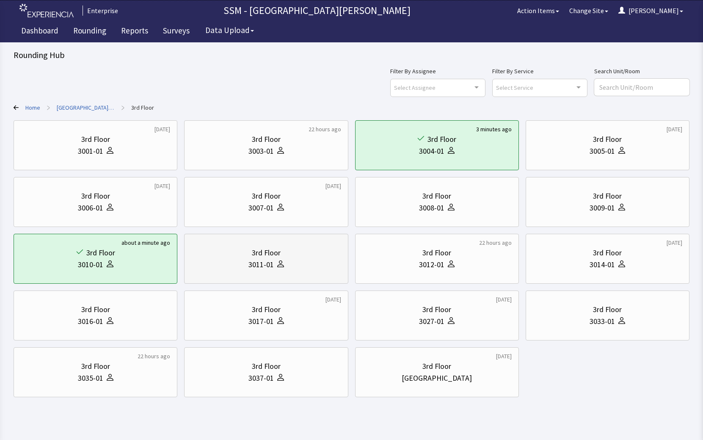
click at [264, 262] on div "3011-01" at bounding box center [260, 264] width 25 height 12
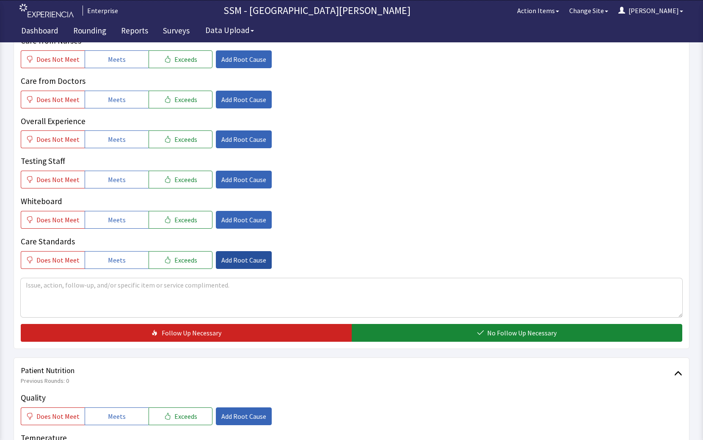
scroll to position [338, 0]
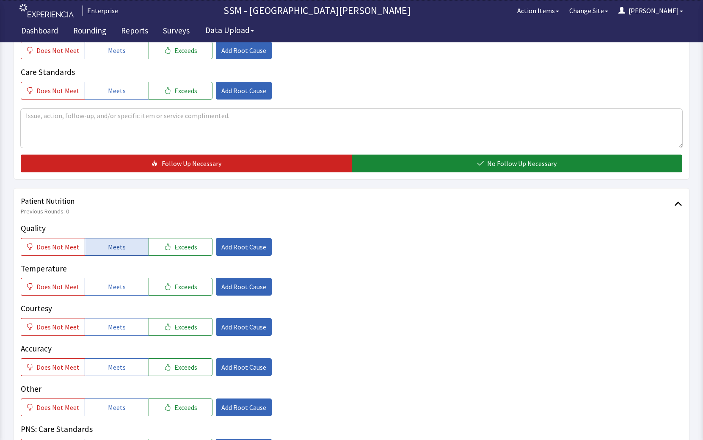
click at [118, 255] on button "Meets" at bounding box center [117, 247] width 64 height 18
click at [119, 281] on span "Meets" at bounding box center [117, 286] width 18 height 10
click at [118, 321] on span "Meets" at bounding box center [117, 326] width 18 height 10
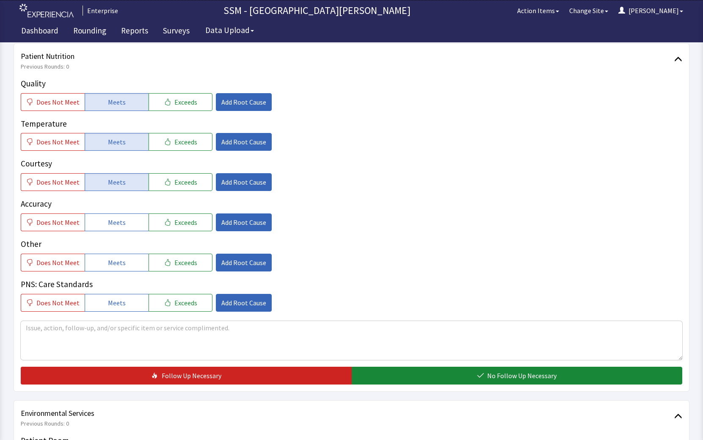
scroll to position [550, 0]
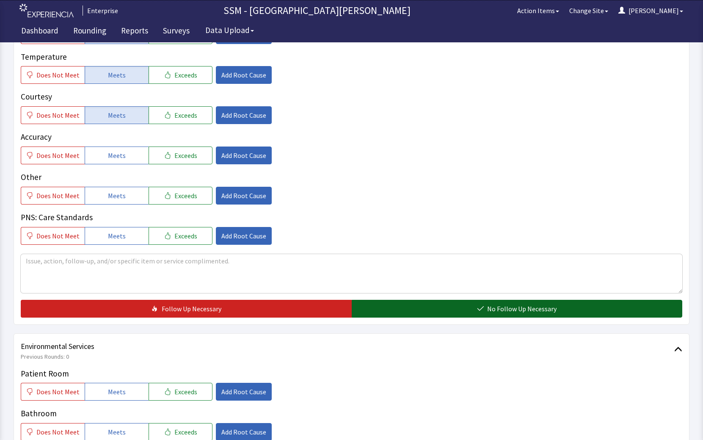
click at [446, 307] on button "No Follow Up Necessary" at bounding box center [517, 308] width 331 height 18
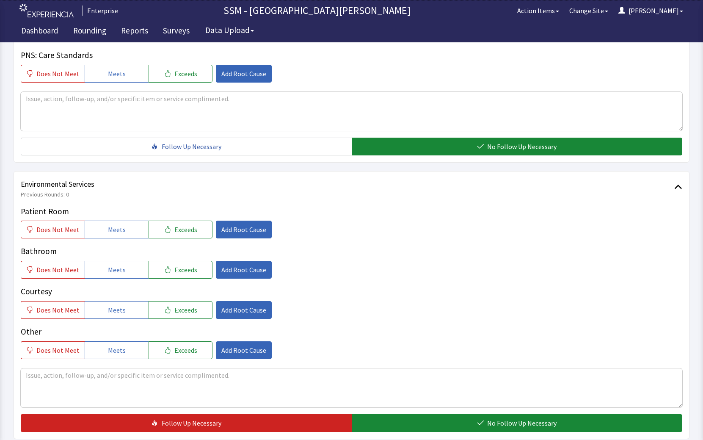
scroll to position [793, 0]
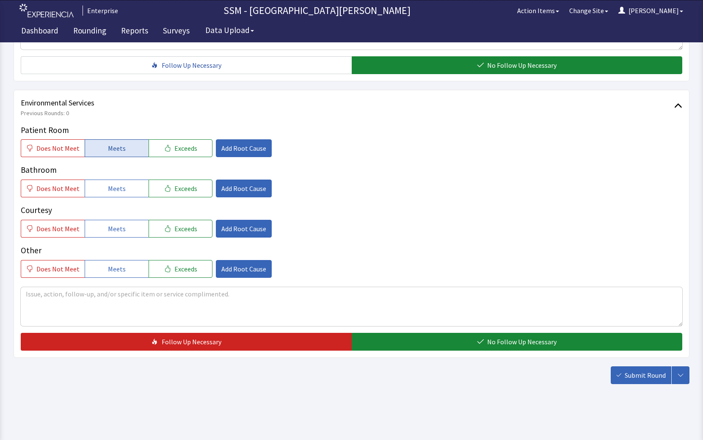
click at [93, 144] on button "Meets" at bounding box center [117, 148] width 64 height 18
click at [108, 200] on div "Patient Room Does Not Meet Meets Exceeds Add Root Cause Bathroom Does Not Meet …" at bounding box center [351, 201] width 661 height 154
click at [113, 193] on span "Meets" at bounding box center [117, 188] width 18 height 10
click at [115, 229] on span "Meets" at bounding box center [117, 228] width 18 height 10
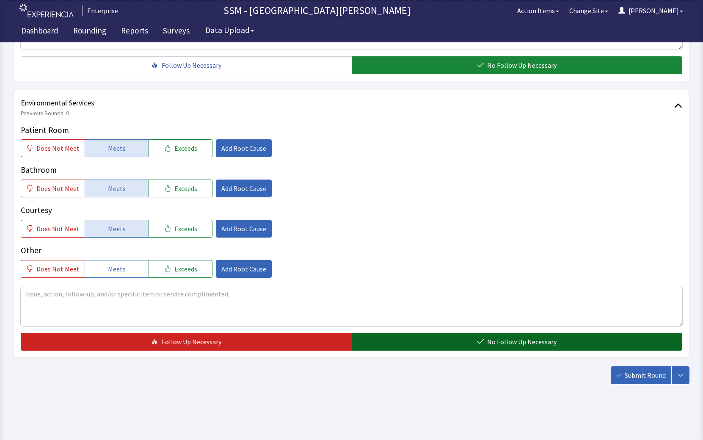
click at [456, 343] on button "No Follow Up Necessary" at bounding box center [517, 341] width 331 height 18
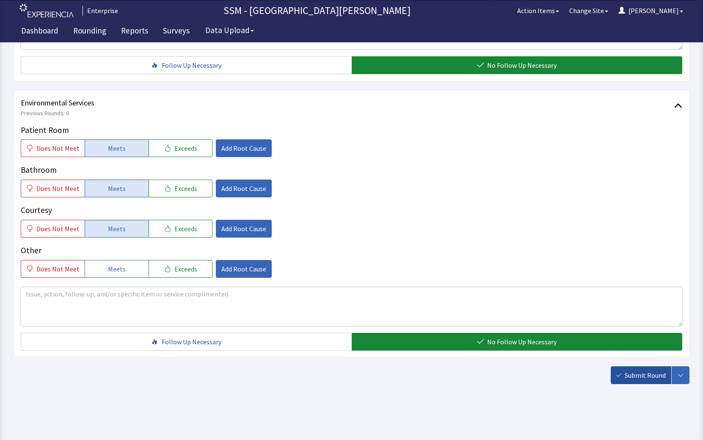
click at [647, 376] on span "Submit Round" at bounding box center [644, 375] width 41 height 10
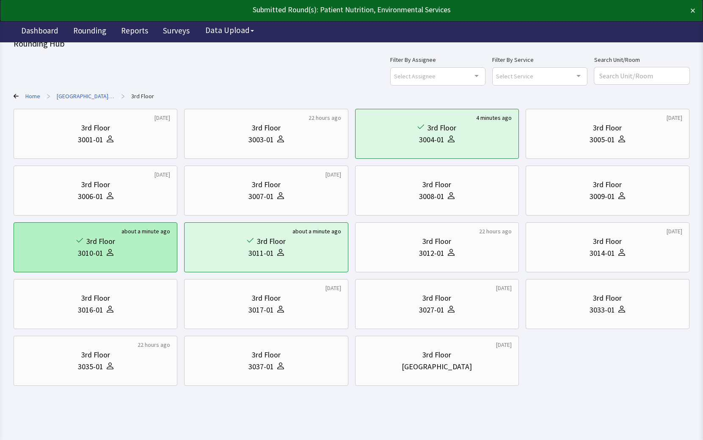
scroll to position [13, 0]
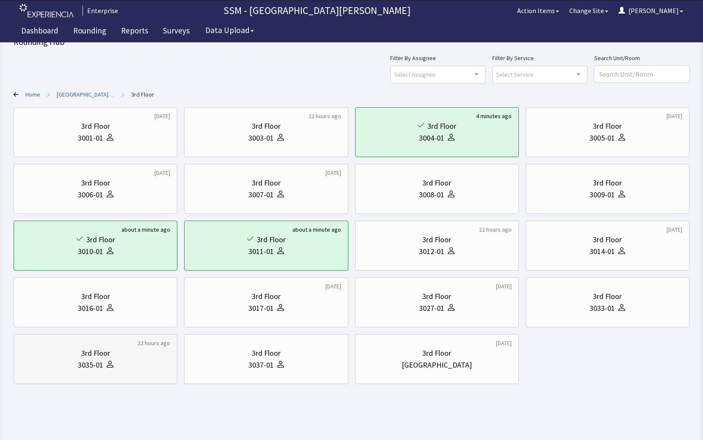
click at [116, 372] on div "3rd Floor 3035-01" at bounding box center [95, 358] width 149 height 41
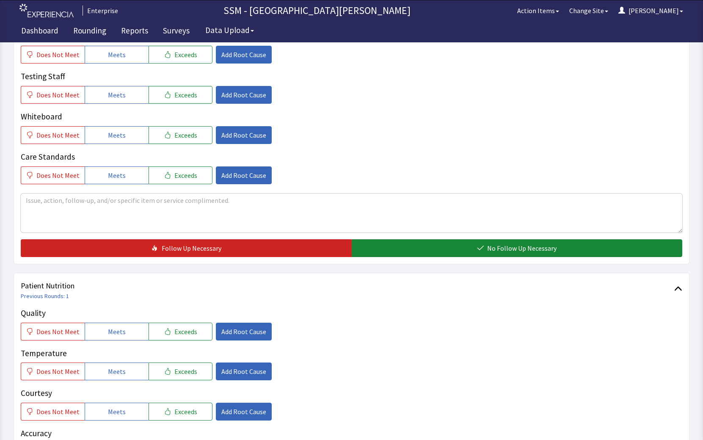
scroll to position [423, 0]
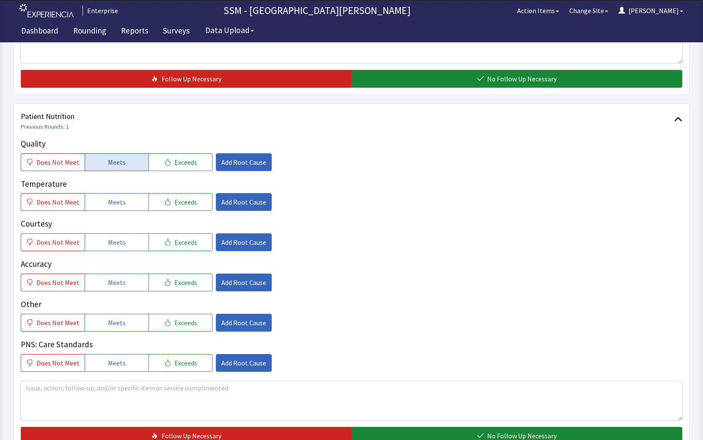
click at [130, 164] on button "Meets" at bounding box center [117, 162] width 64 height 18
click at [121, 211] on button "Meets" at bounding box center [117, 202] width 64 height 18
click at [115, 250] on button "Meets" at bounding box center [117, 242] width 64 height 18
click at [122, 284] on button "Meets" at bounding box center [117, 282] width 64 height 18
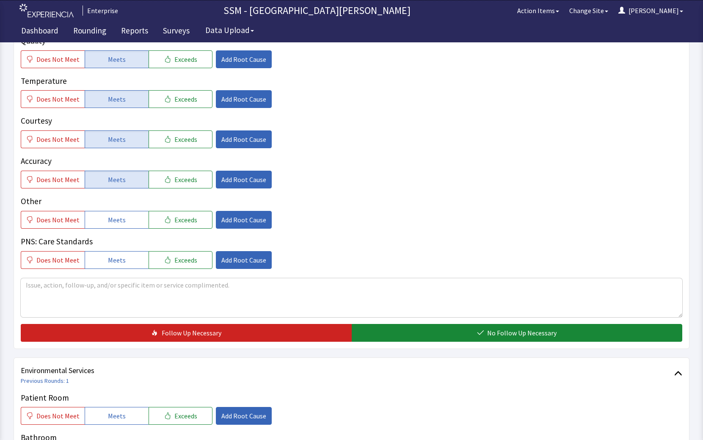
scroll to position [592, 0]
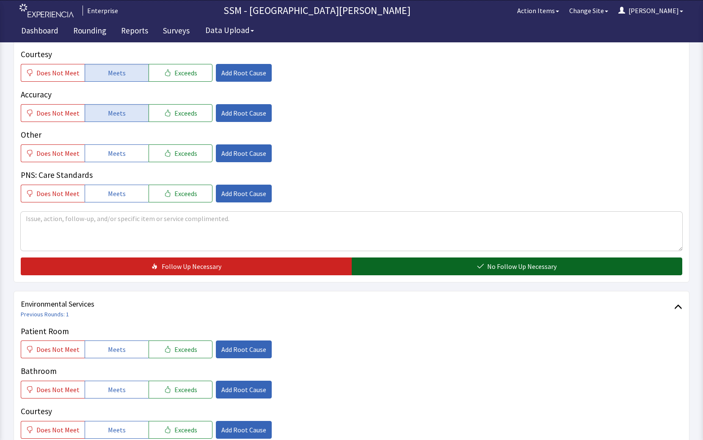
click at [455, 268] on button "No Follow Up Necessary" at bounding box center [517, 266] width 331 height 18
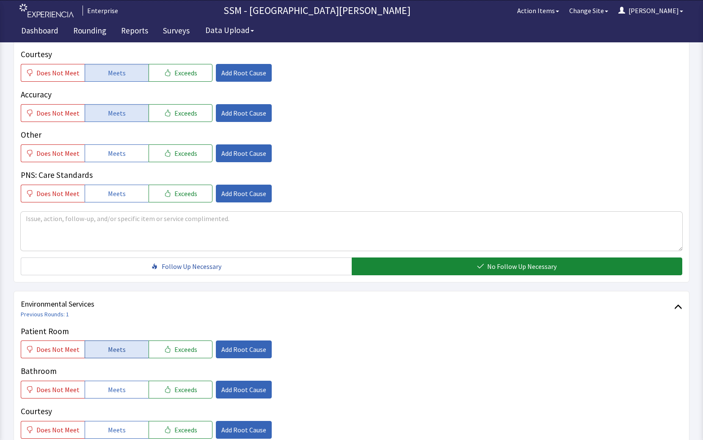
click at [116, 344] on span "Meets" at bounding box center [117, 349] width 18 height 10
click at [114, 396] on button "Meets" at bounding box center [117, 389] width 64 height 18
click at [109, 424] on span "Meets" at bounding box center [117, 429] width 18 height 10
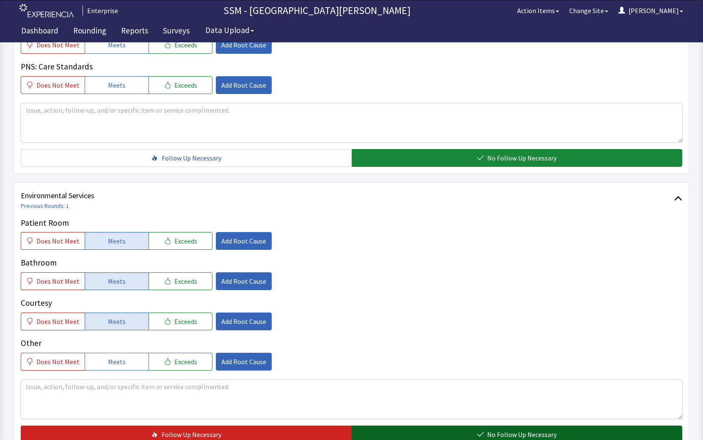
scroll to position [793, 0]
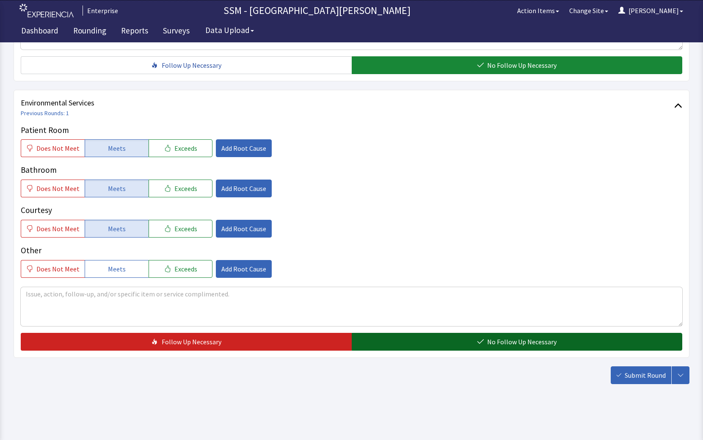
click at [473, 346] on button "No Follow Up Necessary" at bounding box center [517, 341] width 331 height 18
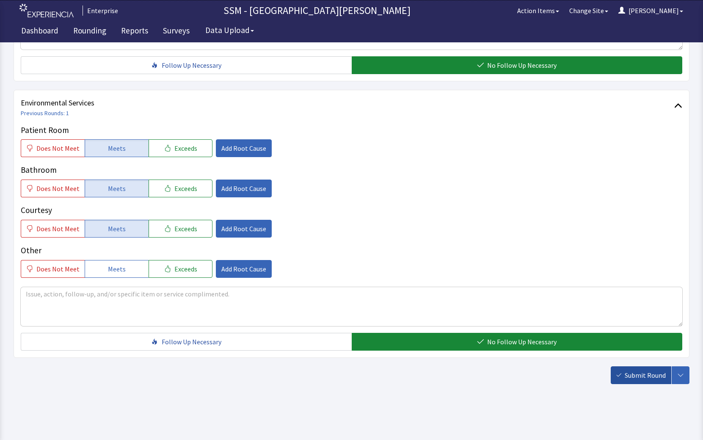
click at [640, 378] on span "Submit Round" at bounding box center [644, 375] width 41 height 10
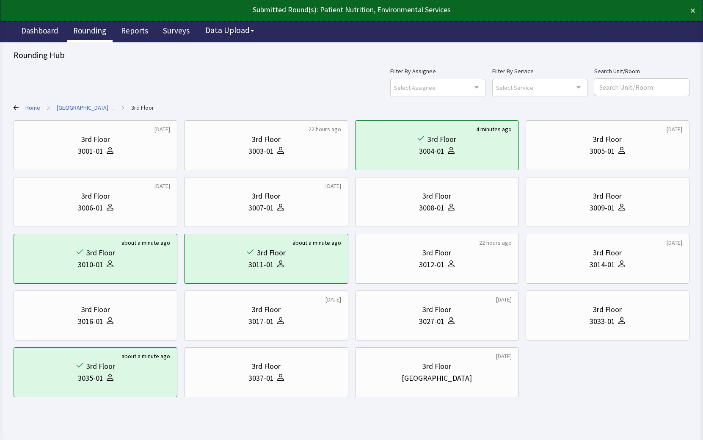
click at [78, 26] on link "Rounding" at bounding box center [90, 31] width 46 height 21
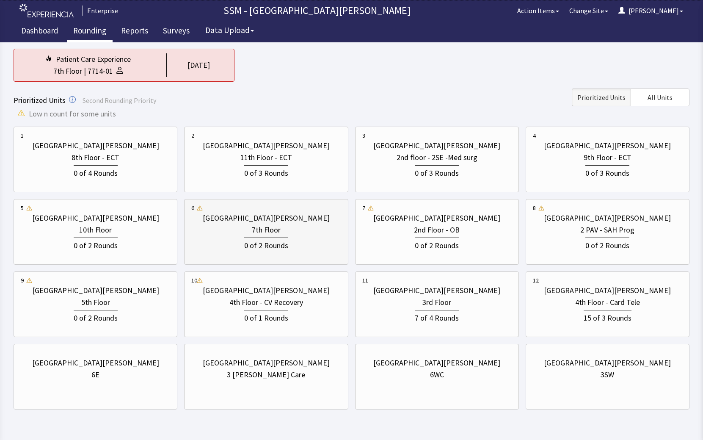
scroll to position [127, 0]
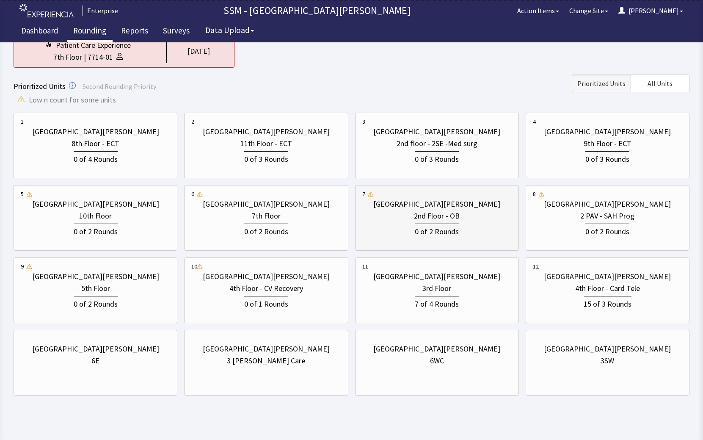
click at [429, 228] on div "0 of 2 Rounds" at bounding box center [437, 230] width 44 height 14
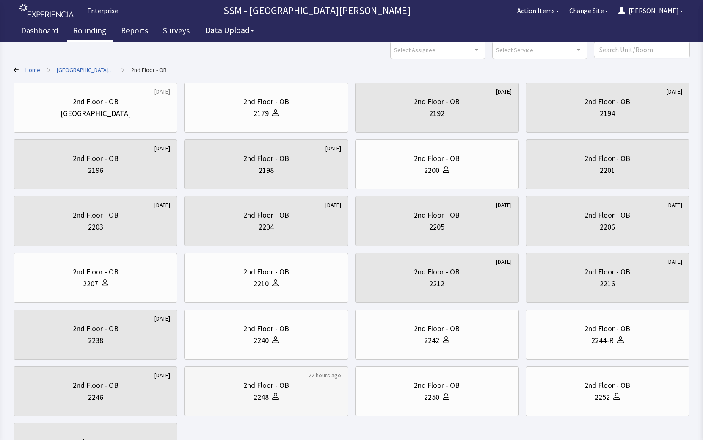
scroll to position [126, 0]
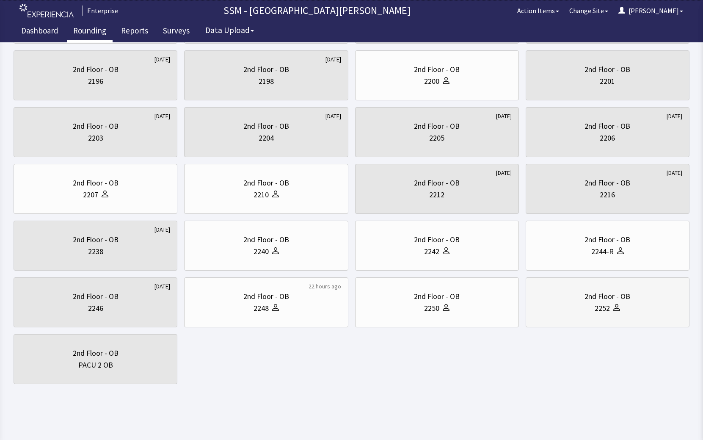
click at [654, 291] on div "2nd Floor - OB" at bounding box center [607, 296] width 149 height 12
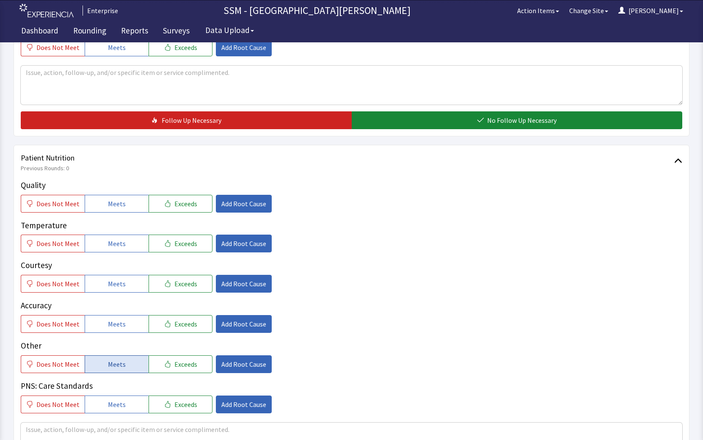
scroll to position [381, 0]
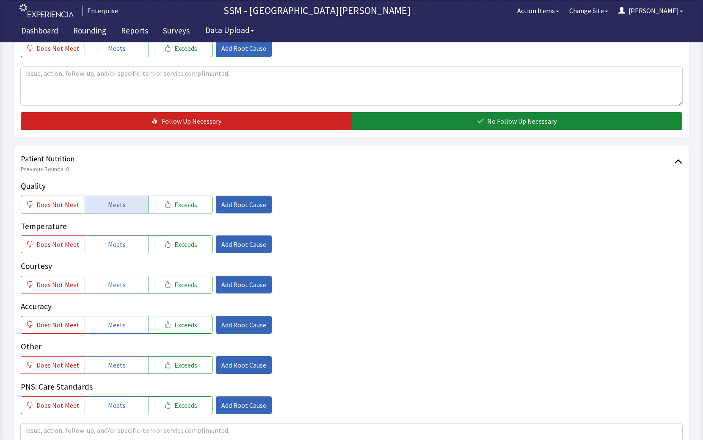
click at [112, 206] on span "Meets" at bounding box center [117, 204] width 18 height 10
click at [122, 248] on button "Meets" at bounding box center [117, 244] width 64 height 18
drag, startPoint x: 121, startPoint y: 278, endPoint x: 128, endPoint y: 317, distance: 39.6
click at [121, 278] on button "Meets" at bounding box center [117, 284] width 64 height 18
click at [126, 327] on button "Meets" at bounding box center [117, 325] width 64 height 18
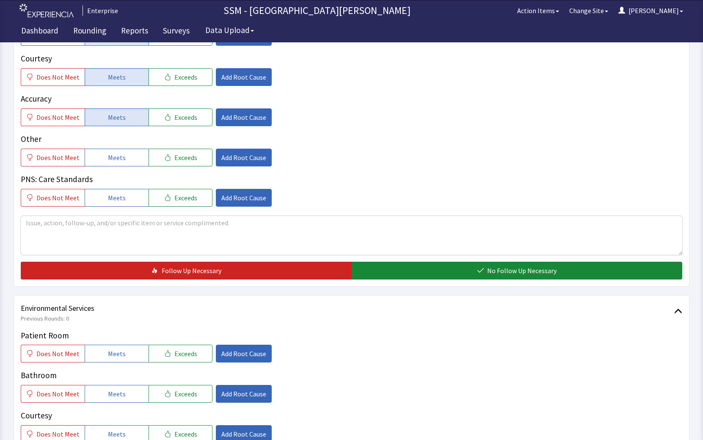
scroll to position [635, 0]
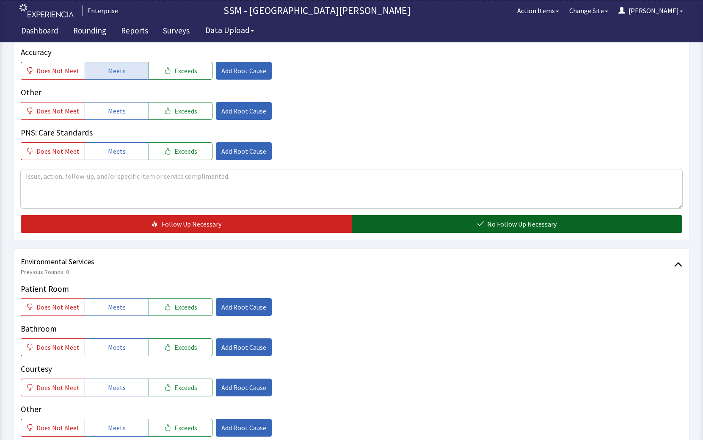
click at [453, 224] on button "No Follow Up Necessary" at bounding box center [517, 224] width 331 height 18
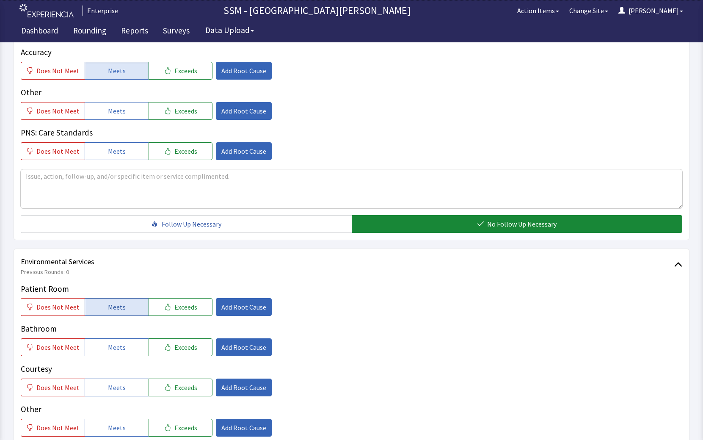
click at [108, 311] on span "Meets" at bounding box center [117, 307] width 18 height 10
drag, startPoint x: 107, startPoint y: 349, endPoint x: 109, endPoint y: 385, distance: 35.6
click at [108, 349] on span "Meets" at bounding box center [117, 347] width 18 height 10
drag, startPoint x: 109, startPoint y: 394, endPoint x: 123, endPoint y: 393, distance: 13.6
click at [110, 395] on button "Meets" at bounding box center [117, 387] width 64 height 18
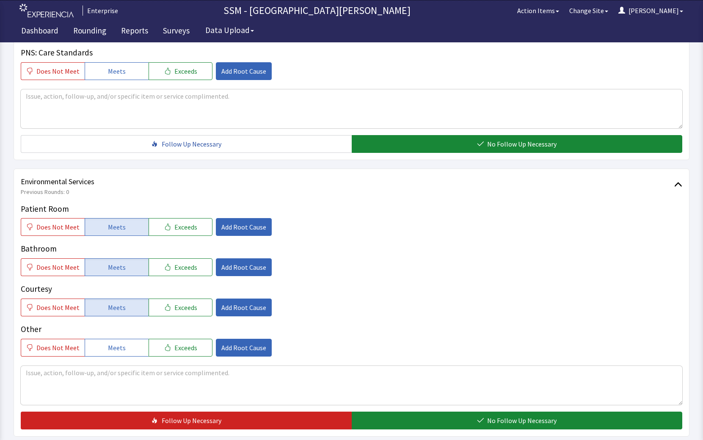
scroll to position [793, 0]
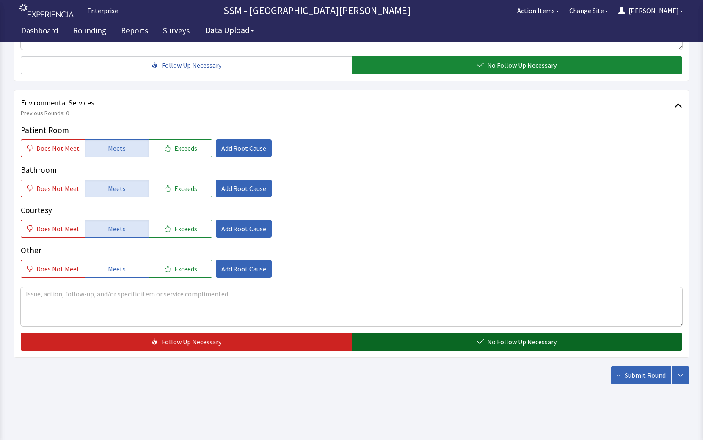
click at [448, 336] on button "No Follow Up Necessary" at bounding box center [517, 341] width 331 height 18
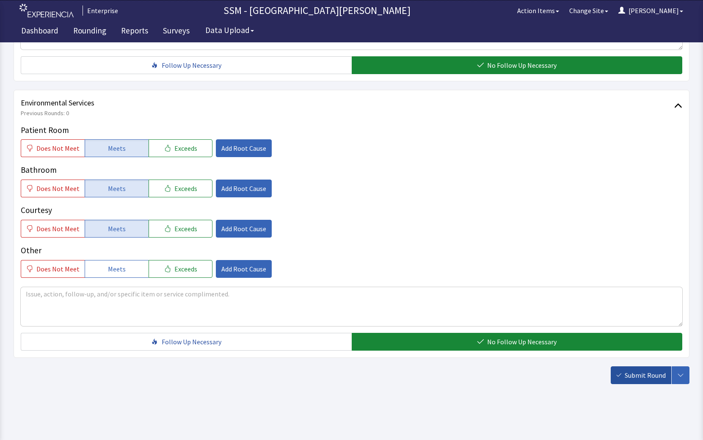
click at [625, 377] on span "Submit Round" at bounding box center [644, 375] width 41 height 10
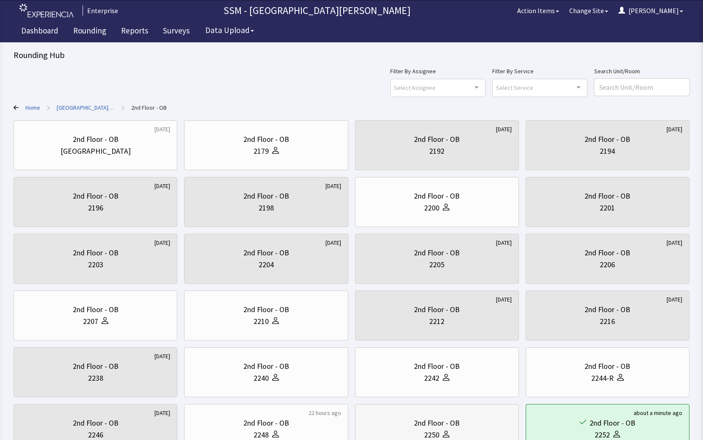
click at [455, 418] on div "2nd Floor - OB" at bounding box center [437, 423] width 46 height 12
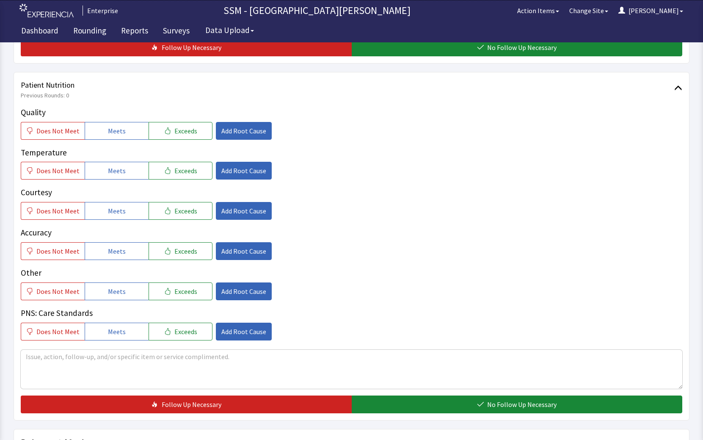
scroll to position [508, 0]
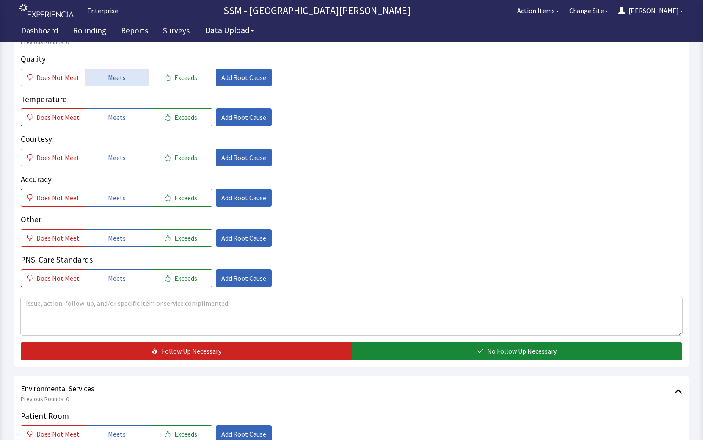
click at [126, 79] on button "Meets" at bounding box center [117, 78] width 64 height 18
click at [124, 119] on button "Meets" at bounding box center [117, 117] width 64 height 18
drag, startPoint x: 124, startPoint y: 165, endPoint x: 124, endPoint y: 185, distance: 20.3
click at [124, 165] on button "Meets" at bounding box center [117, 157] width 64 height 18
click at [124, 193] on button "Meets" at bounding box center [117, 198] width 64 height 18
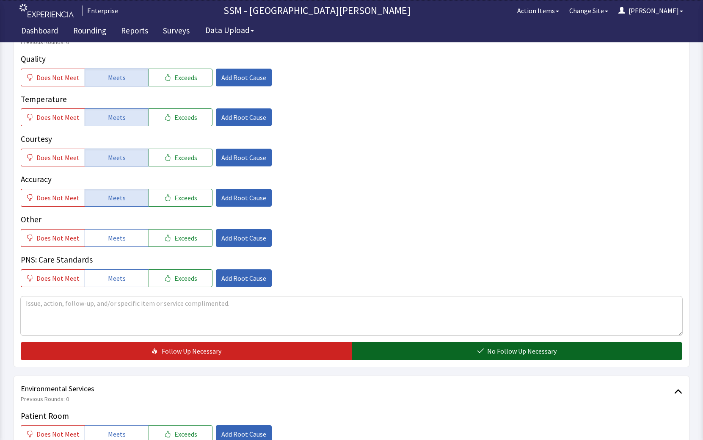
click at [482, 356] on button "No Follow Up Necessary" at bounding box center [517, 351] width 331 height 18
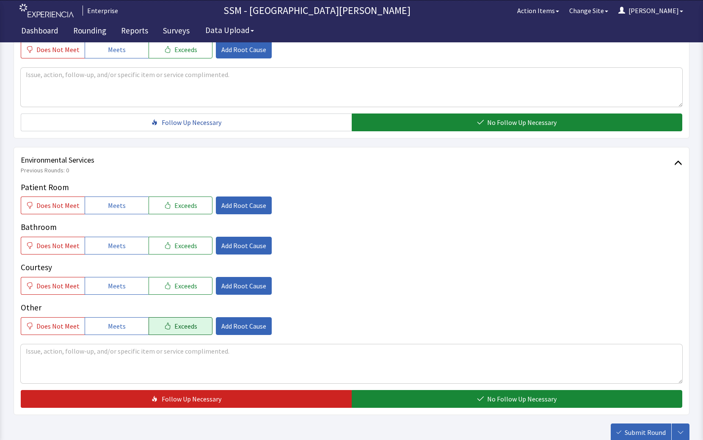
scroll to position [793, 0]
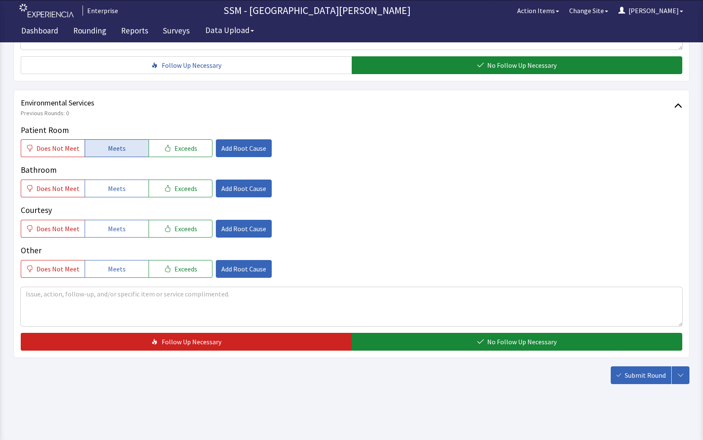
click at [115, 140] on button "Meets" at bounding box center [117, 148] width 64 height 18
click at [110, 201] on div "Patient Room Does Not Meet Meets Exceeds Add Root Cause Bathroom Does Not Meet …" at bounding box center [351, 201] width 661 height 154
click at [112, 193] on span "Meets" at bounding box center [117, 188] width 18 height 10
click at [126, 226] on button "Meets" at bounding box center [117, 229] width 64 height 18
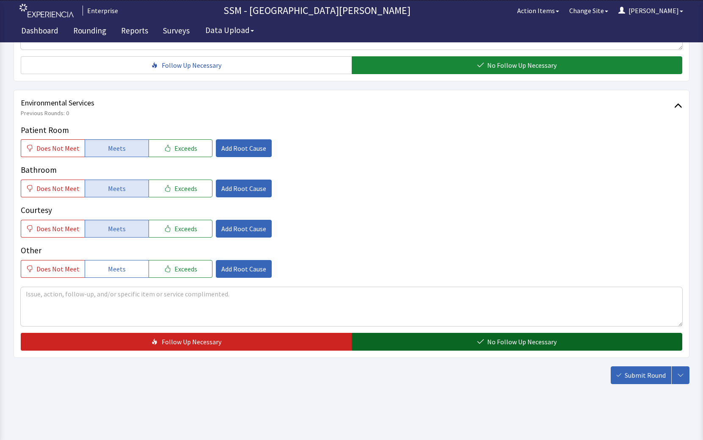
click at [424, 337] on button "No Follow Up Necessary" at bounding box center [517, 341] width 331 height 18
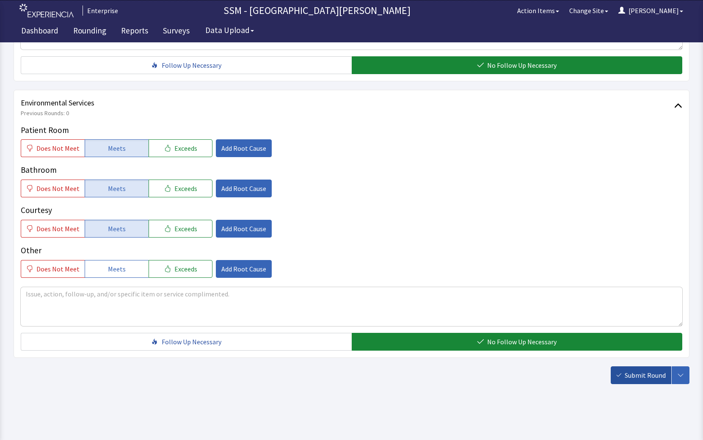
click at [628, 376] on span "Submit Round" at bounding box center [644, 375] width 41 height 10
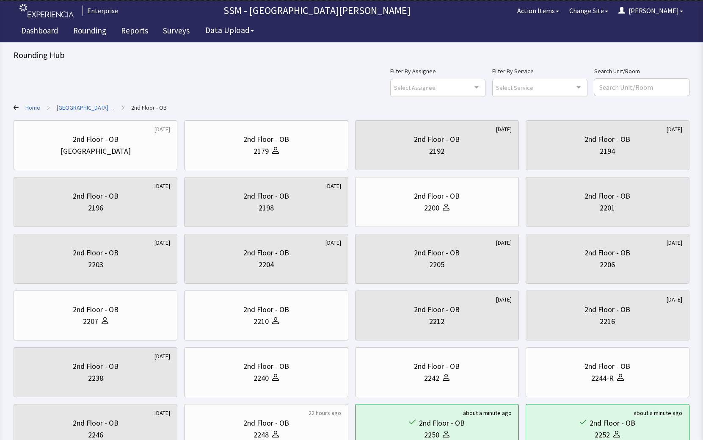
click at [14, 108] on icon at bounding box center [16, 107] width 5 height 5
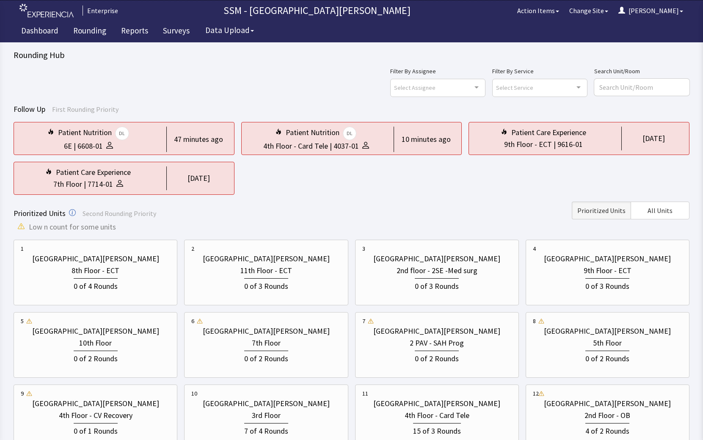
click at [321, 206] on div "Prioritized Units Second Rounding Priority Prioritized Units All Units" at bounding box center [352, 210] width 676 height 18
click at [289, 200] on div "Follow Up First Rounding Priority Patient Nutrition DL 6E | 6608-01 47 minutes …" at bounding box center [352, 312] width 676 height 419
click at [338, 192] on div "Patient Nutrition DL 6E | 6608-01 47 minutes ago Patient Nutrition DL 4th Floor…" at bounding box center [352, 158] width 676 height 73
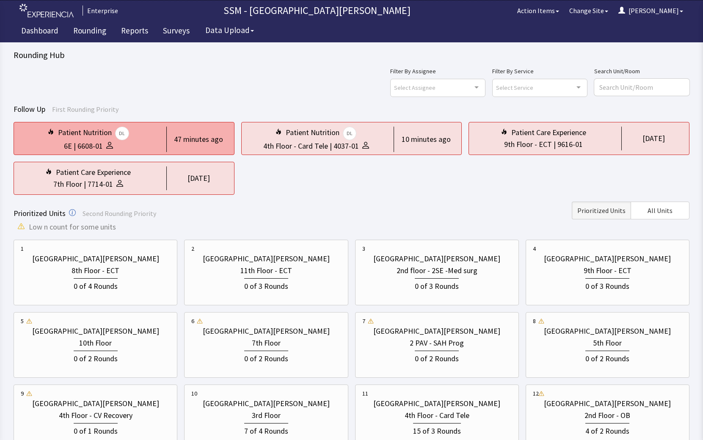
click at [106, 135] on div "Patient Nutrition DL" at bounding box center [93, 133] width 71 height 14
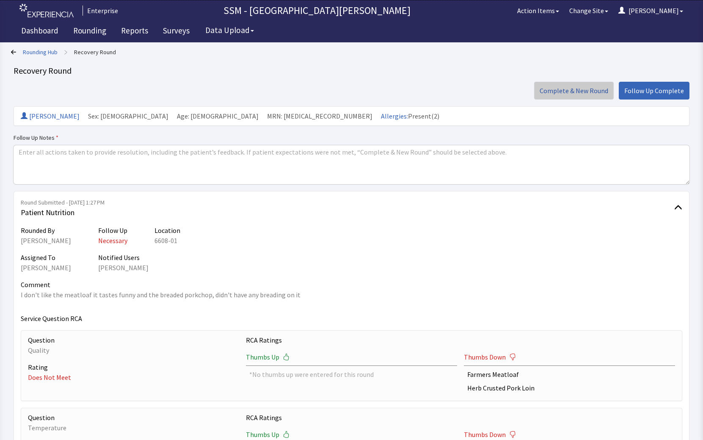
click at [603, 91] on span "Complete & New Round" at bounding box center [573, 90] width 69 height 10
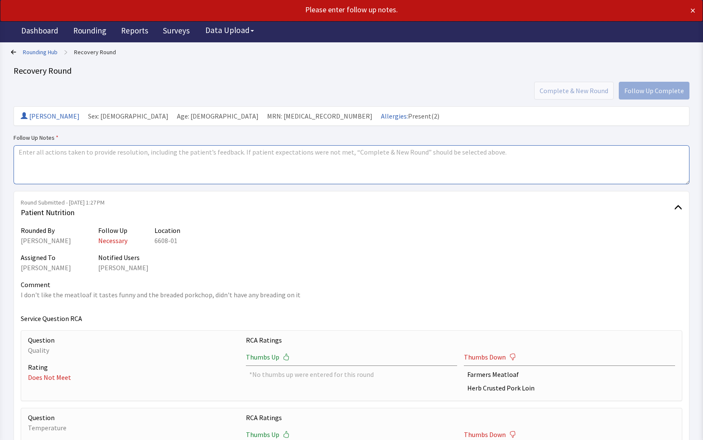
click at [254, 172] on textarea at bounding box center [352, 164] width 676 height 39
click at [452, 80] on div "Rounding Hub > Recovery Round Recovery Round Complete & New Round Follow Up Com…" at bounding box center [352, 335] width 676 height 578
click at [269, 162] on textarea at bounding box center [352, 164] width 676 height 39
type textarea "completed"
click at [657, 86] on div "Complete & New Round Follow Up Complete" at bounding box center [352, 91] width 676 height 18
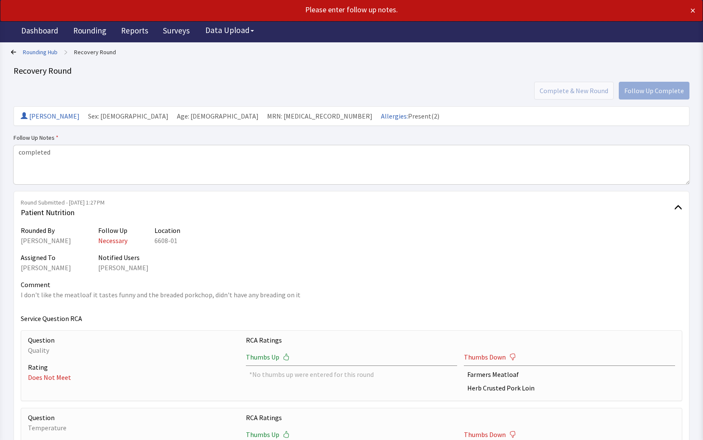
click at [470, 95] on div "Complete & New Round Follow Up Complete" at bounding box center [352, 91] width 676 height 18
click at [437, 79] on div "Rounding Hub > Recovery Round Recovery Round Complete & New Round Follow Up Com…" at bounding box center [352, 335] width 676 height 578
click at [576, 206] on span "Round Submitted - Sep 23, 2025, 1:27 PM" at bounding box center [347, 202] width 653 height 8
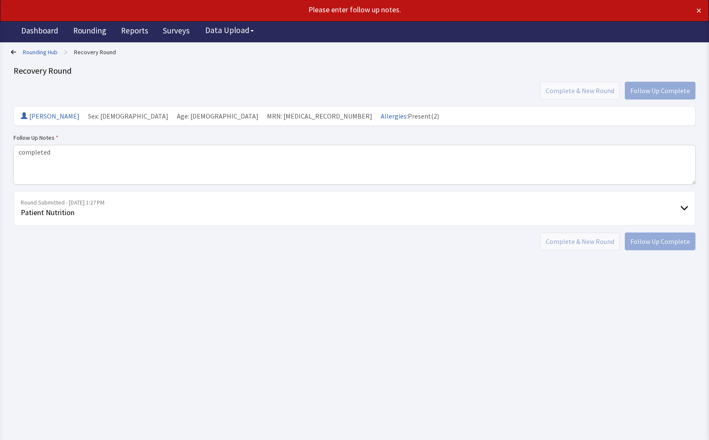
click at [423, 94] on div "Complete & New Round Follow Up Complete" at bounding box center [355, 91] width 682 height 18
click at [441, 264] on body "Please enter follow up notes. × Enterprise SSM - St. Anthony Hospital Action It…" at bounding box center [354, 132] width 709 height 265
click at [401, 96] on div "Complete & New Round Follow Up Complete" at bounding box center [355, 91] width 682 height 18
click at [597, 86] on div "Complete & New Round Follow Up Complete" at bounding box center [355, 91] width 682 height 18
click at [409, 104] on div "Rounding Hub > Recovery Round Recovery Round Complete & New Round Follow Up Com…" at bounding box center [355, 148] width 682 height 204
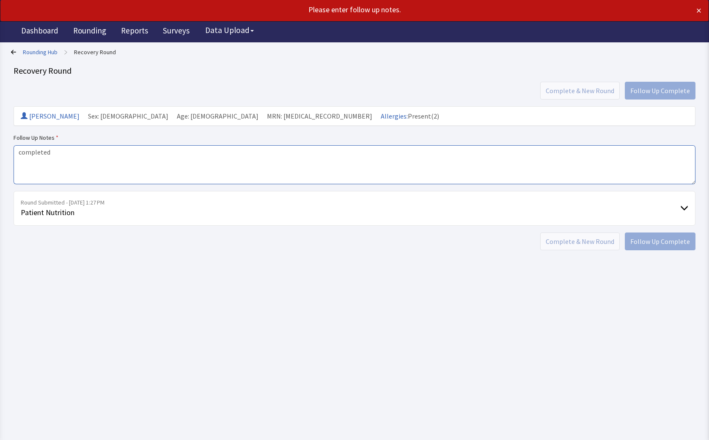
click at [196, 170] on textarea "completed" at bounding box center [355, 164] width 682 height 39
click at [698, 10] on button "×" at bounding box center [698, 11] width 5 height 14
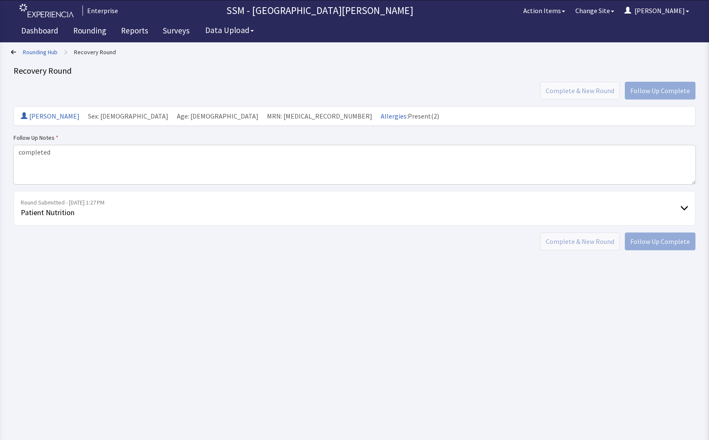
click at [654, 91] on div "Complete & New Round Follow Up Complete" at bounding box center [355, 91] width 682 height 18
click at [531, 74] on div "Recovery Round" at bounding box center [355, 71] width 682 height 12
click at [614, 86] on div "Complete & New Round Follow Up Complete" at bounding box center [355, 91] width 682 height 18
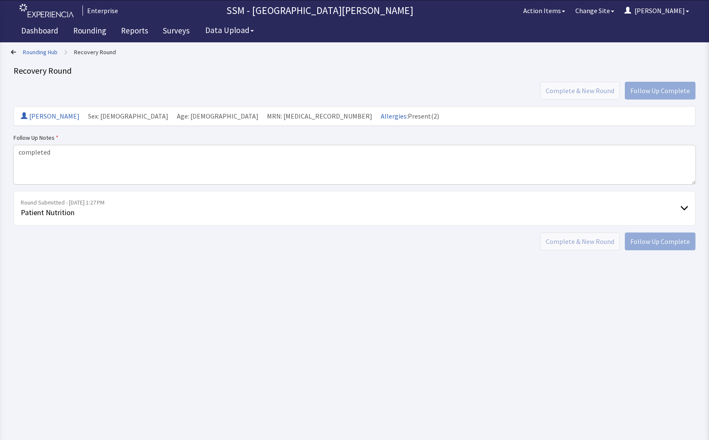
click at [237, 55] on div "Rounding Hub > Recovery Round" at bounding box center [352, 52] width 682 height 12
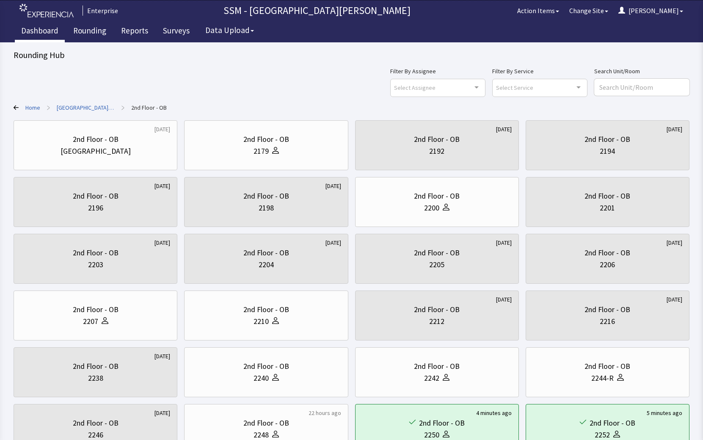
click at [52, 33] on link "Dashboard" at bounding box center [40, 31] width 50 height 21
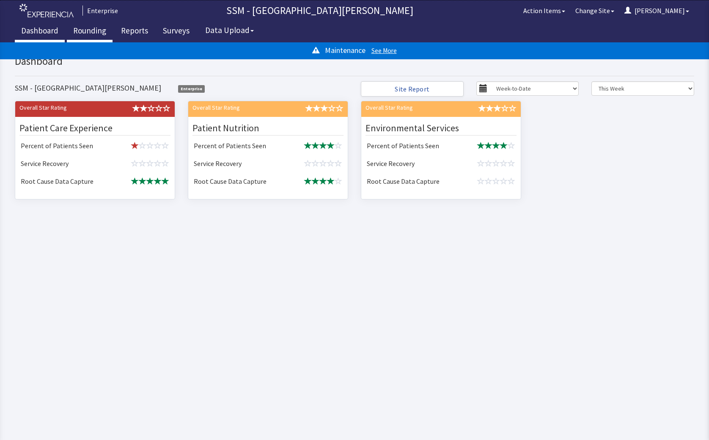
click at [85, 25] on link "Rounding" at bounding box center [90, 31] width 46 height 21
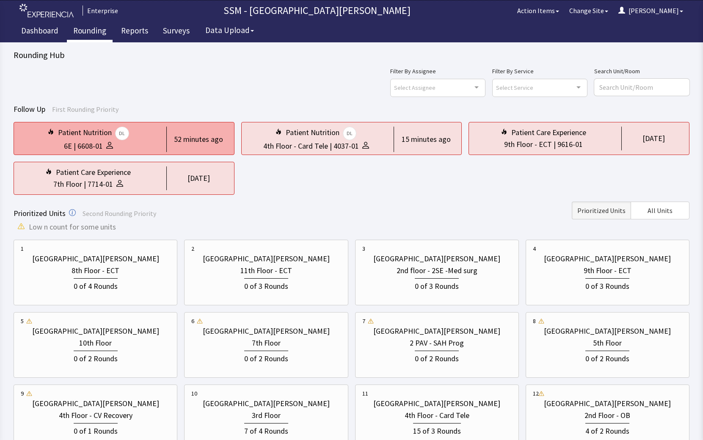
click at [80, 126] on div "Patient Nutrition DL" at bounding box center [93, 133] width 71 height 14
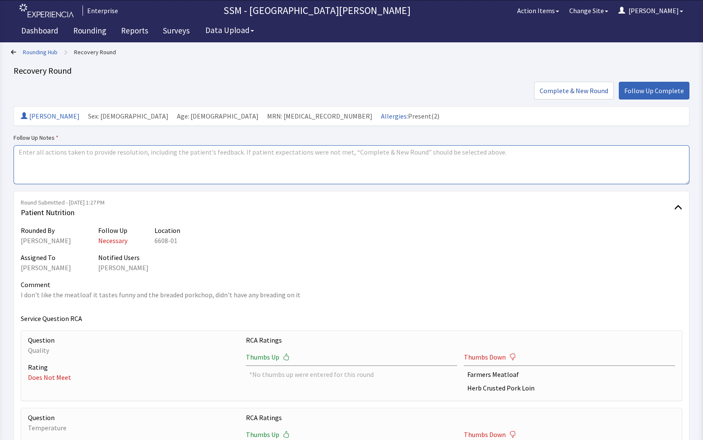
click at [187, 163] on textarea at bounding box center [352, 164] width 676 height 39
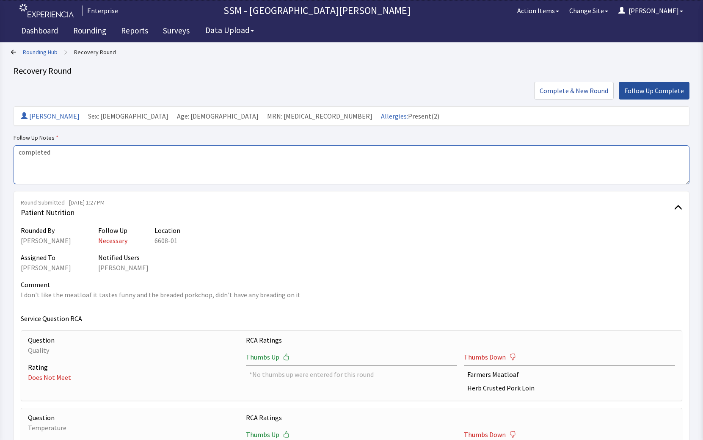
type textarea "completed"
click at [642, 91] on span "Follow Up Complete" at bounding box center [654, 90] width 60 height 10
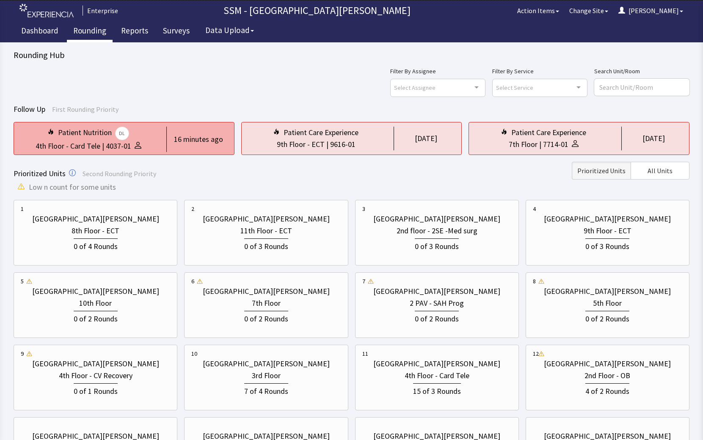
click at [198, 140] on div "16 minutes ago" at bounding box center [198, 139] width 49 height 12
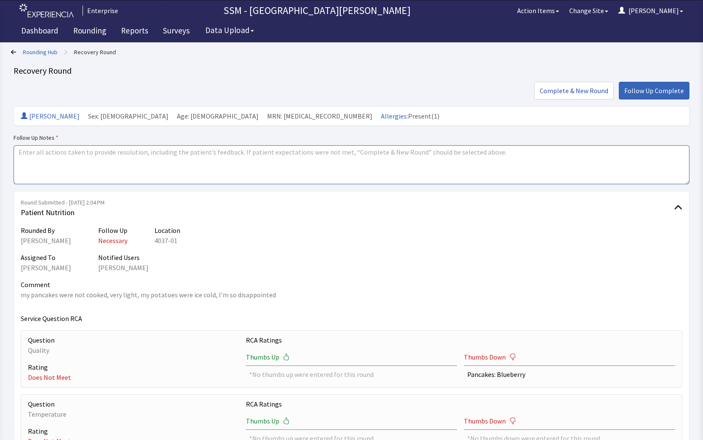
click at [68, 156] on textarea at bounding box center [352, 164] width 676 height 39
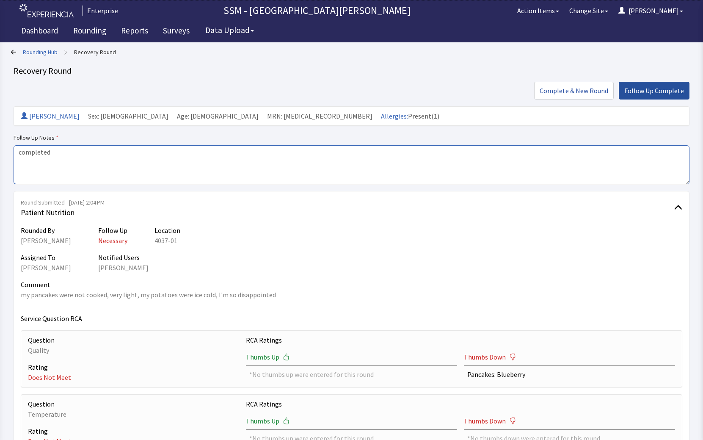
type textarea "completed"
click at [633, 91] on span "Follow Up Complete" at bounding box center [654, 90] width 60 height 10
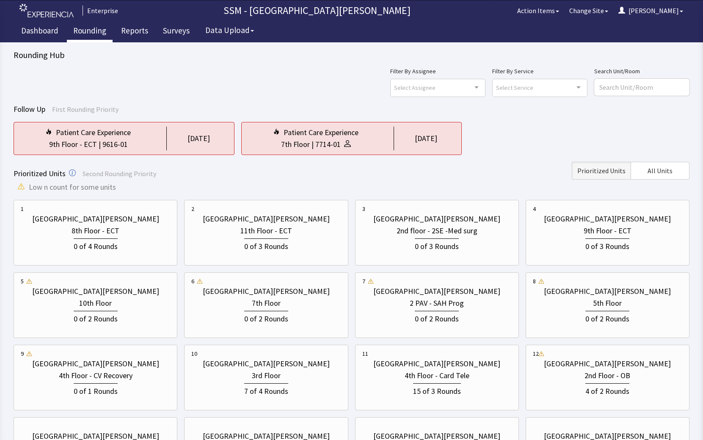
click at [525, 131] on div "Patient Care Experience 9th Floor - ECT | 9616-01 1 day ago Patient Care Experi…" at bounding box center [352, 138] width 676 height 33
